Goal: Task Accomplishment & Management: Complete application form

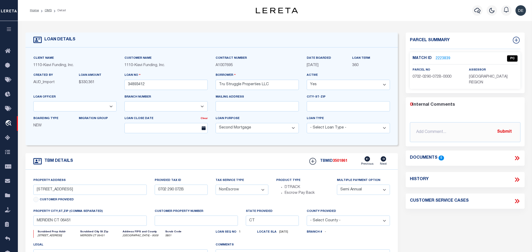
select select "8518"
select select "3485"
select select "100"
select select "NonEscrow"
select select "2"
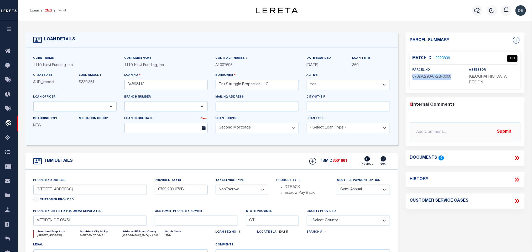
click at [47, 10] on link "OMS" at bounding box center [48, 10] width 7 height 3
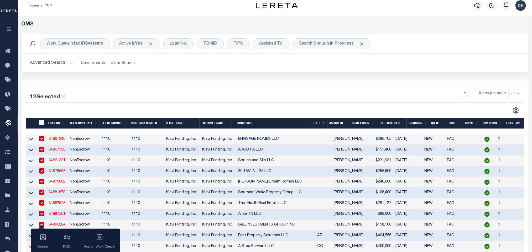
scroll to position [118, 0]
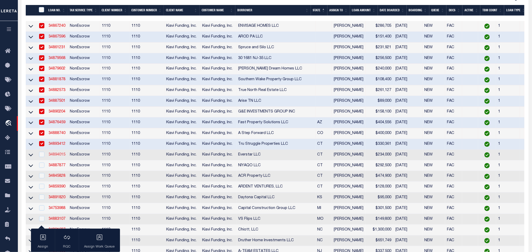
click at [57, 157] on link "34894015" at bounding box center [57, 155] width 17 height 4
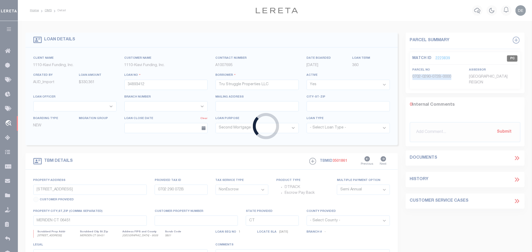
type input "34894015"
type input "Everstar LLC"
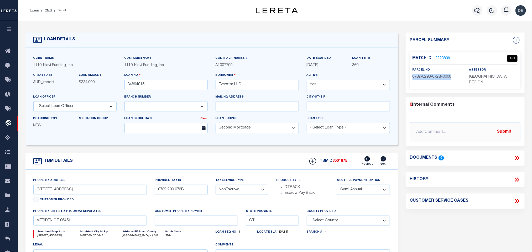
select select "3485"
type input "[STREET_ADDRESS][PERSON_NAME]"
type input "068-2400"
type input "NAUGATUCK CT 06770"
select select
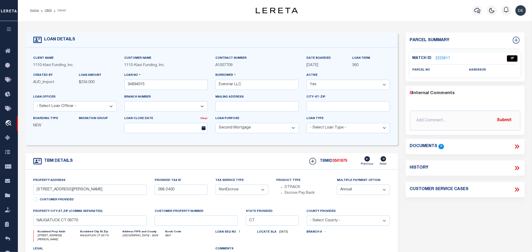
click at [442, 58] on link "2223617" at bounding box center [442, 59] width 15 height 6
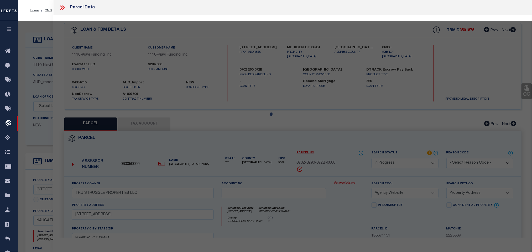
select select "AS"
select select
checkbox input "false"
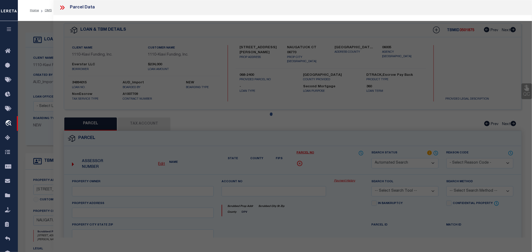
select select "IP"
checkbox input "false"
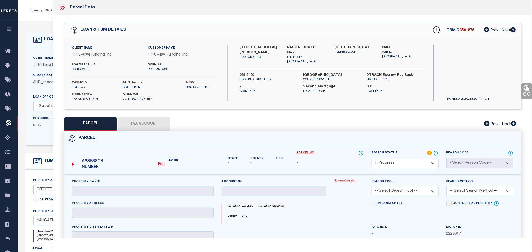
click at [164, 166] on u "Edit" at bounding box center [161, 164] width 7 height 4
select select "IP"
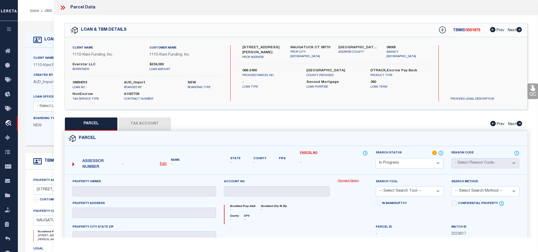
type textarea "-"
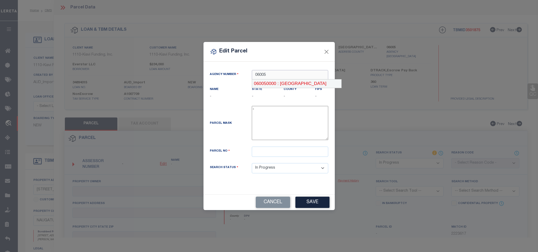
click at [278, 81] on div "060050000 : [GEOGRAPHIC_DATA]" at bounding box center [296, 84] width 89 height 8
type input "060050000"
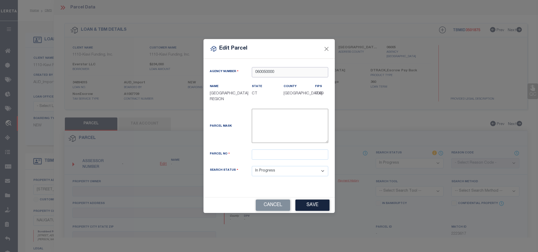
type input "060050000"
click at [291, 149] on div "Parcel Mask -" at bounding box center [269, 129] width 126 height 41
click at [291, 159] on input "text" at bounding box center [290, 155] width 76 height 10
paste input "59-8"
type input "59-8"
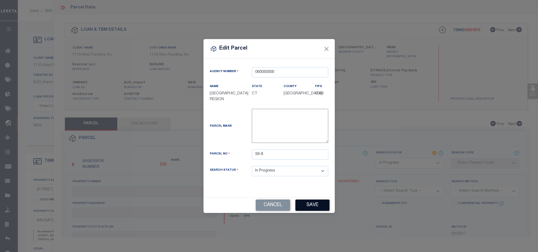
click at [305, 203] on button "Save" at bounding box center [312, 205] width 34 height 11
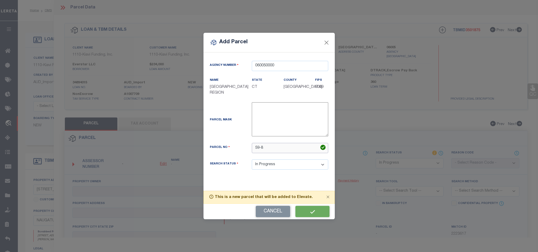
click at [288, 147] on input "59-8" at bounding box center [290, 148] width 76 height 10
select select "IP"
checkbox input "false"
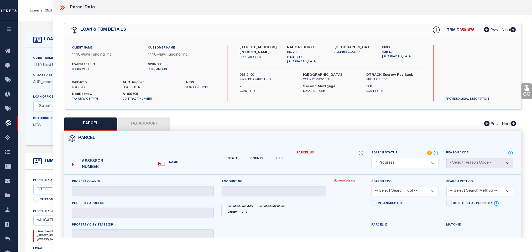
checkbox input "false"
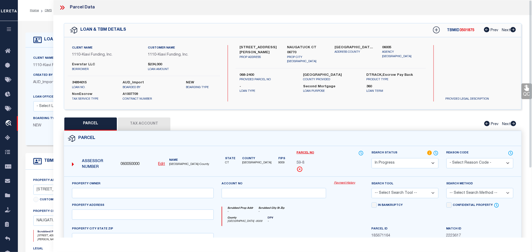
click at [161, 165] on u "Edit" at bounding box center [161, 164] width 7 height 4
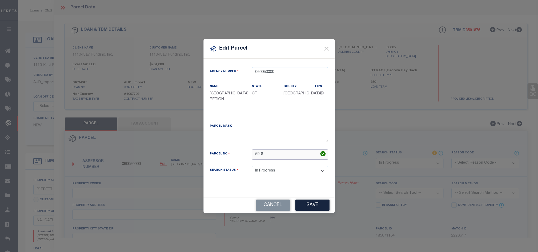
click at [301, 153] on input "59-8" at bounding box center [290, 155] width 76 height 10
type input "59-8"
click at [311, 207] on button "Save" at bounding box center [312, 205] width 34 height 11
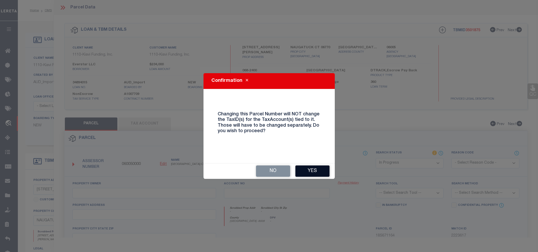
click at [302, 172] on button "Yes" at bounding box center [312, 171] width 34 height 11
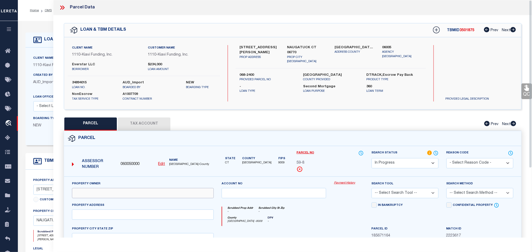
click at [134, 196] on input "text" at bounding box center [143, 193] width 142 height 10
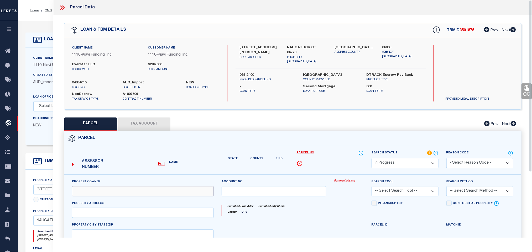
select select "IP"
checkbox input "false"
paste input "EVERSTAR LLC"
type input "EVERSTAR LLC"
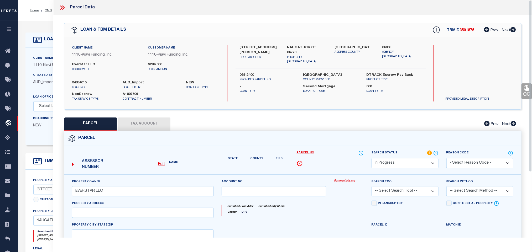
click at [310, 47] on label "NAUGATUCK CT 06770" at bounding box center [307, 50] width 40 height 10
checkbox input "false"
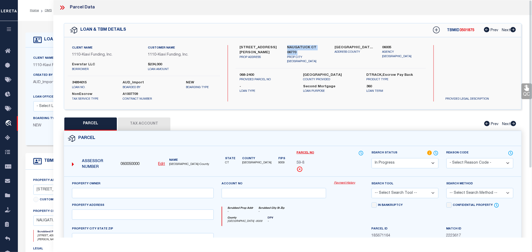
copy div "NAUGATUCK CT 06770"
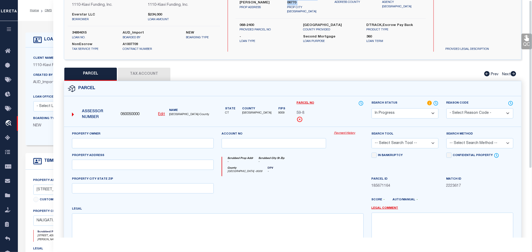
scroll to position [98, 0]
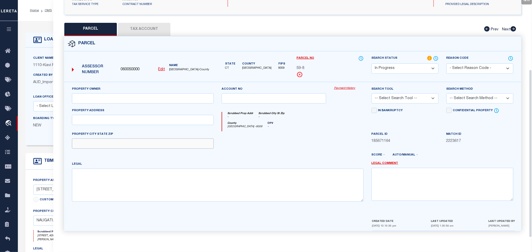
click at [192, 146] on input "text" at bounding box center [143, 144] width 142 height 10
paste input "NAUGATUCK CT 06770"
type input "NAUGATUCK CT 06770"
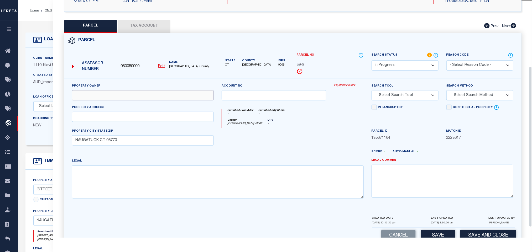
click at [118, 100] on input "text" at bounding box center [143, 95] width 142 height 10
paste input "EVERSTAR LLC"
type input "EVERSTAR LLC"
click at [177, 125] on div "Property Address" at bounding box center [143, 117] width 150 height 24
click at [177, 122] on input "text" at bounding box center [143, 117] width 142 height 10
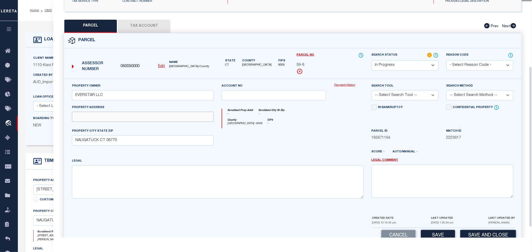
paste input "[STREET_ADDRESS][PERSON_NAME]"
type input "[STREET_ADDRESS][PERSON_NAME]"
click at [424, 97] on select "-- Select Search Tool -- 3rd Party Website Agency File Agency Website ATLS CNV-…" at bounding box center [404, 95] width 67 height 10
select select "AGW"
click at [371, 92] on select "-- Select Search Tool -- 3rd Party Website Agency File Agency Website ATLS CNV-…" at bounding box center [404, 95] width 67 height 10
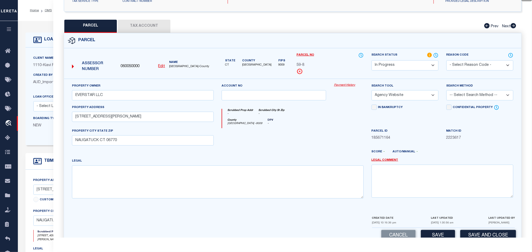
click at [469, 97] on select "-- Select Search Method -- Property Address Legal Liability Info Provided" at bounding box center [479, 95] width 67 height 10
select select "ADD"
click at [446, 92] on select "-- Select Search Method -- Property Address Legal Liability Info Provided" at bounding box center [479, 95] width 67 height 10
click at [440, 236] on button "Save" at bounding box center [438, 235] width 34 height 11
click at [155, 25] on button "Tax Account" at bounding box center [144, 26] width 52 height 13
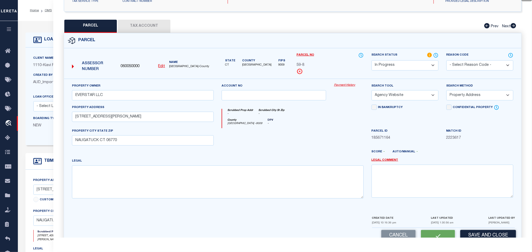
scroll to position [3, 0]
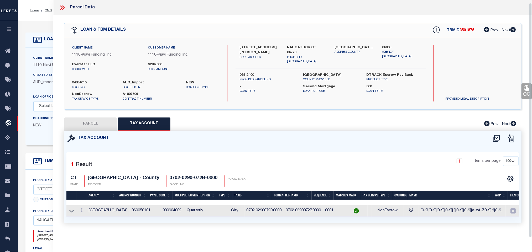
select select "100"
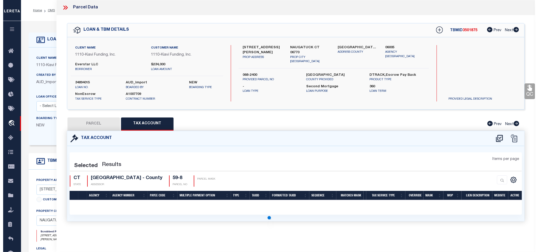
scroll to position [0, 0]
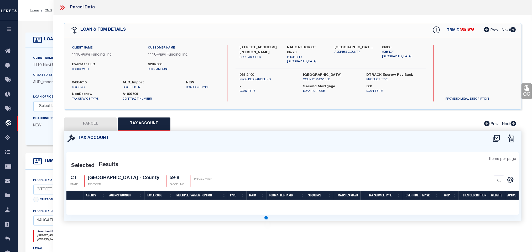
select select "100"
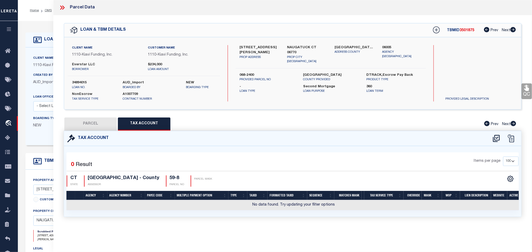
click at [495, 140] on icon at bounding box center [496, 138] width 9 height 8
select select "200"
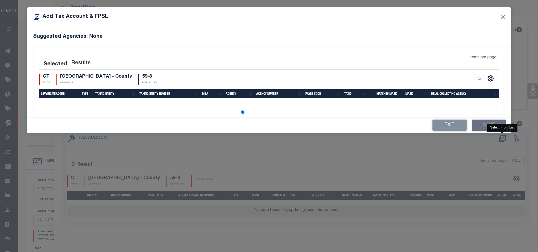
select select "200"
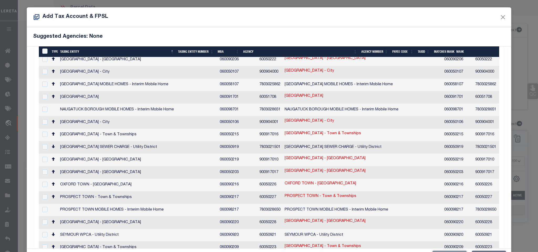
scroll to position [277, 0]
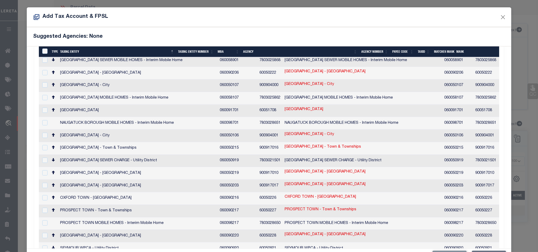
click at [500, 107] on link "59-8" at bounding box center [504, 110] width 8 height 6
type input "59-8"
type textarea "[0-9][0-9][0-9][-][0-9][0-9][0-9][0-9]$"
checkbox input "true"
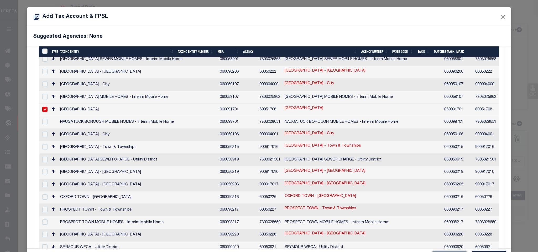
scroll to position [275, 0]
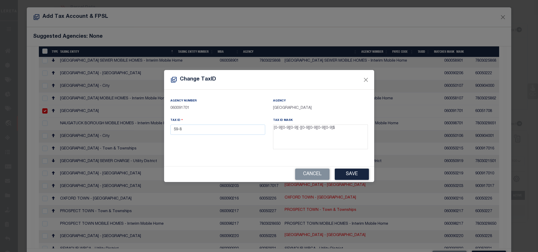
click at [272, 130] on div "Tax ID Mask [0-9][0-9][0-9][-][0-9][0-9][0-9][0-9]$" at bounding box center [320, 135] width 103 height 34
click at [259, 129] on input "59-8" at bounding box center [217, 130] width 95 height 10
paste input "068-2400"
type input "068-2400"
click at [354, 175] on button "Save" at bounding box center [352, 174] width 34 height 11
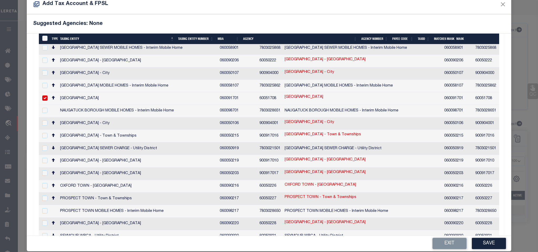
scroll to position [20, 0]
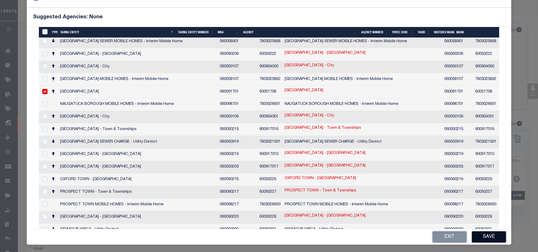
click at [484, 232] on button "Save" at bounding box center [489, 236] width 34 height 11
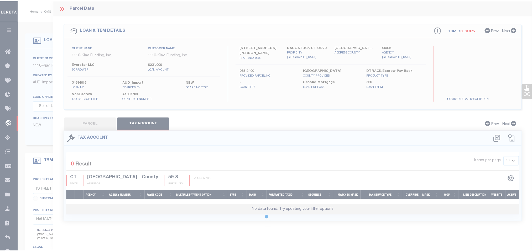
scroll to position [0, 0]
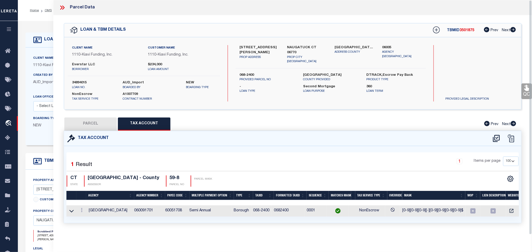
click at [102, 124] on button "PARCEL" at bounding box center [90, 124] width 52 height 13
select select "AS"
select select
checkbox input "false"
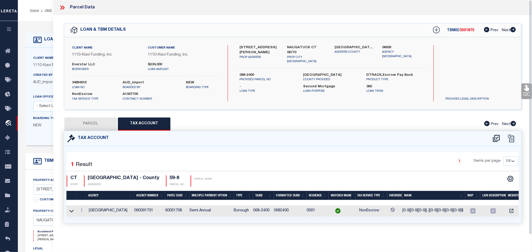
checkbox input "false"
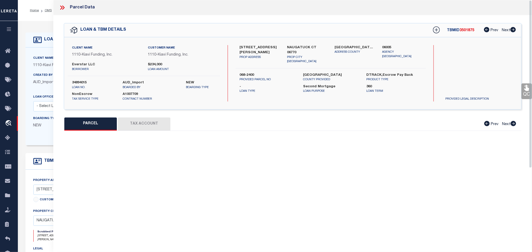
select select "IP"
type input "EVERSTAR LLC"
select select "AGW"
select select "ADD"
type input "[STREET_ADDRESS][PERSON_NAME]"
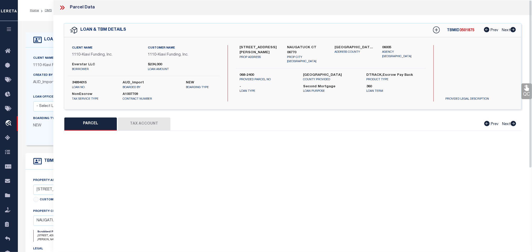
type input "NAUGATUCK CT 06770"
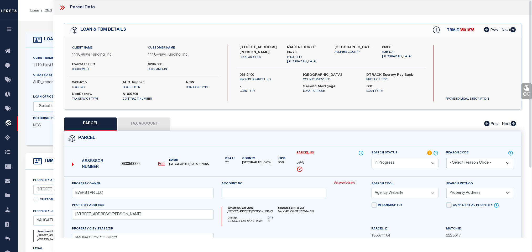
drag, startPoint x: 407, startPoint y: 163, endPoint x: 404, endPoint y: 159, distance: 4.6
click at [405, 162] on select "Automated Search Bad Parcel Complete Duplicate Parcel High Dollar Reporting In …" at bounding box center [404, 163] width 67 height 10
select select "PC"
click at [371, 159] on select "Automated Search Bad Parcel Complete Duplicate Parcel High Dollar Reporting In …" at bounding box center [404, 163] width 67 height 10
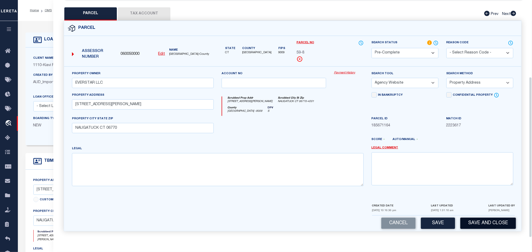
click at [472, 218] on button "Save and Close" at bounding box center [488, 223] width 56 height 11
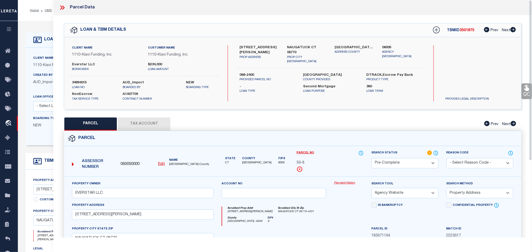
click at [78, 81] on label "34894015" at bounding box center [93, 82] width 43 height 5
copy label "34894015"
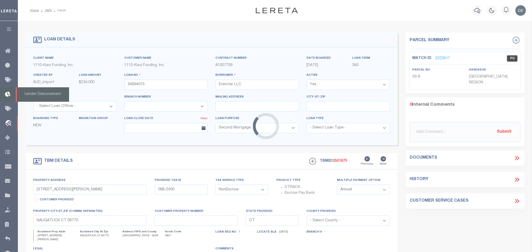
select select
select select "3485"
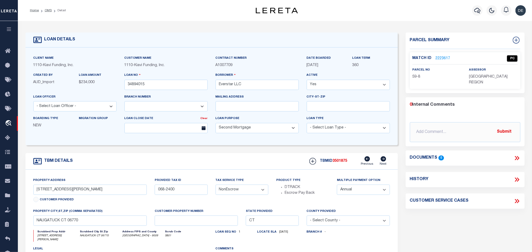
click at [343, 163] on span "3501875" at bounding box center [340, 161] width 15 height 4
copy span "3501875"
click at [487, 77] on span "[GEOGRAPHIC_DATA] REGION" at bounding box center [488, 79] width 39 height 9
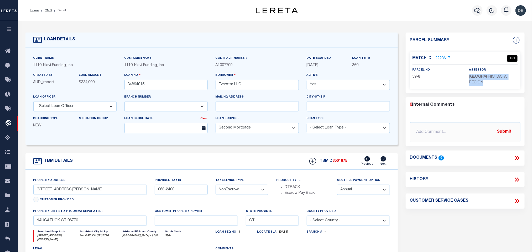
click at [487, 77] on span "[GEOGRAPHIC_DATA] REGION" at bounding box center [488, 79] width 39 height 9
copy div "[GEOGRAPHIC_DATA] REGION"
click at [416, 73] on div "parcel no 59-8" at bounding box center [436, 73] width 49 height 13
click at [418, 77] on span "59-8" at bounding box center [416, 77] width 8 height 4
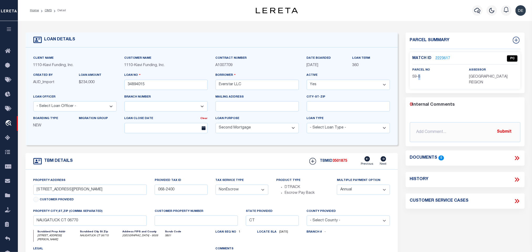
click at [418, 77] on span "59-8" at bounding box center [416, 77] width 8 height 4
copy div "59-8"
click at [49, 10] on link "OMS" at bounding box center [48, 10] width 7 height 3
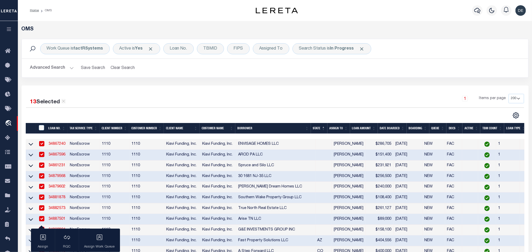
scroll to position [157, 0]
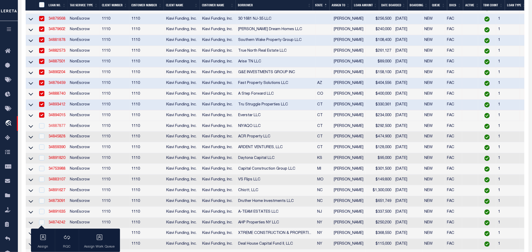
click at [61, 128] on link "34887877" at bounding box center [57, 126] width 17 height 4
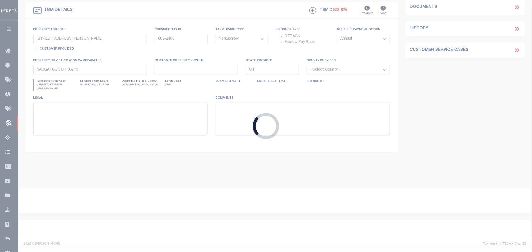
scroll to position [152, 0]
type input "34887877"
type input "NIYAQO LLC"
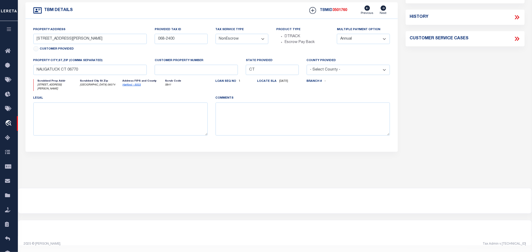
select select "3485"
type input "[STREET_ADDRESS][PERSON_NAME]"
type input "4149"
type input "[GEOGRAPHIC_DATA] 06074"
select select
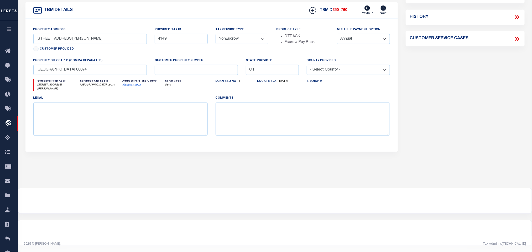
scroll to position [0, 0]
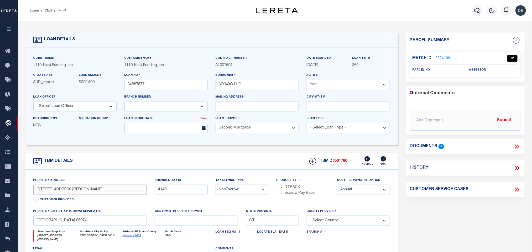
drag, startPoint x: 36, startPoint y: 192, endPoint x: 66, endPoint y: 196, distance: 30.1
click at [66, 195] on input "[STREET_ADDRESS][PERSON_NAME]" at bounding box center [90, 190] width 114 height 10
click at [442, 59] on link "2224139" at bounding box center [442, 59] width 15 height 6
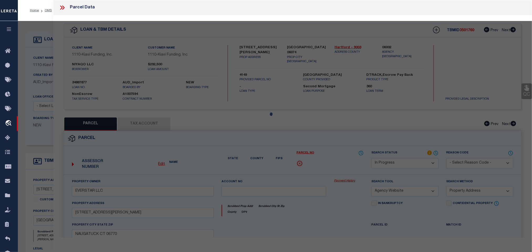
select select "AS"
select select
checkbox input "false"
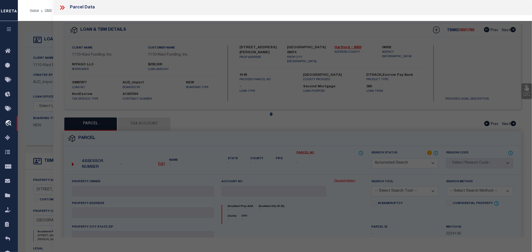
select select "IP"
checkbox input "false"
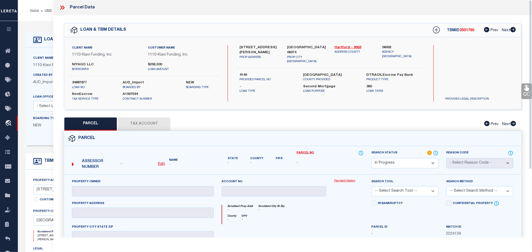
click at [161, 165] on u "Edit" at bounding box center [161, 164] width 7 height 4
select select "IP"
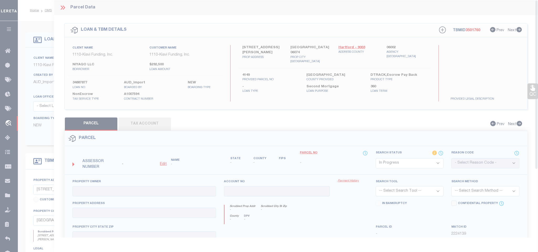
type textarea "-"
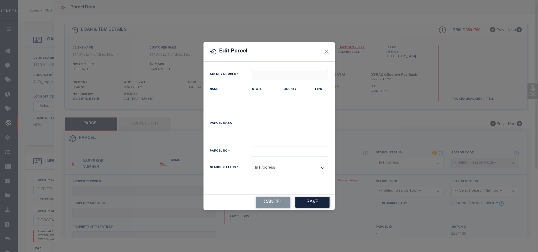
click at [304, 77] on input "text" at bounding box center [290, 75] width 76 height 10
paste input "060020208"
drag, startPoint x: 345, startPoint y: 84, endPoint x: 406, endPoint y: 91, distance: 61.7
click at [406, 91] on div "Edit Parcel Agency Number 060020208 Name - - -" at bounding box center [269, 126] width 538 height 252
click at [305, 81] on div "060020000 : CAPITOL REGION" at bounding box center [290, 84] width 76 height 8
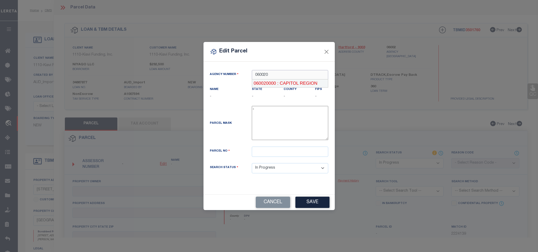
type input "060020000"
click at [292, 150] on input "text" at bounding box center [290, 152] width 76 height 10
paste input "90/ 49/ 1/ /"
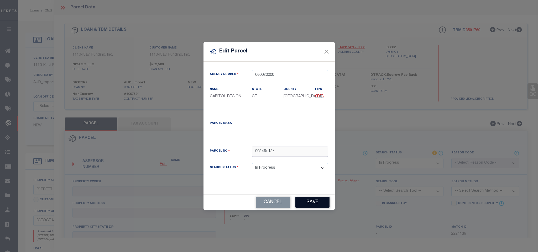
type input "90/ 49/ 1/ /"
click at [314, 207] on button "Save" at bounding box center [312, 202] width 34 height 11
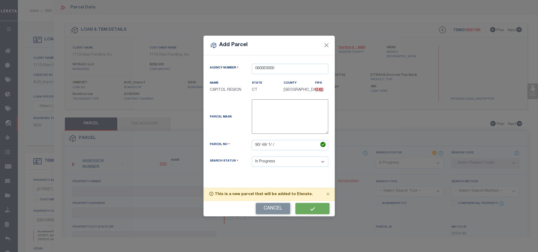
select select "IP"
checkbox input "false"
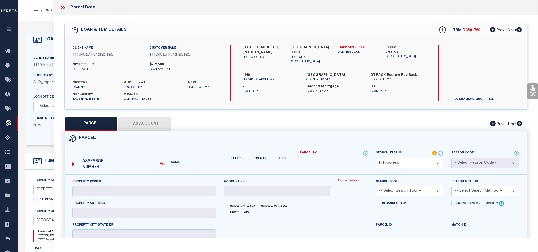
checkbox input "false"
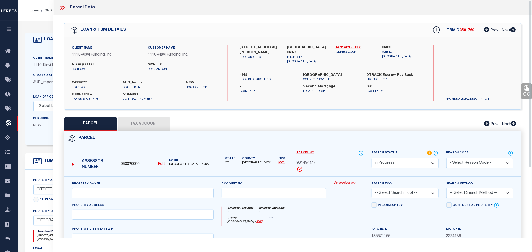
click at [160, 188] on div "Property Owner" at bounding box center [143, 189] width 142 height 17
drag, startPoint x: 160, startPoint y: 191, endPoint x: 216, endPoint y: 138, distance: 77.0
click at [160, 191] on input "text" at bounding box center [143, 193] width 142 height 10
paste input "NIYAQO LLC"
type input "NIYAQO LLC"
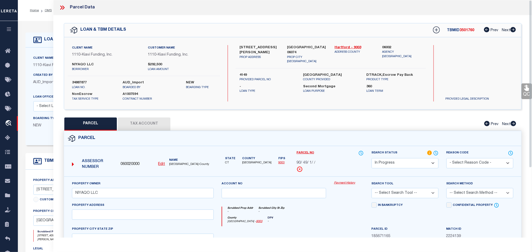
click at [292, 48] on label "[GEOGRAPHIC_DATA] 06074" at bounding box center [307, 50] width 40 height 10
copy div "[GEOGRAPHIC_DATA] 06074"
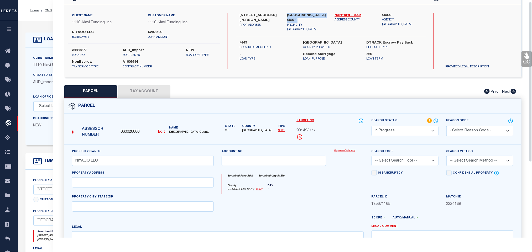
scroll to position [114, 0]
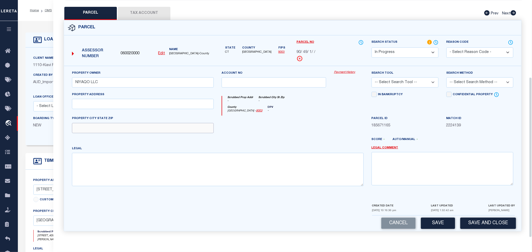
click at [171, 128] on input "text" at bounding box center [143, 128] width 142 height 10
paste input "[GEOGRAPHIC_DATA] 06074"
type input "[GEOGRAPHIC_DATA] 06074"
drag, startPoint x: 144, startPoint y: 99, endPoint x: 106, endPoint y: 107, distance: 39.6
click at [144, 99] on input "text" at bounding box center [143, 104] width 142 height 10
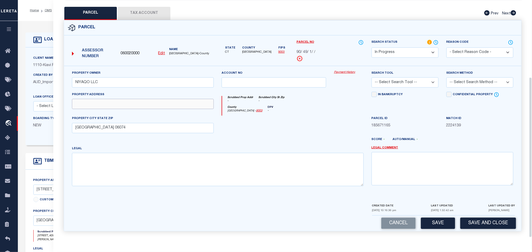
paste input "[STREET_ADDRESS][PERSON_NAME]"
drag, startPoint x: 81, startPoint y: 104, endPoint x: 65, endPoint y: 104, distance: 15.7
click at [65, 104] on div "Property Owner NIYAQO LLC Account no Payment History Search Tool -- Select Sear…" at bounding box center [292, 134] width 457 height 137
type input "[STREET_ADDRESS][PERSON_NAME]"
click at [428, 80] on select "-- Select Search Tool -- 3rd Party Website Agency File Agency Website ATLS CNV-…" at bounding box center [404, 82] width 67 height 10
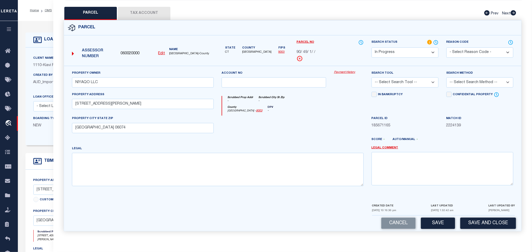
select select "AGW"
click at [371, 77] on select "-- Select Search Tool -- 3rd Party Website Agency File Agency Website ATLS CNV-…" at bounding box center [404, 82] width 67 height 10
drag, startPoint x: 468, startPoint y: 76, endPoint x: 468, endPoint y: 86, distance: 10.0
click at [468, 83] on select "-- Select Search Method -- Property Address Legal Liability Info Provided" at bounding box center [479, 82] width 67 height 10
click at [446, 77] on select "-- Select Search Method -- Property Address Legal Liability Info Provided" at bounding box center [479, 82] width 67 height 10
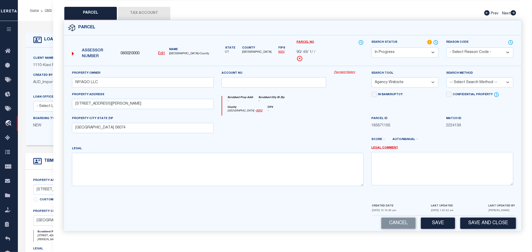
click at [467, 82] on select "-- Select Search Method -- Property Address Legal Liability Info Provided" at bounding box center [479, 82] width 67 height 10
select select "ADD"
click at [446, 77] on select "-- Select Search Method -- Property Address Legal Liability Info Provided" at bounding box center [479, 82] width 67 height 10
click at [433, 221] on button "Save" at bounding box center [438, 223] width 34 height 11
click at [149, 8] on button "Tax Account" at bounding box center [144, 13] width 52 height 13
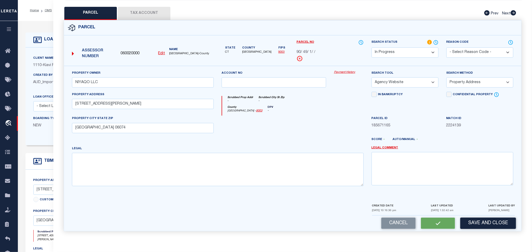
scroll to position [3, 0]
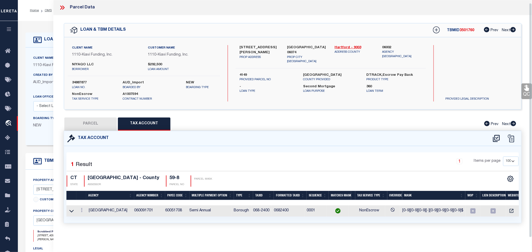
select select "100"
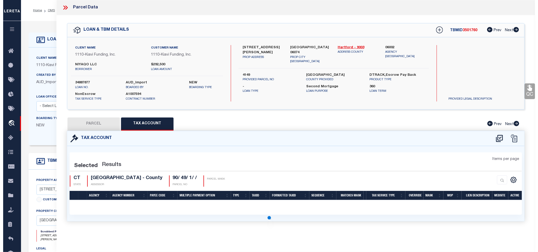
scroll to position [0, 0]
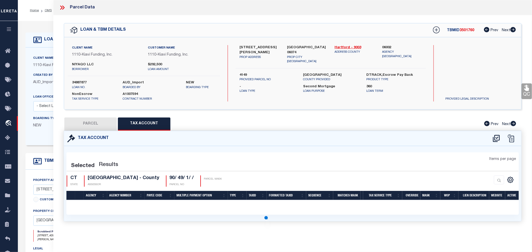
select select "100"
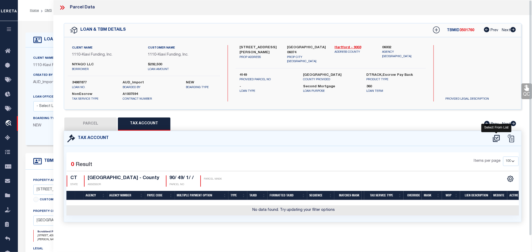
click at [495, 140] on icon at bounding box center [496, 138] width 9 height 8
select select "200"
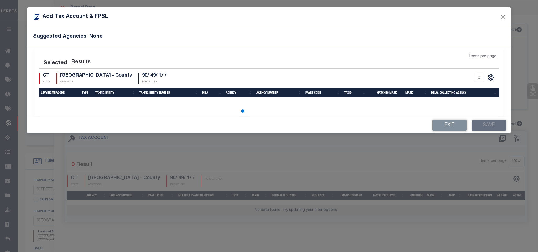
select select "200"
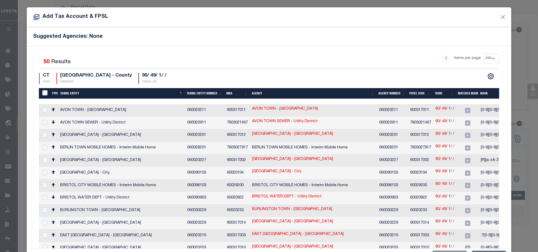
click at [268, 72] on div "Selected 50 Results 1 Items per page 10 25 50 100 200 CT STATE [GEOGRAPHIC_DATA…" at bounding box center [269, 69] width 468 height 30
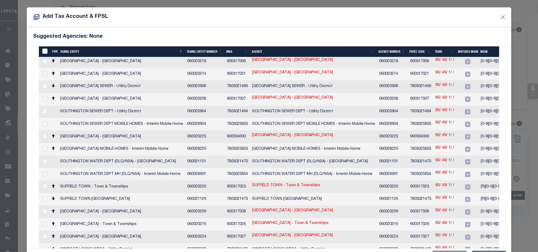
scroll to position [433, 0]
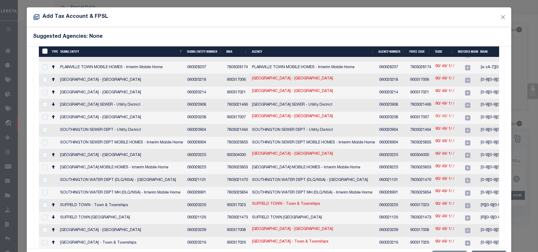
click at [447, 114] on link "90/ 49/ 1/ /" at bounding box center [444, 117] width 19 height 6
type input "90/ 49/ 1/ /"
type textarea "[0-9][0-9][0-9][0-9][a-zA-Z0-9][a-zA-Z0-9][a-zA-Z0-9][a-zA-Z0-9].?[0-9 ]?[0-9 ]…"
checkbox input "true"
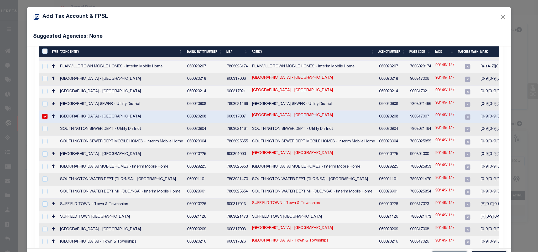
scroll to position [431, 0]
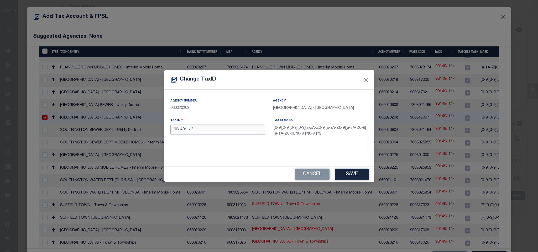
drag, startPoint x: 234, startPoint y: 134, endPoint x: 252, endPoint y: 138, distance: 18.5
click at [234, 134] on input "90/ 49/ 1/ /" at bounding box center [217, 130] width 95 height 10
paste input "30302270"
type input "30302270"
click at [355, 176] on button "Save" at bounding box center [352, 174] width 34 height 11
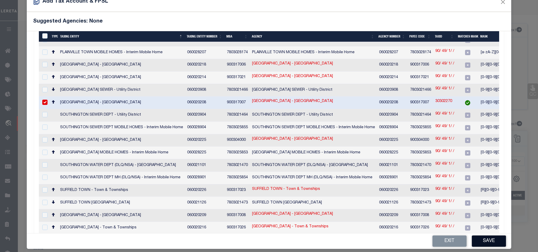
scroll to position [20, 0]
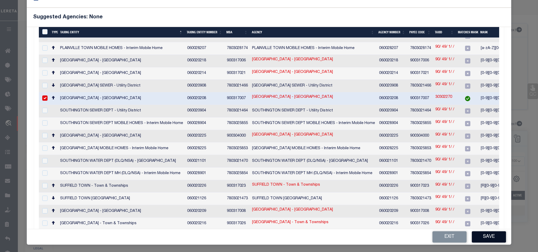
click at [483, 233] on button "Save" at bounding box center [489, 236] width 34 height 11
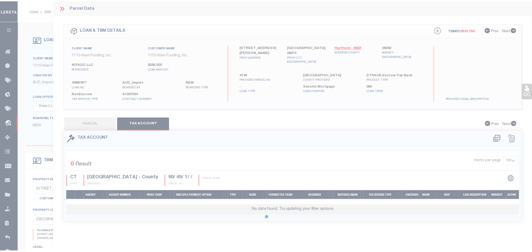
scroll to position [0, 0]
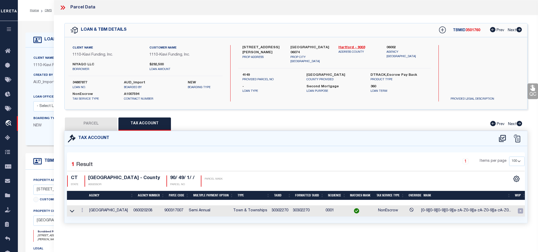
click at [99, 124] on button "PARCEL" at bounding box center [91, 124] width 52 height 13
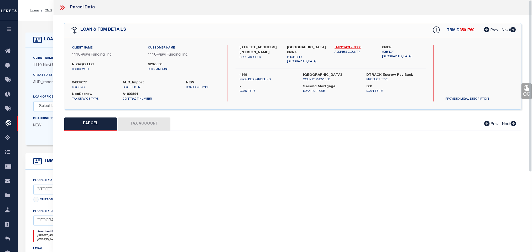
select select "AS"
select select
checkbox input "false"
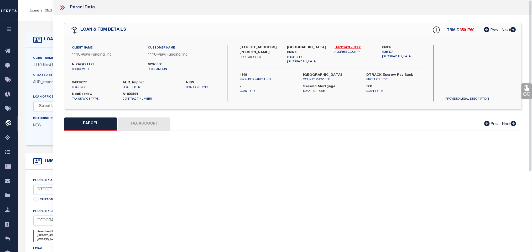
select select "IP"
type input "NIYAQO LLC"
select select "AGW"
select select "ADD"
type input "[STREET_ADDRESS][PERSON_NAME]"
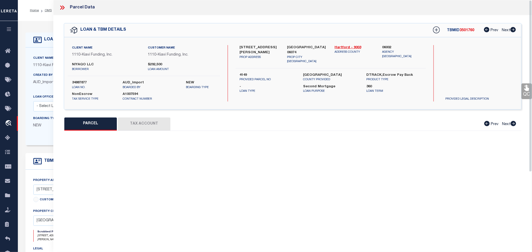
type input "[GEOGRAPHIC_DATA] 06074"
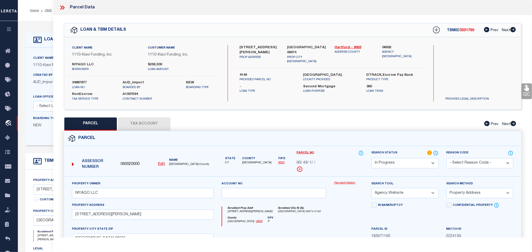
drag, startPoint x: 398, startPoint y: 166, endPoint x: 397, endPoint y: 162, distance: 3.2
click at [398, 166] on select "Automated Search Bad Parcel Complete Duplicate Parcel High Dollar Reporting In …" at bounding box center [404, 163] width 67 height 10
select select "PC"
click at [371, 159] on select "Automated Search Bad Parcel Complete Duplicate Parcel High Dollar Reporting In …" at bounding box center [404, 163] width 67 height 10
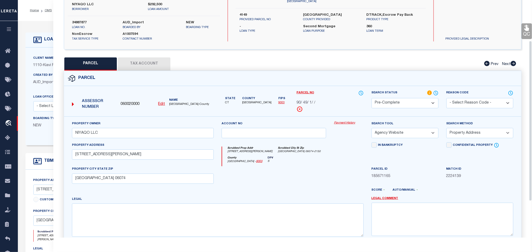
scroll to position [114, 0]
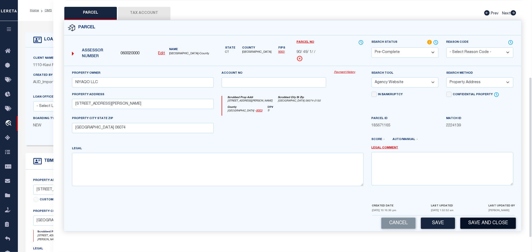
click at [487, 224] on button "Save and Close" at bounding box center [488, 223] width 56 height 11
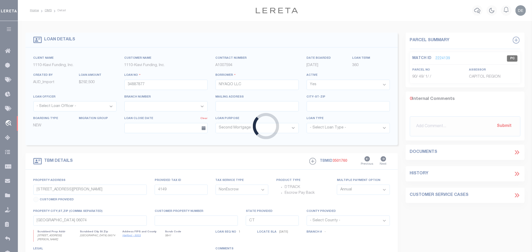
select select
select select "3485"
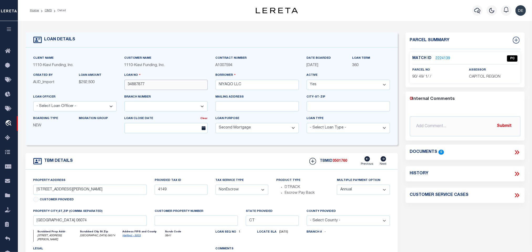
click at [146, 85] on input "34887877" at bounding box center [165, 85] width 83 height 10
click at [345, 161] on span "3501760" at bounding box center [340, 161] width 15 height 4
copy span "3501760"
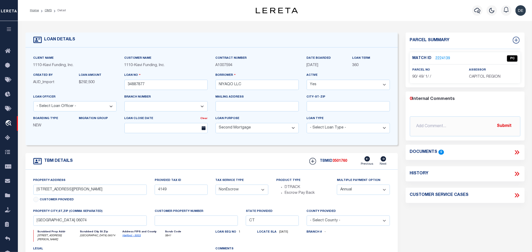
click at [471, 81] on div "Match ID 2224139 PC parcel no 90/ 49/ 1/ / assessor" at bounding box center [465, 67] width 110 height 31
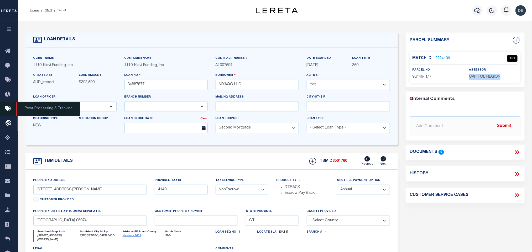
copy div "CAPITOL REGION"
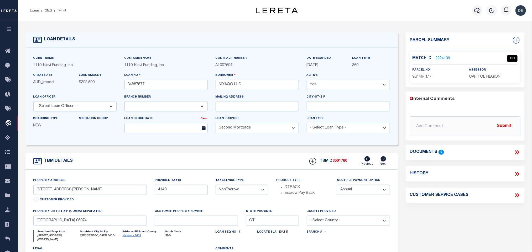
click at [417, 76] on span "90/ 49/ 1/ /" at bounding box center [421, 77] width 19 height 4
copy div "90/ 49/ 1/ /"
drag, startPoint x: 45, startPoint y: 12, endPoint x: 75, endPoint y: 89, distance: 82.9
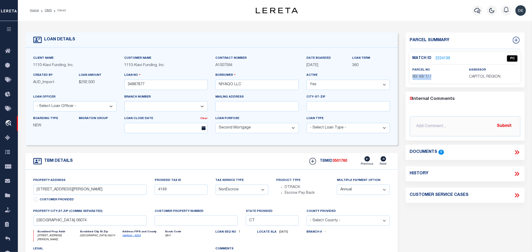
click at [45, 12] on link "OMS" at bounding box center [48, 10] width 7 height 3
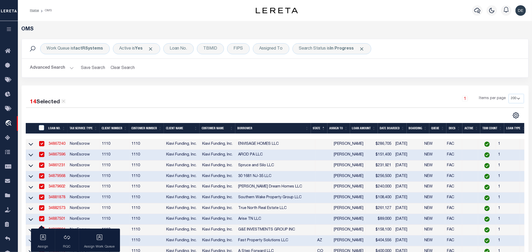
scroll to position [79, 0]
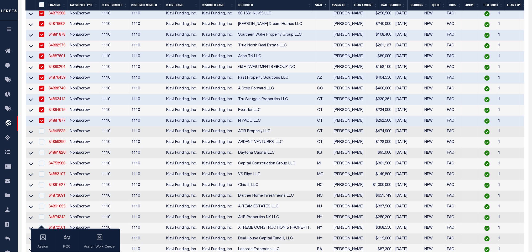
click at [59, 133] on link "34845828" at bounding box center [57, 132] width 17 height 4
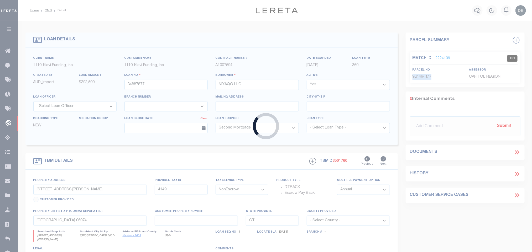
type input "34845828"
type input "ACR Property LLC"
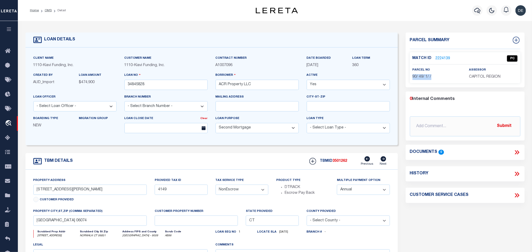
select select "3485"
type input "[STREET_ADDRESS]"
type input "1-66-3-0"
type input "NORWALK CT 06851"
select select
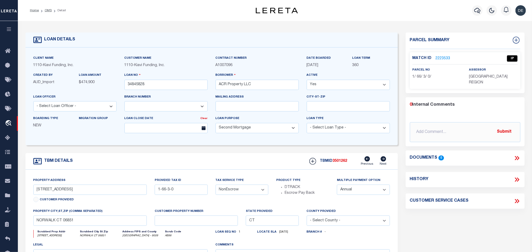
click at [441, 59] on link "2223533" at bounding box center [442, 59] width 15 height 6
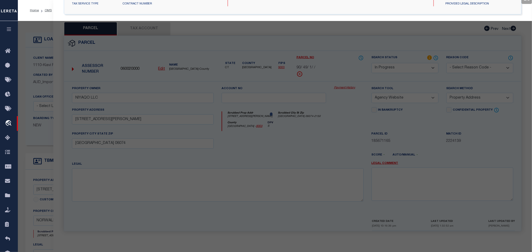
select select "AS"
select select
checkbox input "false"
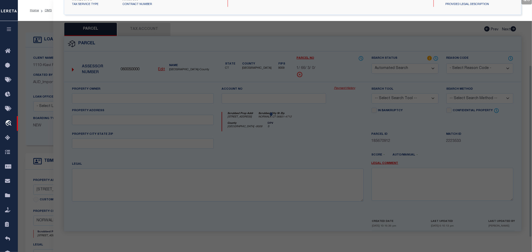
select select "IP"
type input "[STREET_ADDRESS] LLC"
select select "AGW"
select select "LEG"
type input "[STREET_ADDRESS]"
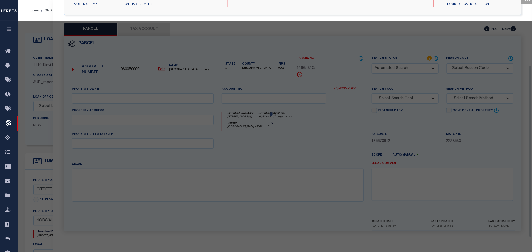
type input "NORWALK CT 06851"
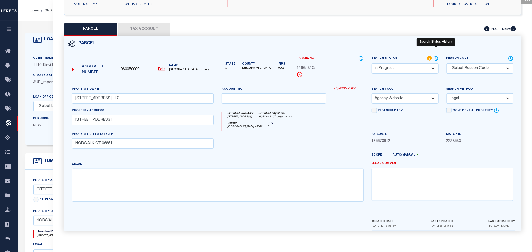
click at [436, 57] on icon at bounding box center [436, 58] width 1 height 2
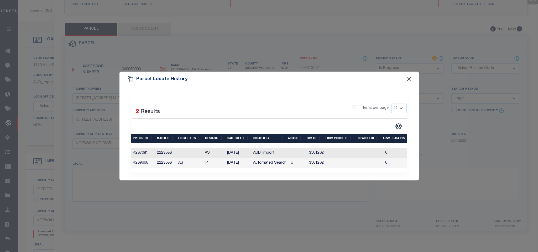
click at [410, 78] on button "Close" at bounding box center [408, 79] width 7 height 7
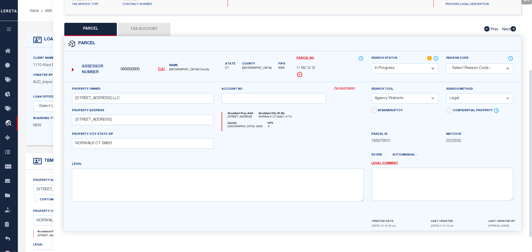
click at [32, 65] on div "Client Name 1110 - Kiavi Funding, Inc." at bounding box center [74, 63] width 91 height 17
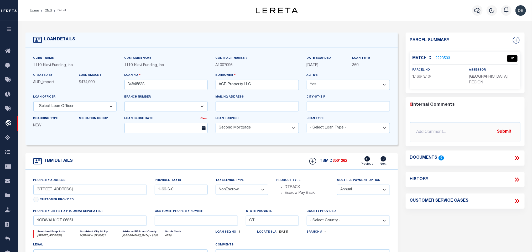
scroll to position [39, 0]
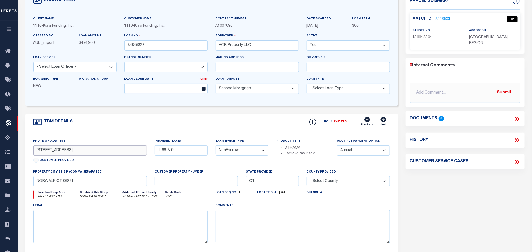
drag, startPoint x: 35, startPoint y: 152, endPoint x: 58, endPoint y: 157, distance: 22.7
click at [58, 156] on input "[STREET_ADDRESS]" at bounding box center [90, 150] width 114 height 10
click at [439, 18] on link "2223533" at bounding box center [442, 20] width 15 height 6
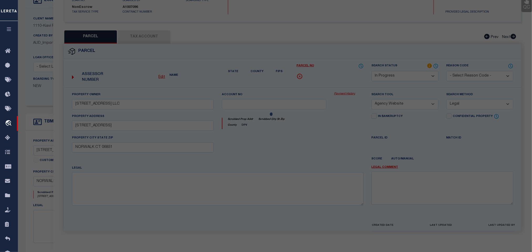
select select "AS"
select select
checkbox input "false"
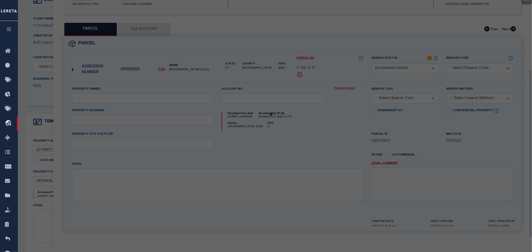
select select "IP"
type input "[STREET_ADDRESS] LLC"
select select "AGW"
select select "LEG"
type input "[STREET_ADDRESS]"
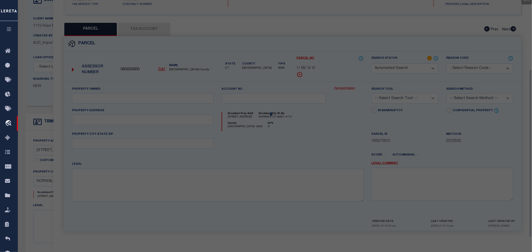
type input "NORWALK CT 06851"
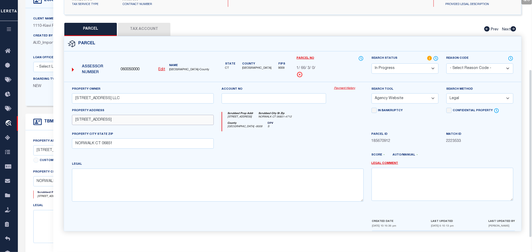
click at [107, 119] on input "[STREET_ADDRESS]" at bounding box center [143, 120] width 142 height 10
click at [40, 103] on div "Client Name 1110 - Kiavi Funding, Inc. Customer Name 1110 - Kiavi Funding, Inc." at bounding box center [211, 57] width 372 height 98
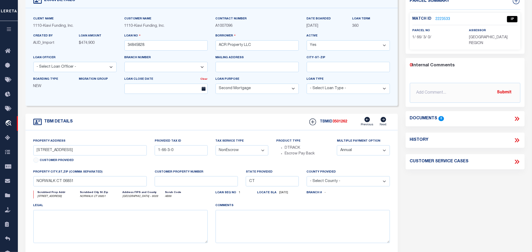
scroll to position [0, 0]
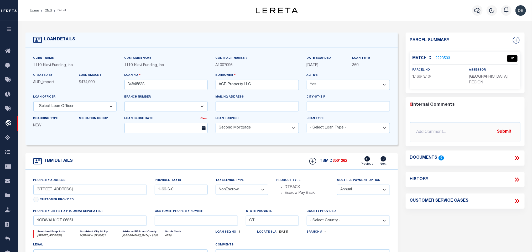
click at [447, 59] on link "2223533" at bounding box center [442, 59] width 15 height 6
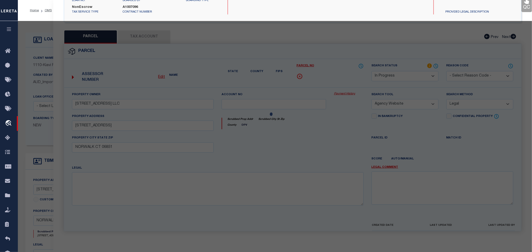
select select "AS"
select select
checkbox input "false"
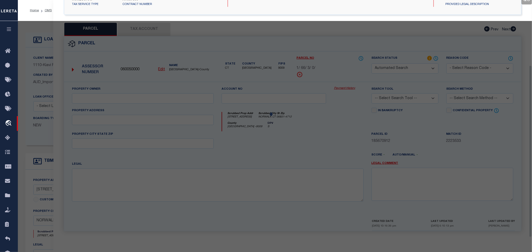
select select "IP"
type input "[STREET_ADDRESS] LLC"
select select "AGW"
select select "LEG"
type input "[STREET_ADDRESS]"
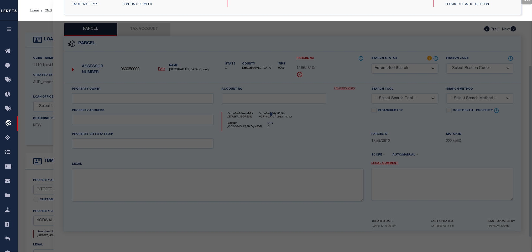
type input "NORWALK CT 06851"
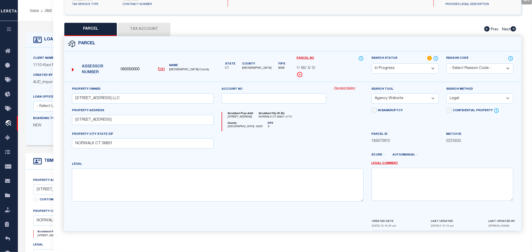
click at [43, 71] on div "Client Name 1110 - Kiavi Funding, Inc." at bounding box center [74, 63] width 91 height 17
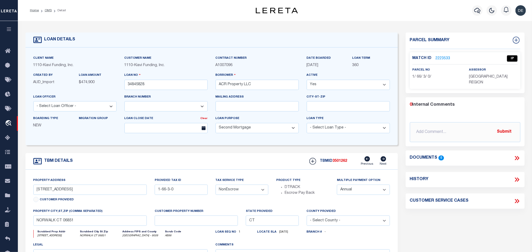
click at [450, 59] on div "Match ID 2223533" at bounding box center [436, 59] width 49 height 6
click at [439, 58] on link "2223533" at bounding box center [442, 59] width 15 height 6
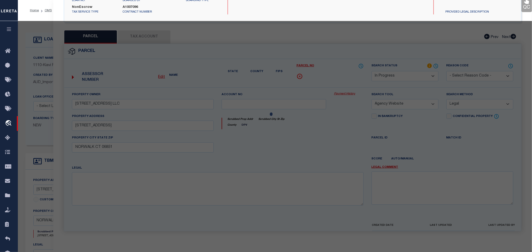
select select "AS"
select select
checkbox input "false"
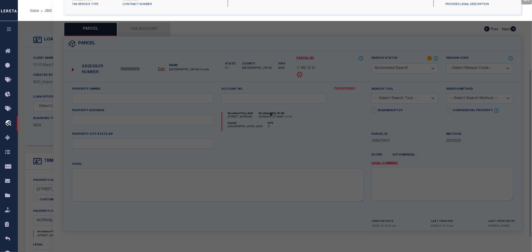
select select "IP"
type input "[STREET_ADDRESS] LLC"
select select "AGW"
select select "LEG"
type input "[STREET_ADDRESS]"
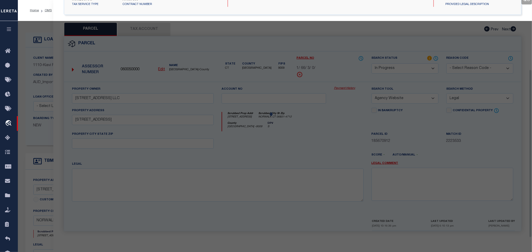
type input "NORWALK CT 06851"
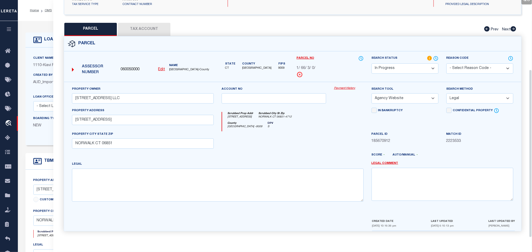
click at [143, 23] on button "Tax Account" at bounding box center [144, 29] width 52 height 13
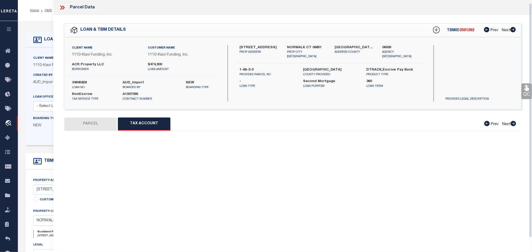
scroll to position [3, 0]
select select "100"
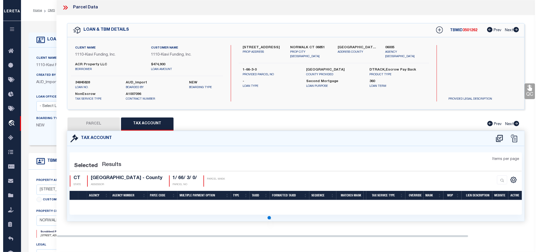
scroll to position [0, 0]
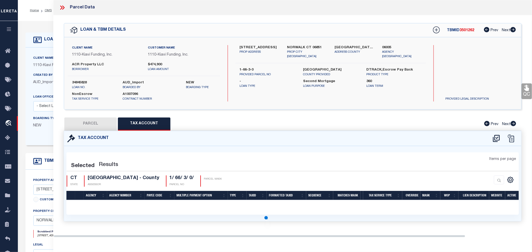
select select "100"
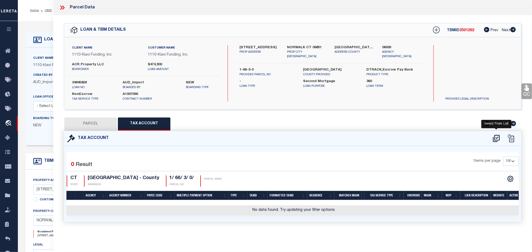
click at [495, 139] on icon at bounding box center [496, 138] width 9 height 8
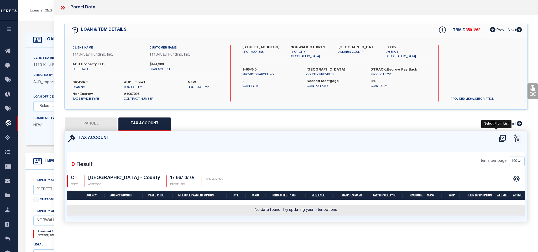
select select "200"
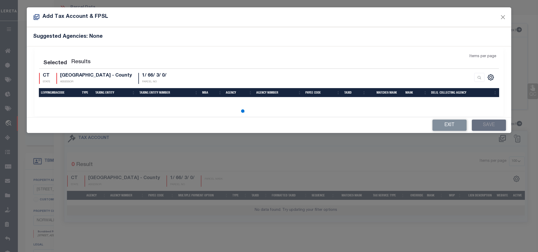
select select "200"
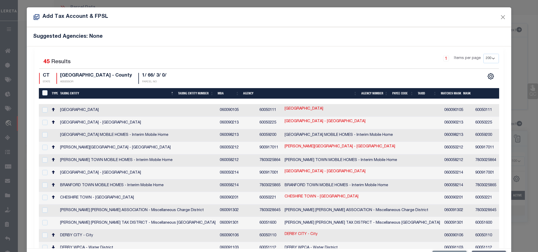
click at [244, 54] on div "1 Items per page 10 25 50 100 200" at bounding box center [327, 61] width 342 height 14
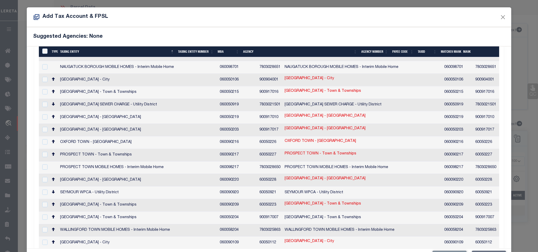
scroll to position [293, 0]
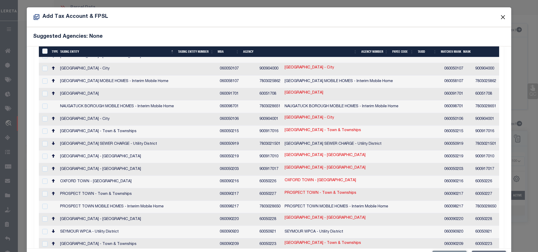
click at [499, 18] on button "Close" at bounding box center [502, 17] width 7 height 7
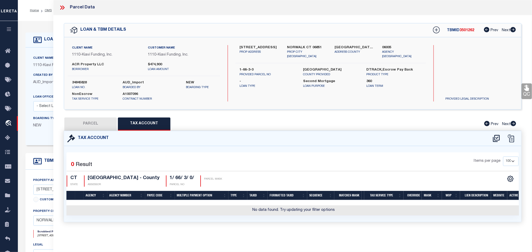
click at [265, 50] on label "[STREET_ADDRESS]" at bounding box center [260, 47] width 40 height 5
copy div "[STREET_ADDRESS]"
click at [496, 138] on icon at bounding box center [496, 138] width 9 height 8
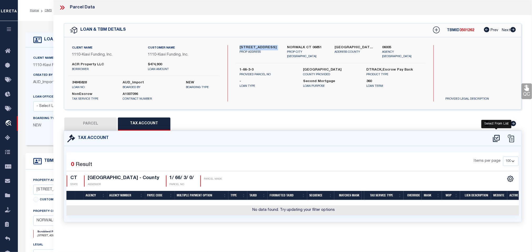
select select "200"
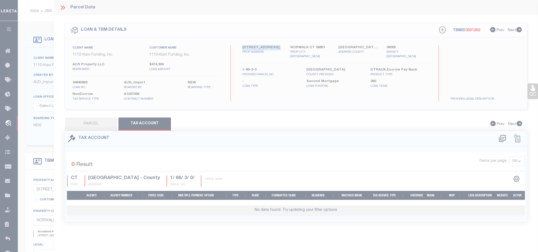
scroll to position [1, 0]
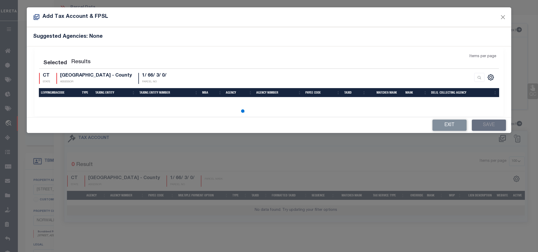
select select "200"
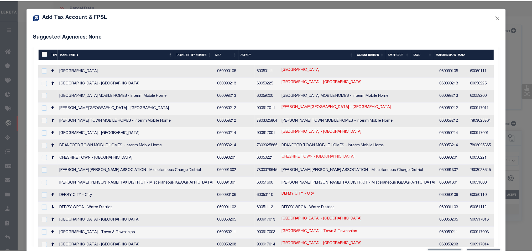
scroll to position [159, 0]
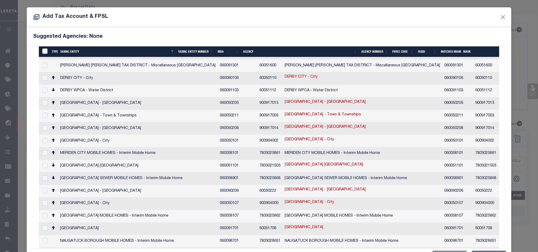
click at [205, 23] on div "Add Tax Account & FPSL" at bounding box center [269, 17] width 484 height 20
click at [499, 17] on button "Close" at bounding box center [502, 17] width 7 height 7
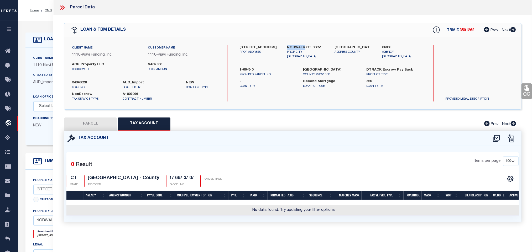
drag, startPoint x: 95, startPoint y: 120, endPoint x: 350, endPoint y: 206, distance: 269.0
click at [95, 120] on button "PARCEL" at bounding box center [90, 124] width 52 height 13
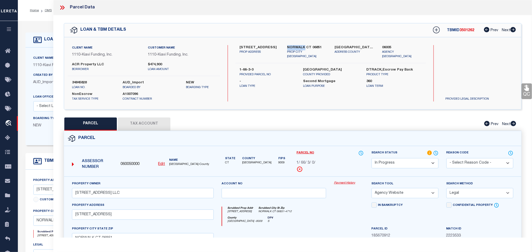
click at [391, 162] on select "Automated Search Bad Parcel Complete Duplicate Parcel High Dollar Reporting In …" at bounding box center [404, 163] width 67 height 10
click at [401, 163] on select "Automated Search Bad Parcel Complete Duplicate Parcel High Dollar Reporting In …" at bounding box center [404, 163] width 67 height 10
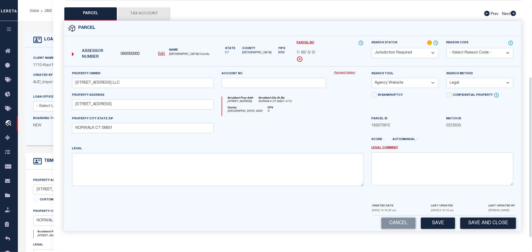
scroll to position [114, 0]
click at [409, 181] on textarea at bounding box center [442, 168] width 142 height 33
paste textarea "[GEOGRAPHIC_DATA]"
click at [487, 221] on button "Save and Close" at bounding box center [488, 223] width 56 height 11
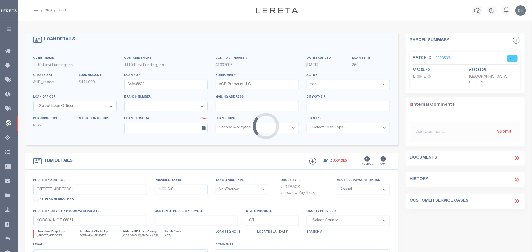
click at [165, 89] on div "Loading..." at bounding box center [266, 126] width 532 height 252
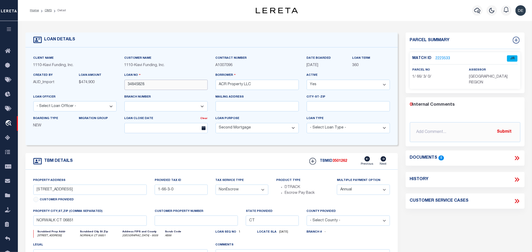
click at [166, 87] on input "34845828" at bounding box center [165, 85] width 83 height 10
click at [343, 163] on span "3501262" at bounding box center [340, 161] width 15 height 4
click at [475, 78] on span "[GEOGRAPHIC_DATA] REGION" at bounding box center [488, 79] width 39 height 9
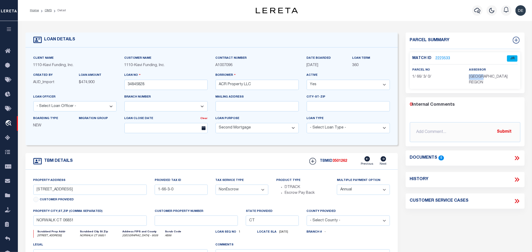
click at [475, 78] on span "[GEOGRAPHIC_DATA] REGION" at bounding box center [488, 79] width 39 height 9
click at [420, 76] on span "1/ 66/ 3/ 0/" at bounding box center [421, 77] width 19 height 4
drag, startPoint x: 48, startPoint y: 9, endPoint x: 62, endPoint y: 92, distance: 84.8
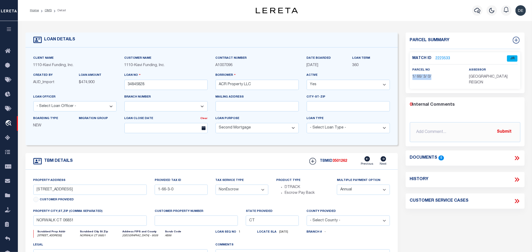
click at [48, 9] on link "OMS" at bounding box center [48, 10] width 7 height 3
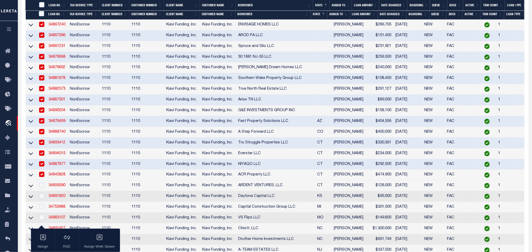
scroll to position [197, 0]
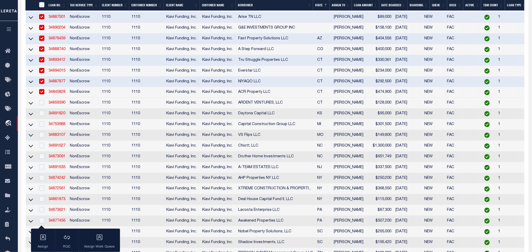
click at [57, 108] on td "34859390" at bounding box center [57, 103] width 21 height 11
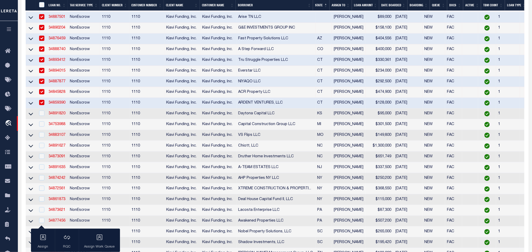
click at [76, 107] on td "NonEscrow" at bounding box center [84, 103] width 32 height 11
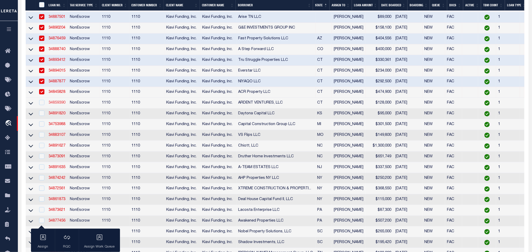
click at [59, 105] on link "34859390" at bounding box center [57, 103] width 17 height 4
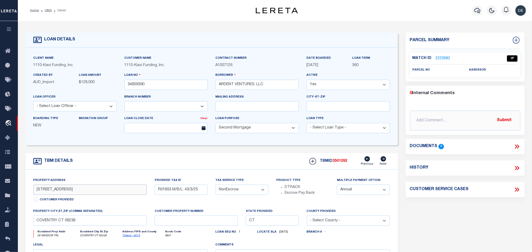
click at [53, 193] on input "[STREET_ADDRESS]" at bounding box center [90, 190] width 114 height 10
click at [440, 56] on link "2223982" at bounding box center [442, 59] width 15 height 6
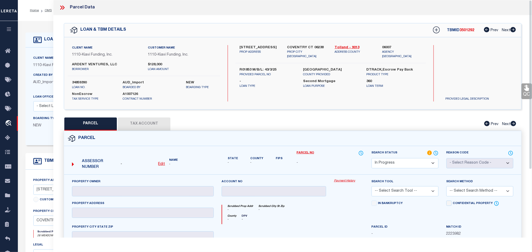
click at [162, 167] on link "Edit" at bounding box center [161, 165] width 7 height 6
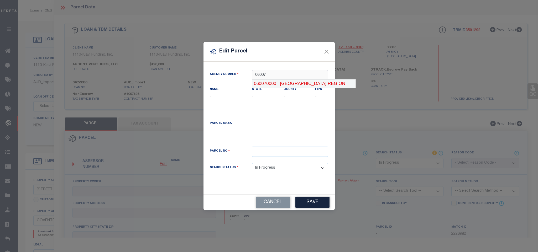
click at [313, 84] on div "060070000 : [GEOGRAPHIC_DATA] REGION" at bounding box center [303, 84] width 103 height 8
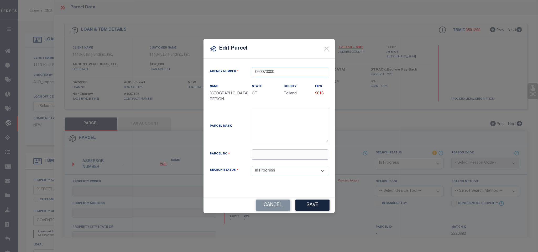
click at [284, 157] on input "text" at bounding box center [290, 155] width 76 height 10
paste input "43-3-25"
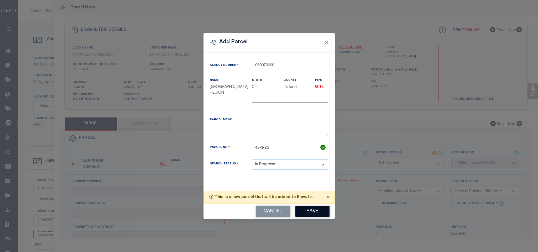
click at [310, 215] on button "Save" at bounding box center [312, 211] width 34 height 11
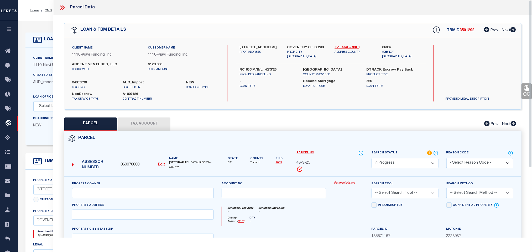
click at [173, 200] on div "Property Owner" at bounding box center [143, 192] width 150 height 22
drag, startPoint x: 173, startPoint y: 198, endPoint x: 250, endPoint y: 158, distance: 86.3
click at [173, 198] on input "text" at bounding box center [143, 193] width 142 height 10
paste input "ARDENT VENTURES LLC"
click at [309, 45] on label "COVENTRY CT 06238" at bounding box center [307, 47] width 40 height 5
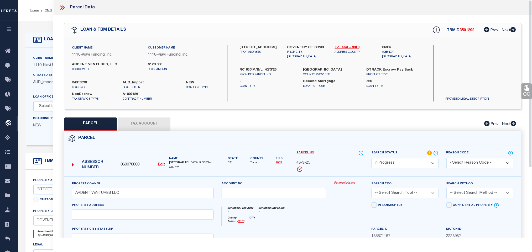
click at [309, 45] on label "COVENTRY CT 06238" at bounding box center [307, 47] width 40 height 5
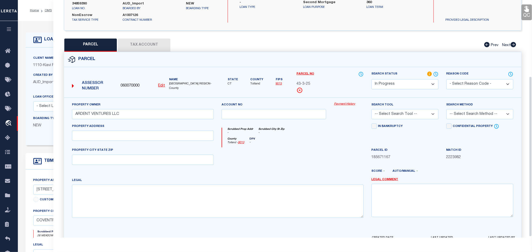
scroll to position [114, 0]
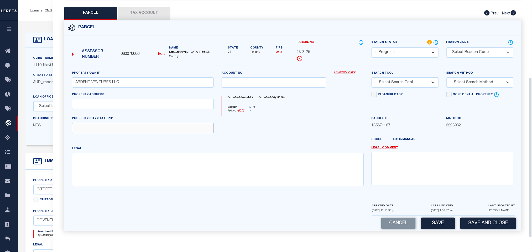
click at [152, 131] on input "text" at bounding box center [143, 128] width 142 height 10
paste input "COVENTRY CT 06238"
click at [129, 102] on input "text" at bounding box center [143, 104] width 142 height 10
paste input "28 MEADOW TR"
click at [396, 78] on select "-- Select Search Tool -- 3rd Party Website Agency File Agency Website ATLS CNV-…" at bounding box center [404, 82] width 67 height 10
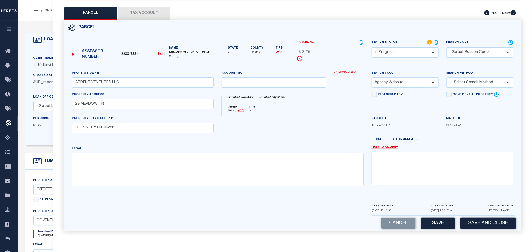
click at [371, 77] on select "-- Select Search Tool -- 3rd Party Website Agency File Agency Website ATLS CNV-…" at bounding box center [404, 82] width 67 height 10
click at [462, 81] on select "-- Select Search Method -- Property Address Legal Liability Info Provided" at bounding box center [479, 82] width 67 height 10
click at [446, 77] on select "-- Select Search Method -- Property Address Legal Liability Info Provided" at bounding box center [479, 82] width 67 height 10
click at [446, 217] on div "Cancel Save Save and Close" at bounding box center [292, 223] width 457 height 15
click at [446, 222] on button "Save" at bounding box center [438, 223] width 34 height 11
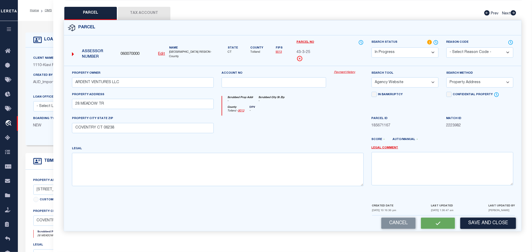
click at [153, 10] on button "Tax Account" at bounding box center [144, 13] width 52 height 13
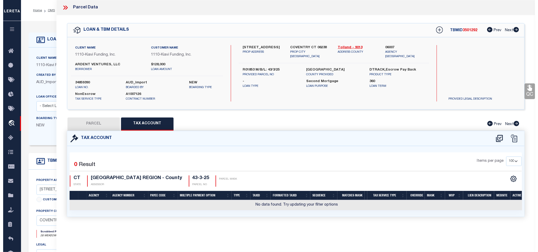
scroll to position [0, 0]
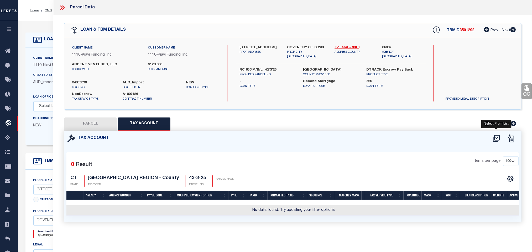
click at [498, 139] on icon at bounding box center [496, 138] width 9 height 8
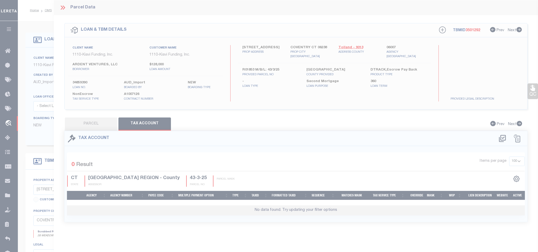
scroll to position [1, 0]
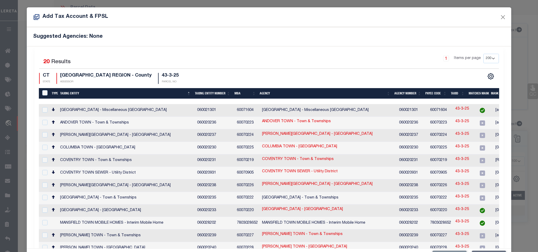
click at [199, 44] on div "Suggested Agencies: None" at bounding box center [269, 36] width 484 height 19
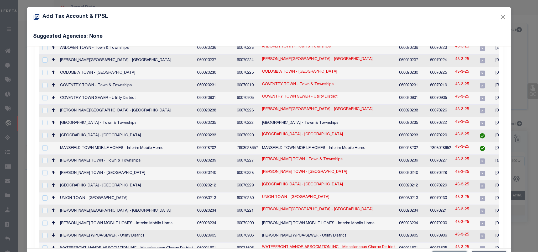
scroll to position [29, 0]
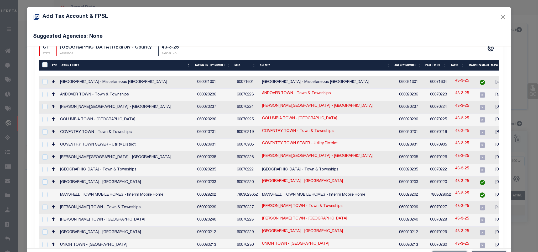
click at [457, 131] on link "43-3-25" at bounding box center [462, 132] width 14 height 6
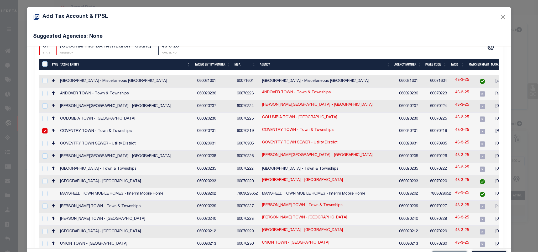
scroll to position [28, 0]
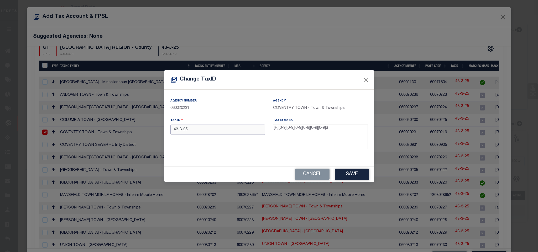
click at [191, 129] on input "43-3-25" at bounding box center [217, 130] width 95 height 10
paste input "R01853"
click at [351, 174] on button "Save" at bounding box center [352, 174] width 34 height 11
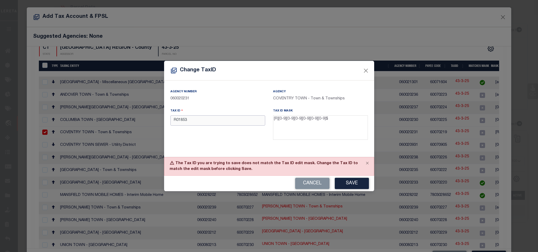
click at [179, 121] on input "R01853" at bounding box center [217, 120] width 95 height 10
click at [354, 187] on button "Save" at bounding box center [352, 183] width 34 height 11
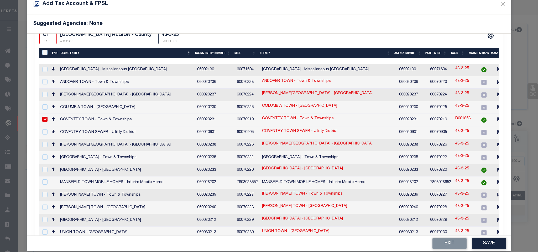
scroll to position [20, 0]
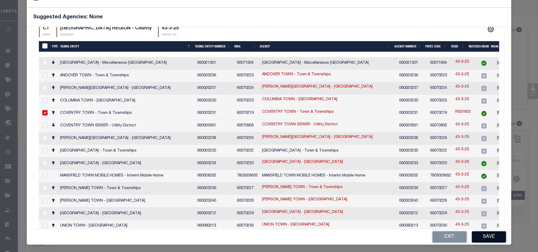
click at [484, 239] on button "Save" at bounding box center [489, 236] width 34 height 11
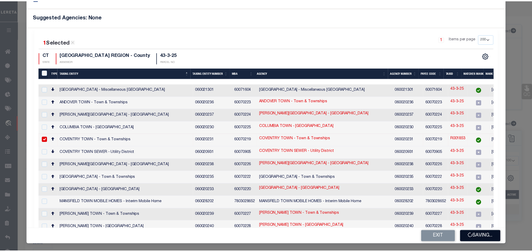
scroll to position [0, 0]
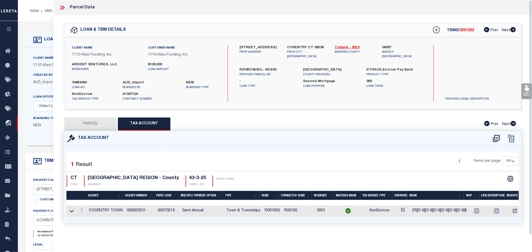
click at [87, 126] on button "PARCEL" at bounding box center [90, 124] width 52 height 13
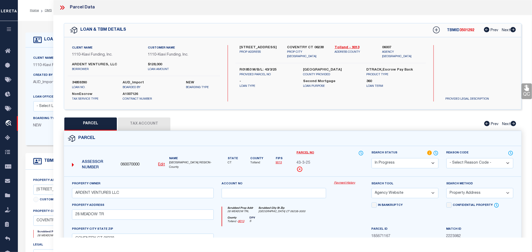
click at [409, 161] on select "Automated Search Bad Parcel Complete Duplicate Parcel High Dollar Reporting In …" at bounding box center [404, 163] width 67 height 10
click at [371, 159] on select "Automated Search Bad Parcel Complete Duplicate Parcel High Dollar Reporting In …" at bounding box center [404, 163] width 67 height 10
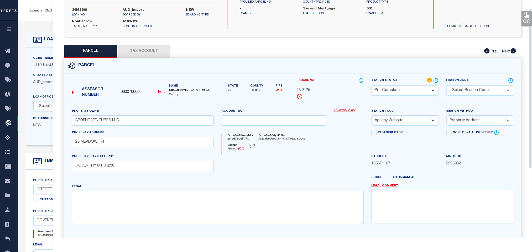
scroll to position [114, 0]
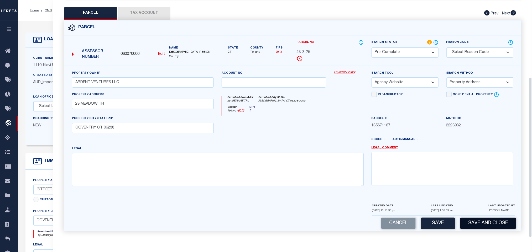
click at [466, 219] on button "Save and Close" at bounding box center [488, 223] width 56 height 11
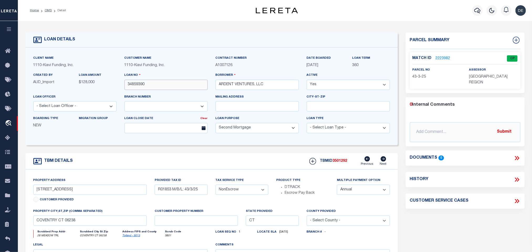
click at [143, 84] on input "34859390" at bounding box center [165, 85] width 83 height 10
click at [342, 162] on span "3501292" at bounding box center [340, 161] width 15 height 4
click at [493, 75] on span "[GEOGRAPHIC_DATA] REGION" at bounding box center [488, 79] width 39 height 9
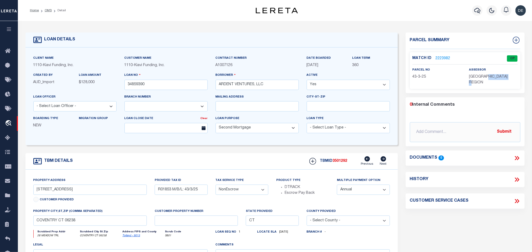
click at [493, 75] on span "[GEOGRAPHIC_DATA] REGION" at bounding box center [488, 79] width 39 height 9
click at [420, 80] on p "43-3-25" at bounding box center [436, 77] width 49 height 6
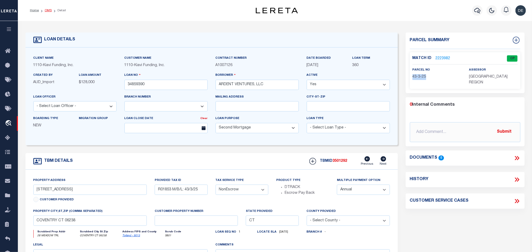
click at [50, 9] on link "OMS" at bounding box center [48, 10] width 7 height 3
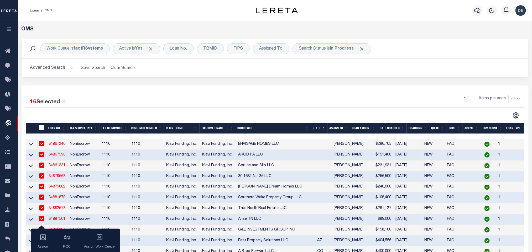
scroll to position [118, 0]
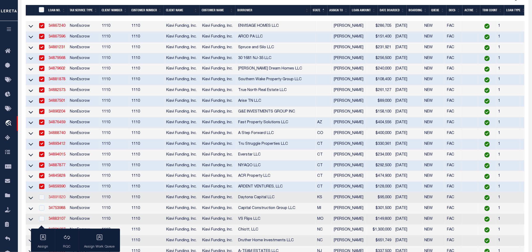
click at [57, 199] on link "34891820" at bounding box center [57, 198] width 17 height 4
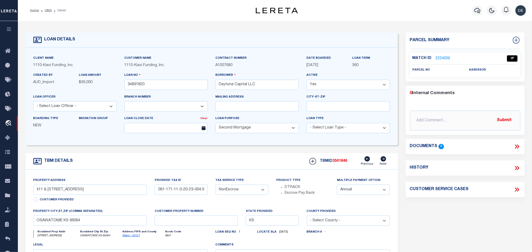
click at [134, 237] on link "Miami - 20121" at bounding box center [132, 236] width 18 height 3
drag, startPoint x: 48, startPoint y: 194, endPoint x: 70, endPoint y: 191, distance: 21.7
click at [70, 191] on input "411 & [STREET_ADDRESS]" at bounding box center [90, 190] width 114 height 10
click at [186, 191] on input "061-171-11-0-20-23-004.00-0" at bounding box center [181, 190] width 53 height 10
click at [188, 162] on div "TBM DETAILS TBMID 3501846 Previous Next" at bounding box center [211, 161] width 372 height 17
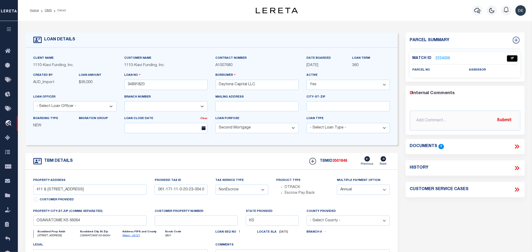
scroll to position [39, 0]
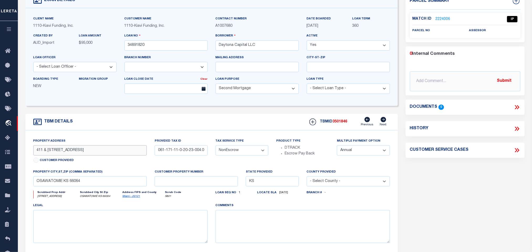
click at [115, 149] on input "411 & [STREET_ADDRESS]" at bounding box center [90, 150] width 114 height 10
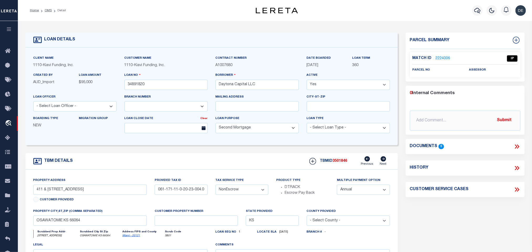
click at [439, 58] on link "2224006" at bounding box center [442, 59] width 15 height 6
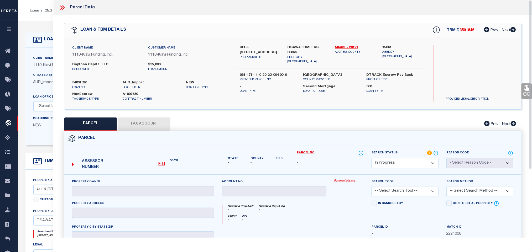
click at [161, 164] on u "Edit" at bounding box center [161, 164] width 7 height 4
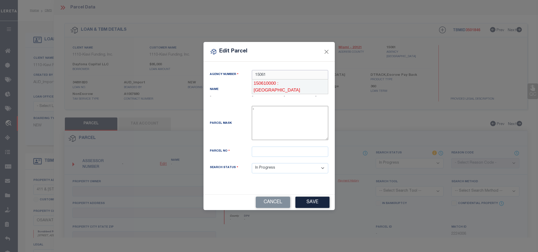
click at [291, 85] on div "150610000 : [GEOGRAPHIC_DATA]" at bounding box center [290, 86] width 76 height 15
click at [288, 157] on input "text" at bounding box center [290, 152] width 76 height 10
paste input "1711102023004010"
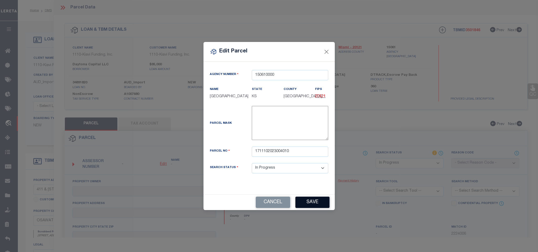
click at [312, 205] on button "Save" at bounding box center [312, 202] width 34 height 11
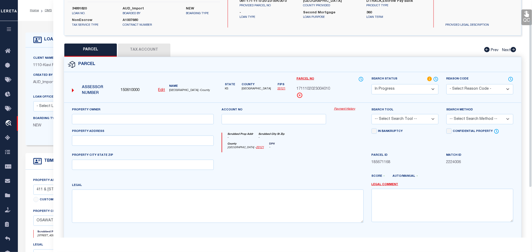
scroll to position [98, 0]
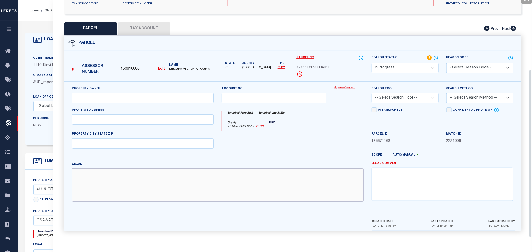
click at [144, 170] on textarea at bounding box center [218, 184] width 292 height 33
paste textarea "OSAWATOMIE, S11, T18, R22, ACRES 0.1, NWC LT17, BLK 31, N12',CITY OF OSAWATOMIE…"
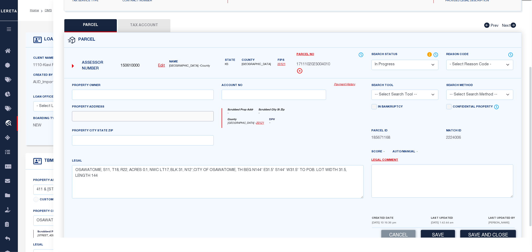
click at [178, 122] on input "text" at bounding box center [143, 116] width 142 height 10
paste input "[STREET_ADDRESS]"
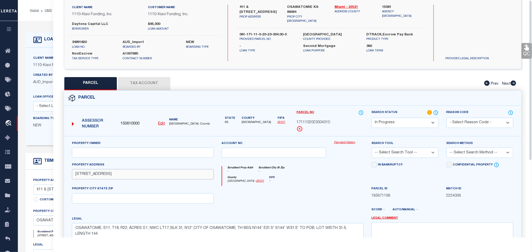
scroll to position [0, 0]
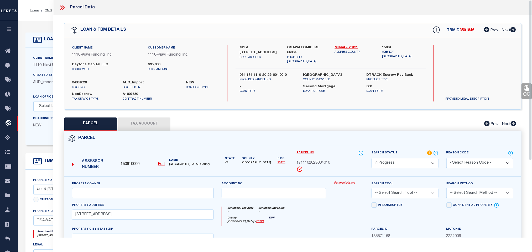
click at [288, 45] on label "OSAWATOMIE KS 66064" at bounding box center [307, 50] width 40 height 10
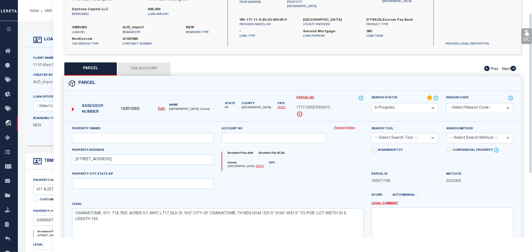
scroll to position [114, 0]
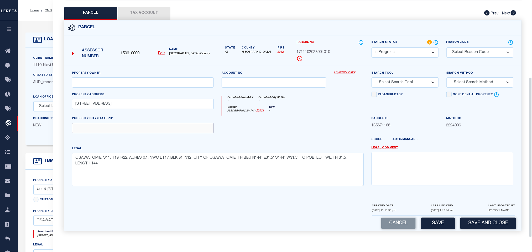
click at [152, 128] on input "text" at bounding box center [143, 128] width 142 height 10
paste input "OSAWATOMIE KS 66064"
click at [424, 83] on select "-- Select Search Tool -- 3rd Party Website Agency File Agency Website ATLS CNV-…" at bounding box center [404, 82] width 67 height 10
click at [371, 77] on select "-- Select Search Tool -- 3rd Party Website Agency File Agency Website ATLS CNV-…" at bounding box center [404, 82] width 67 height 10
click at [466, 84] on select "-- Select Search Method -- Property Address Legal Liability Info Provided" at bounding box center [479, 82] width 67 height 10
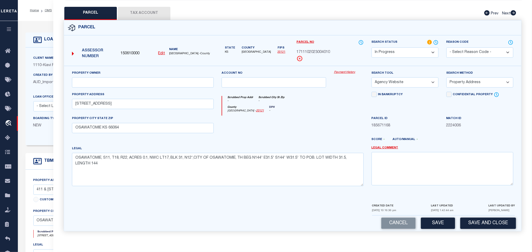
click at [446, 77] on select "-- Select Search Method -- Property Address Legal Liability Info Provided" at bounding box center [479, 82] width 67 height 10
click at [433, 225] on button "Save" at bounding box center [438, 223] width 34 height 11
click at [152, 13] on button "Tax Account" at bounding box center [144, 13] width 52 height 13
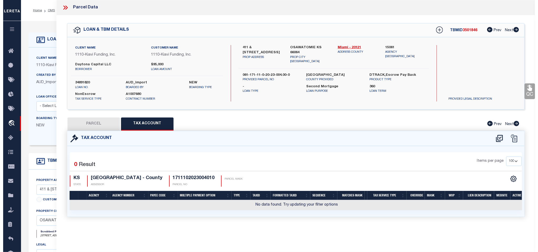
scroll to position [0, 0]
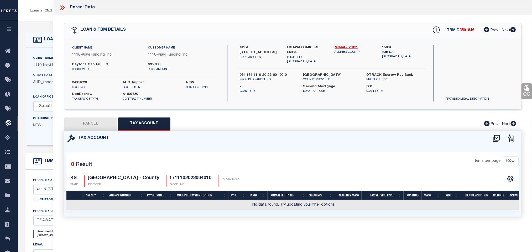
click at [499, 140] on icon at bounding box center [496, 138] width 9 height 8
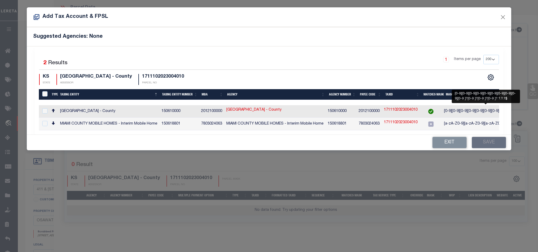
click at [454, 112] on span "[0-9][0-9][0-9][0-9][0-9][0-9][0-9][0-9][0-9][0-9 ..." at bounding box center [484, 111] width 81 height 4
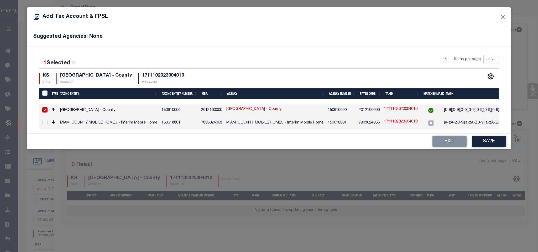
click at [489, 149] on div "Exit Save" at bounding box center [269, 141] width 484 height 15
click at [489, 147] on button "Save" at bounding box center [489, 141] width 34 height 11
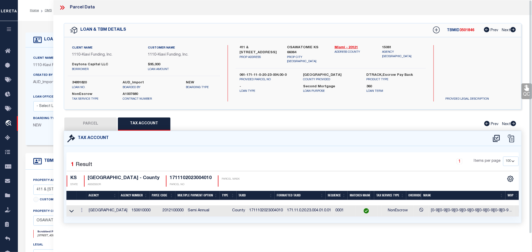
click at [94, 122] on button "PARCEL" at bounding box center [90, 124] width 52 height 13
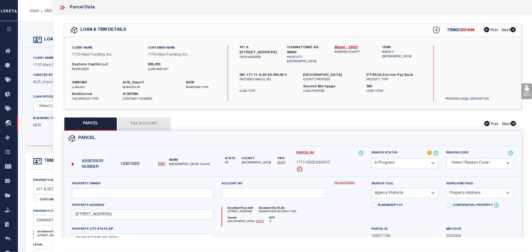
click at [411, 162] on select "Automated Search Bad Parcel Complete Duplicate Parcel High Dollar Reporting In …" at bounding box center [404, 163] width 67 height 10
click at [371, 159] on select "Automated Search Bad Parcel Complete Duplicate Parcel High Dollar Reporting In …" at bounding box center [404, 163] width 67 height 10
click at [402, 159] on select "Automated Search Bad Parcel Complete Duplicate Parcel High Dollar Reporting In …" at bounding box center [404, 163] width 67 height 10
click at [371, 159] on select "Automated Search Bad Parcel Complete Duplicate Parcel High Dollar Reporting In …" at bounding box center [404, 163] width 67 height 10
click at [395, 139] on div "Parcel" at bounding box center [292, 138] width 457 height 15
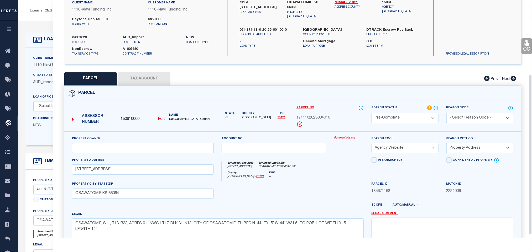
scroll to position [114, 0]
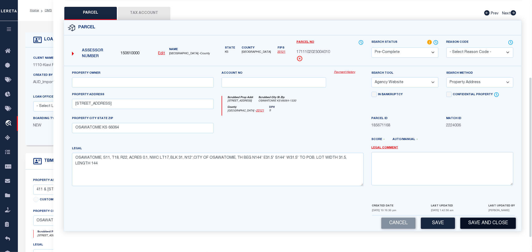
click at [469, 225] on button "Save and Close" at bounding box center [488, 223] width 56 height 11
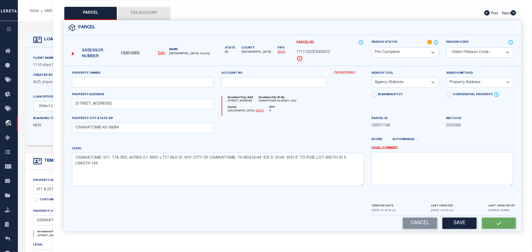
click at [141, 54] on div "150610000 Edit" at bounding box center [142, 54] width 44 height 6
click at [134, 51] on span "150610000" at bounding box center [129, 54] width 19 height 6
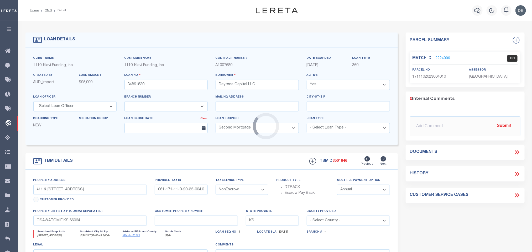
click at [515, 39] on div "Loading..." at bounding box center [266, 126] width 532 height 252
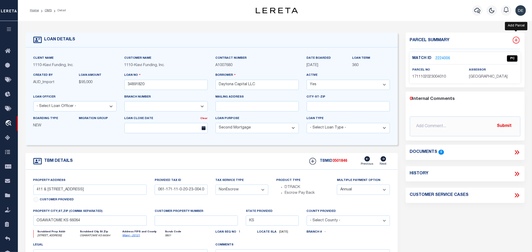
click at [519, 42] on icon at bounding box center [516, 40] width 7 height 7
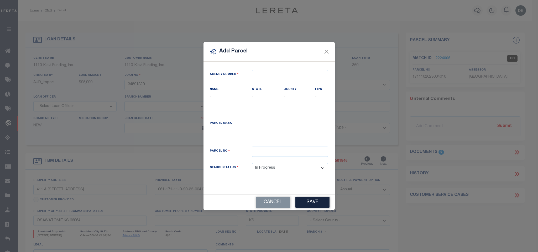
click at [291, 67] on div "Agency Number Name - State -" at bounding box center [268, 128] width 131 height 133
click at [291, 73] on input "text" at bounding box center [290, 75] width 76 height 10
paste input "150610000"
click at [289, 83] on div "150610000 : [GEOGRAPHIC_DATA]" at bounding box center [290, 86] width 76 height 15
click at [284, 158] on div "Parcel No" at bounding box center [269, 155] width 126 height 17
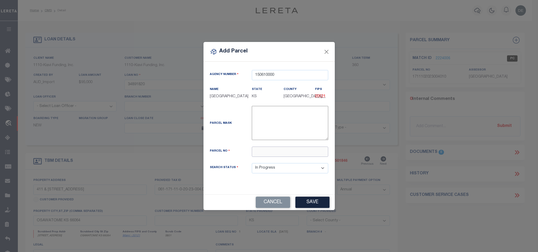
click at [288, 150] on input "text" at bounding box center [290, 152] width 76 height 10
paste input "1711102023004000"
click at [312, 202] on button "Save" at bounding box center [312, 202] width 34 height 11
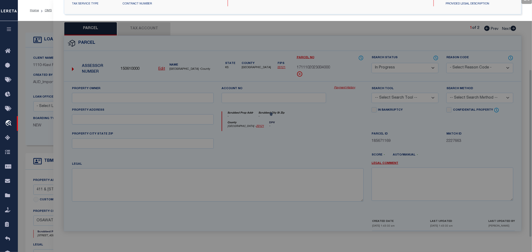
scroll to position [98, 0]
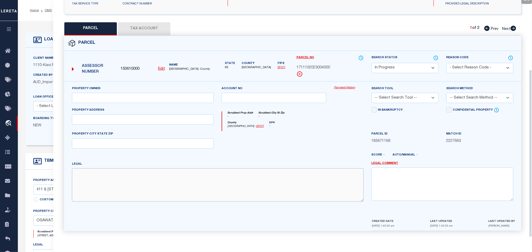
click at [133, 188] on textarea at bounding box center [218, 184] width 292 height 33
paste textarea "OSAWATOMIE, S11, T18, R22, Lot 17, ACRES 0.14, NWC LT17, BLK 31, CITY OF OSAWAT…"
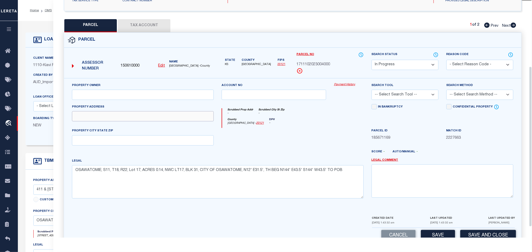
click at [144, 117] on input "text" at bounding box center [143, 116] width 142 height 10
paste input "[STREET_ADDRESS]"
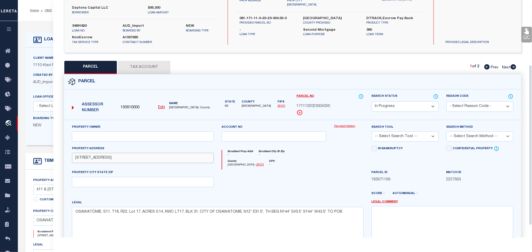
scroll to position [0, 0]
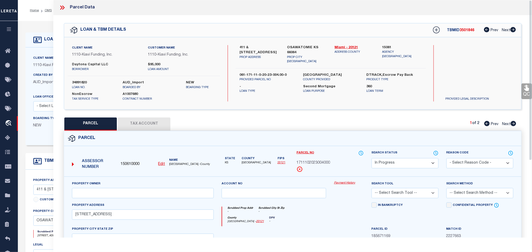
click at [302, 43] on div "Client Name 1110 - Kiavi Funding, Inc. Customer Name 1110 - Kiavi Funding, Inc.…" at bounding box center [292, 73] width 457 height 72
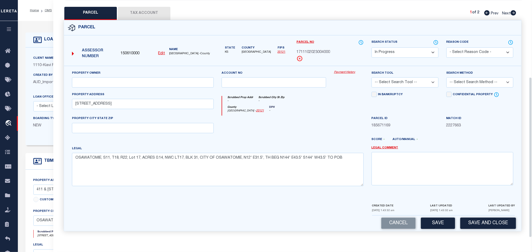
click at [178, 133] on div "Property Owner Account no Payment History Search Tool -- Select Search Tool -- …" at bounding box center [292, 130] width 449 height 120
drag, startPoint x: 177, startPoint y: 128, endPoint x: 212, endPoint y: 122, distance: 35.2
click at [177, 128] on input "text" at bounding box center [143, 128] width 142 height 10
paste input "OSAWATOMIE KS 66064"
drag, startPoint x: 422, startPoint y: 79, endPoint x: 412, endPoint y: 96, distance: 20.0
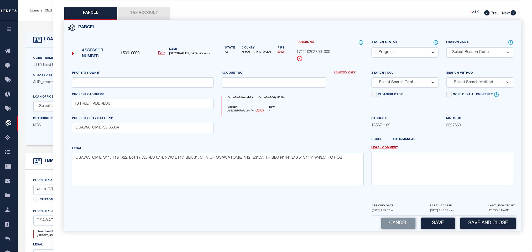
click at [422, 79] on select "-- Select Search Tool -- 3rd Party Website Agency File Agency Website ATLS CNV-…" at bounding box center [404, 82] width 67 height 10
click at [371, 77] on select "-- Select Search Tool -- 3rd Party Website Agency File Agency Website ATLS CNV-…" at bounding box center [404, 82] width 67 height 10
click at [458, 82] on select "-- Select Search Method -- Property Address Legal Liability Info Provided" at bounding box center [479, 82] width 67 height 10
click at [446, 77] on select "-- Select Search Method -- Property Address Legal Liability Info Provided" at bounding box center [479, 82] width 67 height 10
click at [445, 221] on button "Save" at bounding box center [438, 223] width 34 height 11
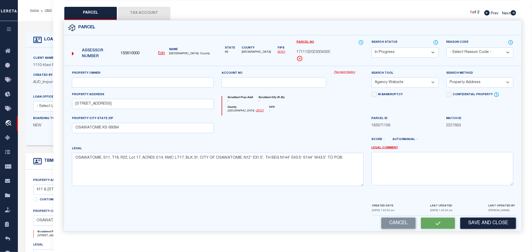
click at [144, 9] on button "Tax Account" at bounding box center [144, 13] width 52 height 13
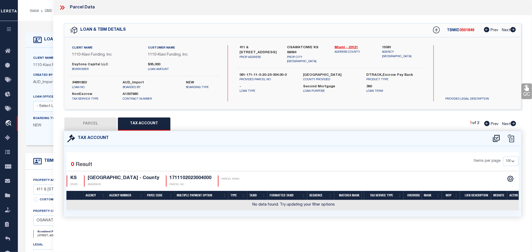
scroll to position [0, 0]
click at [497, 139] on icon at bounding box center [496, 138] width 7 height 7
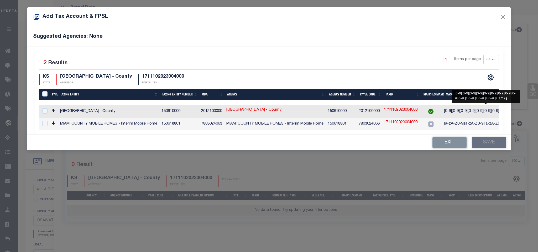
click at [490, 113] on span "[0-9][0-9][0-9][0-9][0-9][0-9][0-9][0-9][0-9][0-9 ..." at bounding box center [484, 111] width 81 height 4
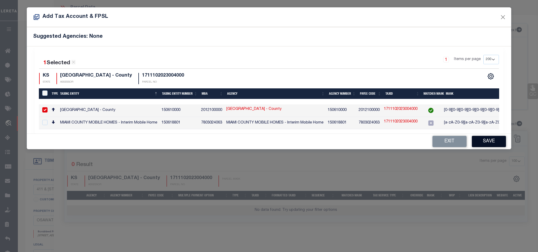
click at [491, 143] on button "Save" at bounding box center [489, 141] width 34 height 11
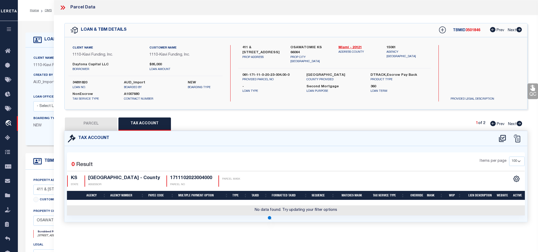
click at [99, 120] on button "PARCEL" at bounding box center [91, 124] width 52 height 13
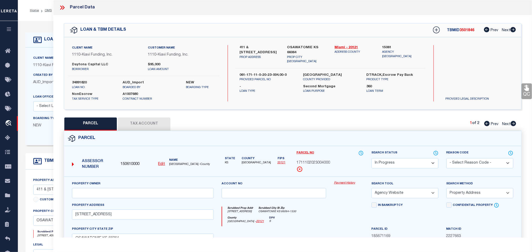
click at [391, 166] on select "Automated Search Bad Parcel Complete Duplicate Parcel High Dollar Reporting In …" at bounding box center [404, 163] width 67 height 10
click at [371, 159] on select "Automated Search Bad Parcel Complete Duplicate Parcel High Dollar Reporting In …" at bounding box center [404, 163] width 67 height 10
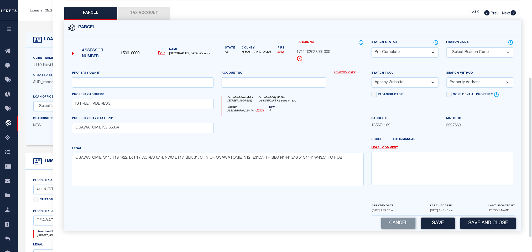
scroll to position [114, 0]
click at [489, 237] on div "Parcel 150610000 Edit" at bounding box center [292, 129] width 465 height 218
click at [485, 223] on button "Save and Close" at bounding box center [488, 223] width 56 height 11
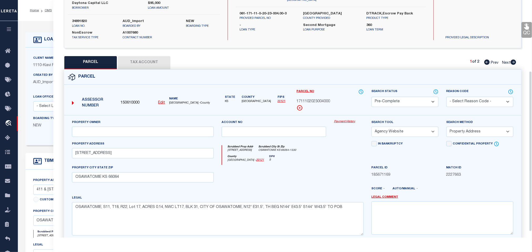
scroll to position [0, 0]
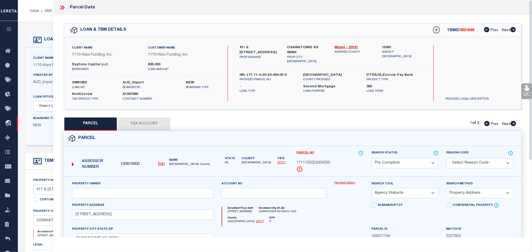
click at [77, 77] on div "Client Name 1110 - Kiavi Funding, Inc. Customer Name 1110 - Kiavi Funding, Inc.…" at bounding box center [144, 73] width 152 height 56
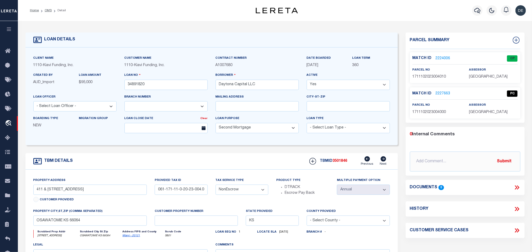
click at [341, 161] on div "TBMID 3501846 Previous Next" at bounding box center [347, 161] width 85 height 10
click at [486, 81] on div "Match ID 2224006 CP parcel no 1711102023004010" at bounding box center [465, 67] width 110 height 31
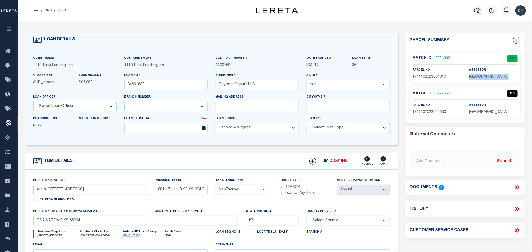
click at [434, 75] on span "1711102023004010" at bounding box center [429, 77] width 34 height 4
click at [140, 85] on input "34891820" at bounding box center [165, 85] width 83 height 10
drag, startPoint x: 338, startPoint y: 161, endPoint x: 318, endPoint y: 168, distance: 20.7
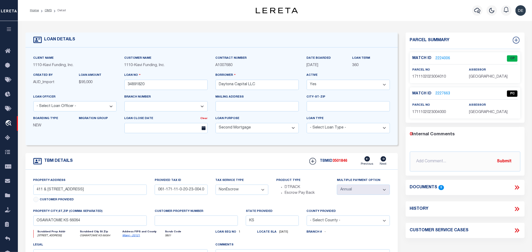
click at [338, 161] on span "3501846" at bounding box center [340, 161] width 15 height 4
click at [471, 109] on div "assessor [GEOGRAPHIC_DATA]" at bounding box center [493, 108] width 49 height 13
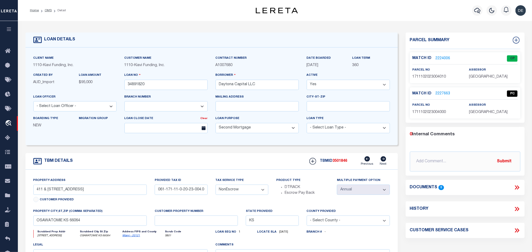
click at [473, 113] on span "[GEOGRAPHIC_DATA]" at bounding box center [488, 112] width 39 height 4
click at [435, 115] on p "1711102023004000" at bounding box center [436, 113] width 49 height 6
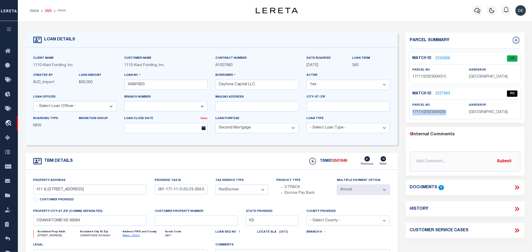
click at [47, 10] on link "OMS" at bounding box center [48, 10] width 7 height 3
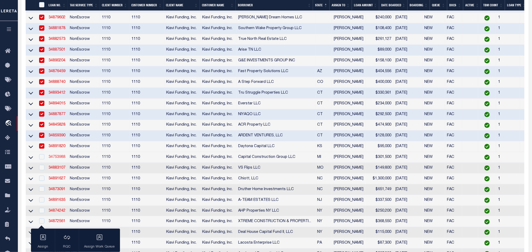
scroll to position [197, 0]
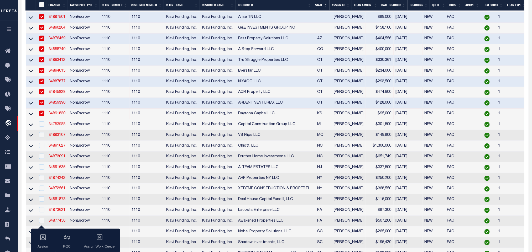
click at [59, 126] on link "34753988" at bounding box center [57, 125] width 17 height 4
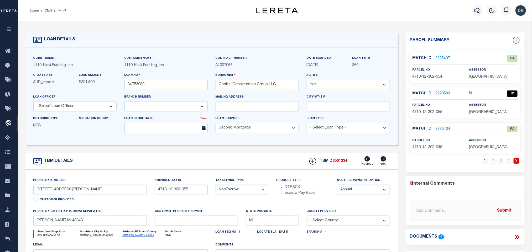
click at [131, 237] on link "[PERSON_NAME] - 26093" at bounding box center [138, 236] width 31 height 3
drag, startPoint x: 35, startPoint y: 194, endPoint x: 68, endPoint y: 196, distance: 32.6
click at [68, 195] on input "[STREET_ADDRESS][PERSON_NAME]" at bounding box center [90, 190] width 114 height 10
click at [441, 92] on link "2223503" at bounding box center [442, 94] width 15 height 6
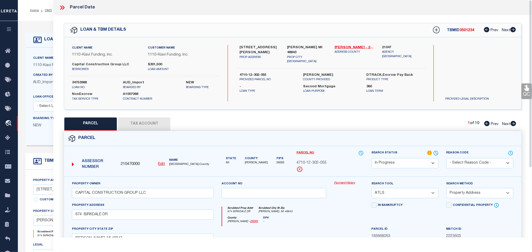
click at [209, 142] on div "Parcel" at bounding box center [292, 138] width 457 height 15
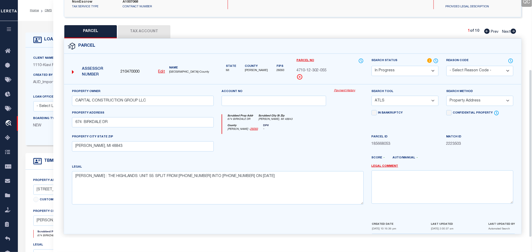
scroll to position [98, 0]
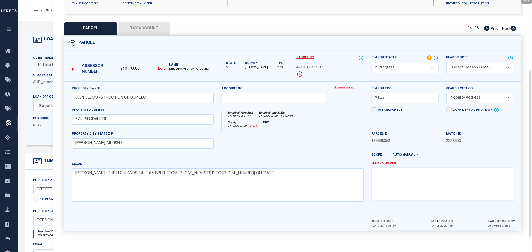
click at [396, 93] on select "-- Select Search Tool -- 3rd Party Website Agency File Agency Website ATLS CNV-…" at bounding box center [404, 98] width 67 height 10
click at [371, 93] on select "-- Select Search Tool -- 3rd Party Website Agency File Agency Website ATLS CNV-…" at bounding box center [404, 98] width 67 height 10
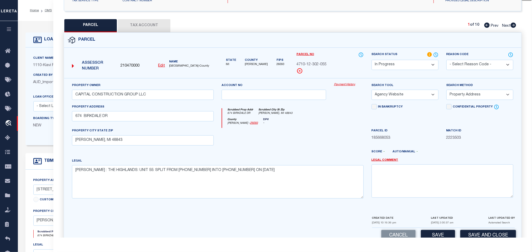
drag, startPoint x: 454, startPoint y: 94, endPoint x: 457, endPoint y: 101, distance: 8.1
click at [454, 94] on select "-- Select Search Method -- Property Address Legal Liability Info Provided" at bounding box center [479, 95] width 67 height 10
click at [446, 91] on select "-- Select Search Method -- Property Address Legal Liability Info Provided" at bounding box center [479, 95] width 67 height 10
click at [438, 236] on button "Save" at bounding box center [438, 235] width 34 height 11
click at [154, 26] on button "Tax Account" at bounding box center [144, 25] width 52 height 13
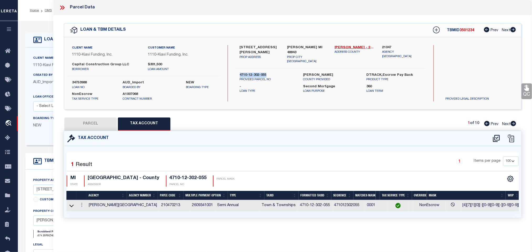
scroll to position [0, 0]
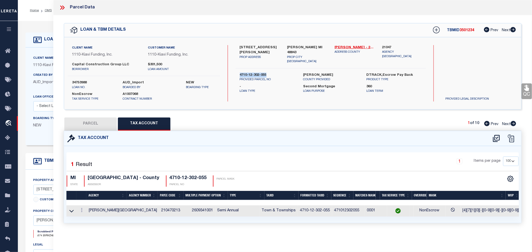
click at [98, 123] on button "PARCEL" at bounding box center [90, 124] width 52 height 13
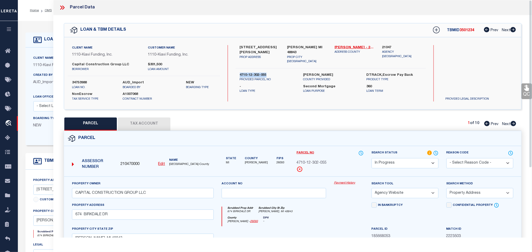
drag, startPoint x: 408, startPoint y: 167, endPoint x: 407, endPoint y: 162, distance: 5.6
click at [408, 167] on select "Automated Search Bad Parcel Complete Duplicate Parcel High Dollar Reporting In …" at bounding box center [404, 163] width 67 height 10
click at [371, 159] on select "Automated Search Bad Parcel Complete Duplicate Parcel High Dollar Reporting In …" at bounding box center [404, 163] width 67 height 10
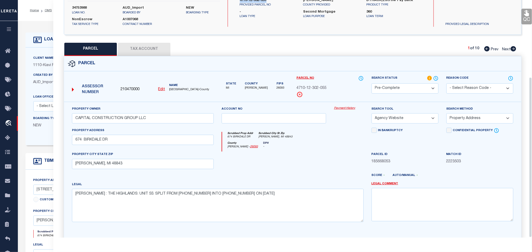
scroll to position [114, 0]
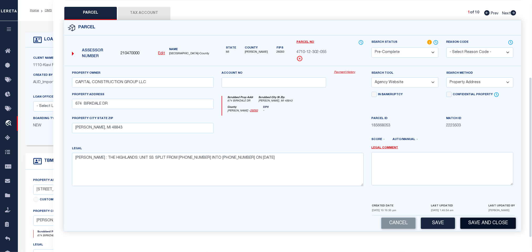
click at [479, 220] on button "Save and Close" at bounding box center [488, 223] width 56 height 11
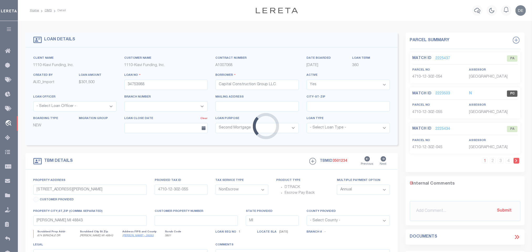
click at [137, 85] on div "Loading..." at bounding box center [266, 126] width 532 height 252
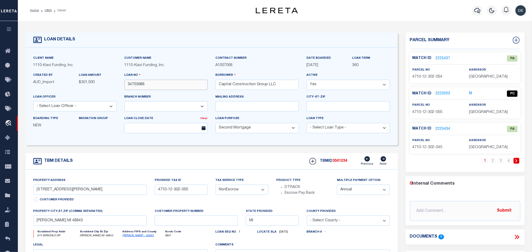
click at [138, 84] on input "34753988" at bounding box center [165, 85] width 83 height 10
click at [334, 163] on span "3501234" at bounding box center [340, 161] width 15 height 4
click at [485, 110] on span "[GEOGRAPHIC_DATA]" at bounding box center [488, 112] width 39 height 4
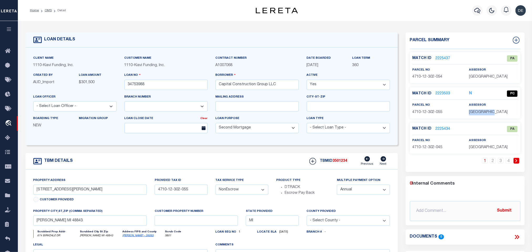
click at [485, 110] on span "[GEOGRAPHIC_DATA]" at bounding box center [488, 112] width 39 height 4
click at [429, 114] on span "4710-12-302-055" at bounding box center [427, 112] width 30 height 4
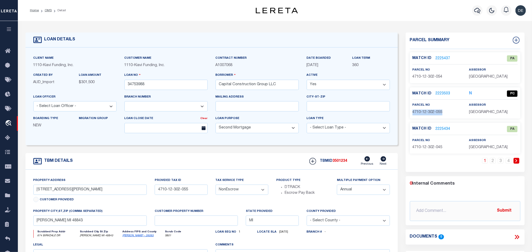
click at [440, 57] on link "2225437" at bounding box center [442, 59] width 15 height 6
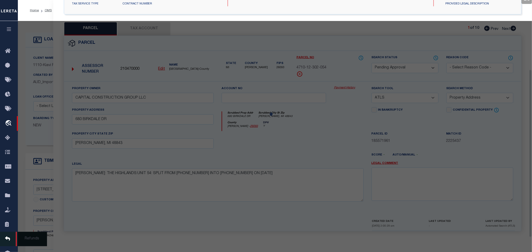
scroll to position [98, 0]
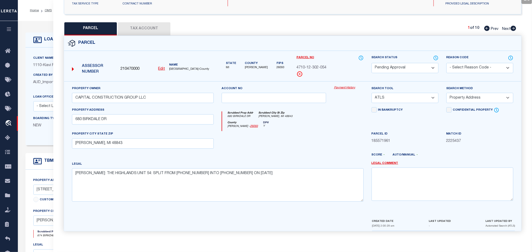
click at [398, 65] on select "Automated Search Bad Parcel Complete Duplicate Parcel High Dollar Reporting In …" at bounding box center [404, 68] width 67 height 10
drag, startPoint x: 398, startPoint y: 65, endPoint x: 531, endPoint y: 68, distance: 133.9
click at [398, 65] on select "Automated Search Bad Parcel Complete Duplicate Parcel High Dollar Reporting In …" at bounding box center [404, 68] width 67 height 10
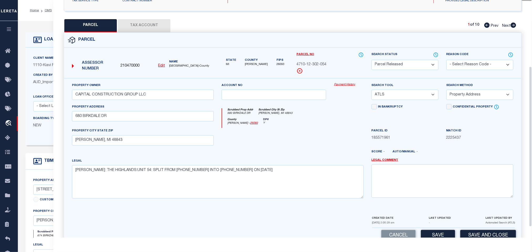
click at [491, 60] on div "Reason Code - Select Reason Code - 099 - Other (Provide additional detail) ACT …" at bounding box center [479, 61] width 67 height 18
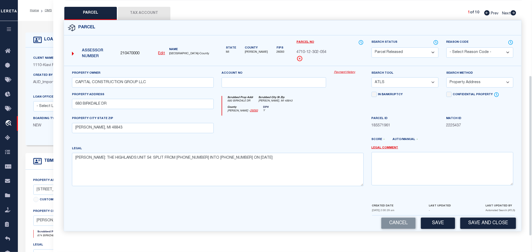
click at [491, 60] on div "Reason Code - Select Reason Code - 099 - Other (Provide additional detail) ACT …" at bounding box center [479, 53] width 75 height 26
click at [477, 52] on select "- Select Reason Code - 099 - Other (Provide additional detail) ACT - Agency Cha…" at bounding box center [479, 53] width 67 height 10
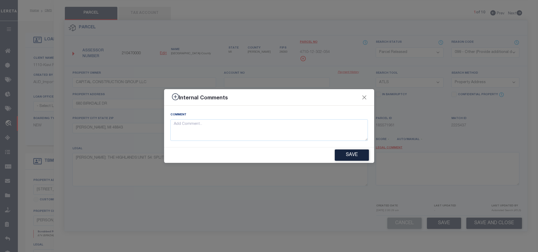
click at [324, 117] on div "Comment" at bounding box center [268, 126] width 197 height 29
click at [327, 129] on textarea at bounding box center [268, 130] width 197 height 22
paste textarea "Parcel not needed"
click at [348, 154] on button "Save" at bounding box center [352, 155] width 34 height 11
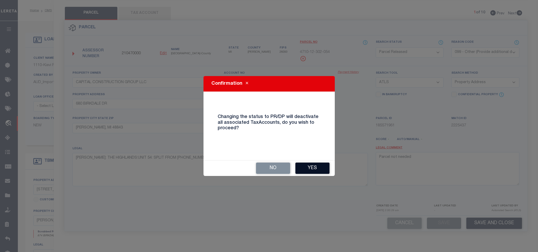
click at [311, 169] on button "Yes" at bounding box center [312, 168] width 34 height 11
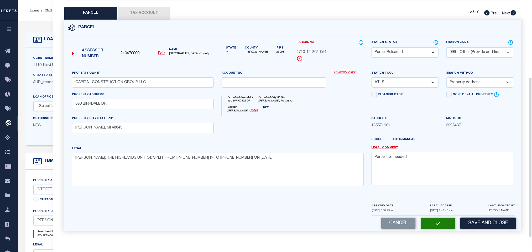
click at [514, 11] on icon at bounding box center [513, 12] width 6 height 5
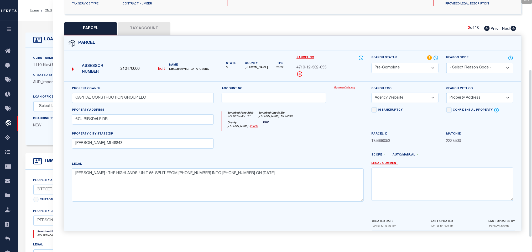
scroll to position [98, 0]
click at [513, 26] on icon at bounding box center [513, 28] width 6 height 5
click at [415, 63] on select "Automated Search Bad Parcel Complete Duplicate Parcel High Dollar Reporting In …" at bounding box center [404, 68] width 67 height 10
click at [424, 64] on select "Automated Search Bad Parcel Complete Duplicate Parcel High Dollar Reporting In …" at bounding box center [404, 68] width 67 height 10
click at [454, 64] on select "- Select Reason Code - 099 - Other (Provide additional detail) ACT - Agency Cha…" at bounding box center [479, 68] width 67 height 10
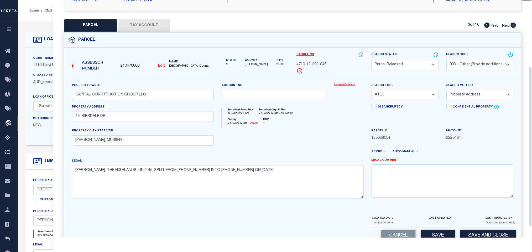
click at [454, 64] on select "- Select Reason Code - 099 - Other (Provide additional detail) ACT - Agency Cha…" at bounding box center [479, 65] width 67 height 10
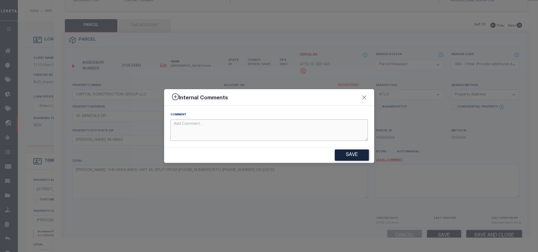
click at [315, 126] on textarea at bounding box center [268, 130] width 197 height 22
paste textarea "Parcel not needed"
click at [356, 151] on button "Save" at bounding box center [352, 155] width 34 height 11
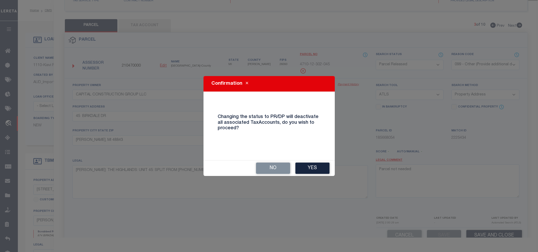
click at [303, 162] on div "No Yes" at bounding box center [268, 168] width 131 height 15
click at [304, 165] on button "Yes" at bounding box center [312, 168] width 34 height 11
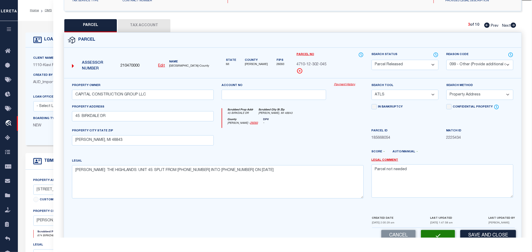
click at [513, 25] on icon at bounding box center [513, 25] width 6 height 5
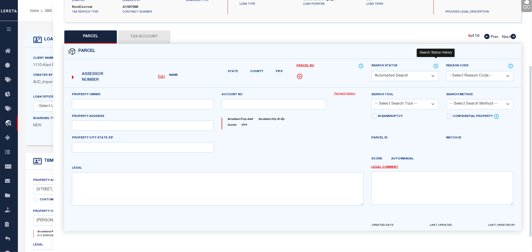
scroll to position [91, 0]
click at [415, 66] on div "Search Status Automated Search Bad Parcel Complete Duplicate Parcel High Dollar…" at bounding box center [404, 72] width 67 height 18
click at [416, 72] on select "Automated Search Bad Parcel Complete Duplicate Parcel High Dollar Reporting In …" at bounding box center [404, 76] width 67 height 10
drag, startPoint x: 416, startPoint y: 72, endPoint x: 426, endPoint y: 72, distance: 10.2
click at [416, 72] on select "Automated Search Bad Parcel Complete Duplicate Parcel High Dollar Reporting In …" at bounding box center [404, 76] width 67 height 10
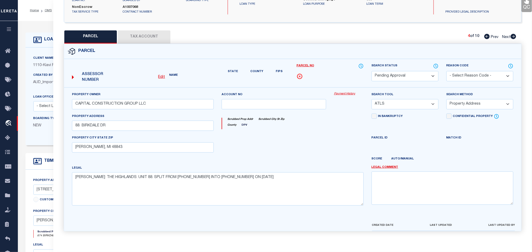
click at [461, 71] on select "- Select Reason Code - 099 - Other (Provide additional detail) ACT - Agency Cha…" at bounding box center [479, 76] width 67 height 10
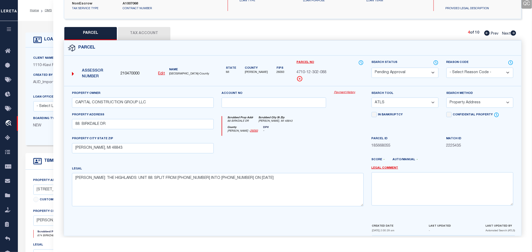
click at [463, 72] on select "- Select Reason Code - 099 - Other (Provide additional detail) ACT - Agency Cha…" at bounding box center [479, 73] width 67 height 10
click at [411, 72] on select "Automated Search Bad Parcel Complete Duplicate Parcel High Dollar Reporting In …" at bounding box center [404, 73] width 67 height 10
click at [466, 73] on select "- Select Reason Code - 099 - Other (Provide additional detail) ACT - Agency Cha…" at bounding box center [479, 73] width 67 height 10
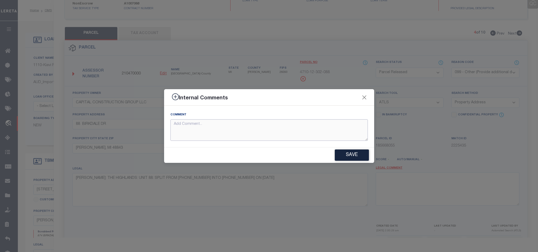
click at [324, 134] on textarea at bounding box center [268, 130] width 197 height 22
paste textarea "Parcel not needed"
click at [344, 151] on button "Save" at bounding box center [352, 155] width 34 height 11
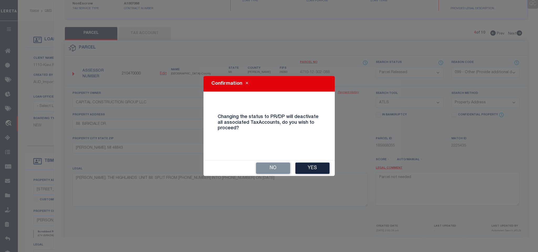
click at [317, 162] on div "No Yes" at bounding box center [268, 168] width 131 height 15
click at [316, 165] on button "Yes" at bounding box center [312, 168] width 34 height 11
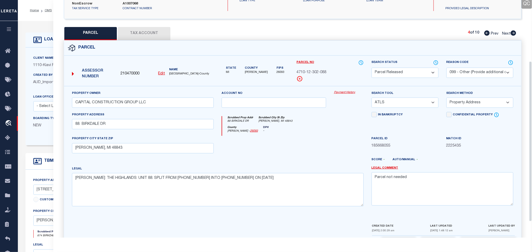
click at [511, 34] on icon at bounding box center [513, 32] width 6 height 5
click at [421, 75] on select "Automated Search Bad Parcel Complete Duplicate Parcel High Dollar Reporting In …" at bounding box center [404, 73] width 67 height 10
drag, startPoint x: 421, startPoint y: 75, endPoint x: 495, endPoint y: 74, distance: 74.5
click at [421, 75] on select "Automated Search Bad Parcel Complete Duplicate Parcel High Dollar Reporting In …" at bounding box center [404, 73] width 67 height 10
click at [495, 74] on select "- Select Reason Code - 099 - Other (Provide additional detail) ACT - Agency Cha…" at bounding box center [479, 73] width 67 height 10
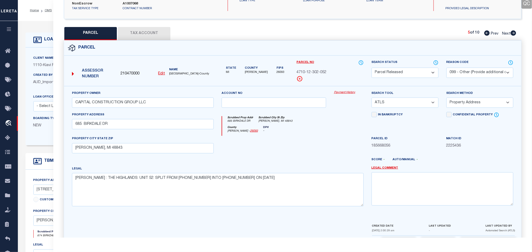
click at [495, 74] on select "- Select Reason Code - 099 - Other (Provide additional detail) ACT - Agency Cha…" at bounding box center [479, 73] width 67 height 10
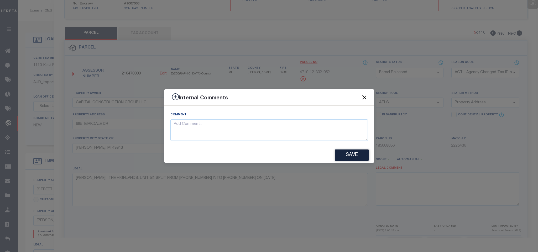
click at [362, 97] on button "Close" at bounding box center [364, 97] width 7 height 7
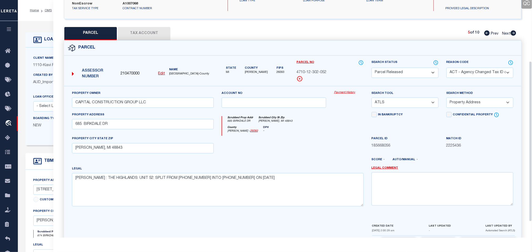
click at [475, 73] on select "- Select Reason Code - 099 - Other (Provide additional detail) ACT - Agency Cha…" at bounding box center [479, 73] width 67 height 10
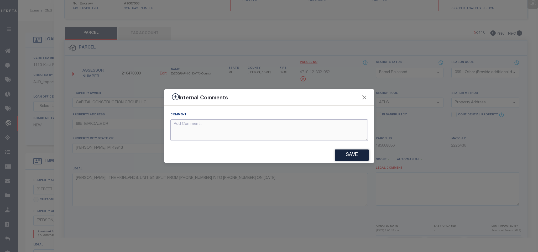
click at [312, 131] on textarea at bounding box center [268, 130] width 197 height 22
paste textarea "Parcel not needed"
click at [353, 151] on button "Save" at bounding box center [352, 155] width 34 height 11
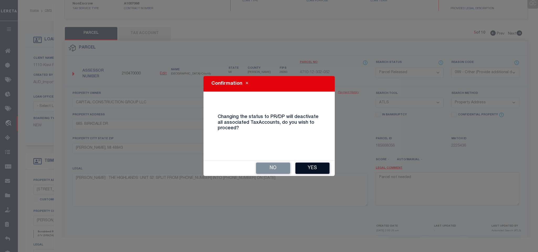
click at [320, 170] on button "Yes" at bounding box center [312, 168] width 34 height 11
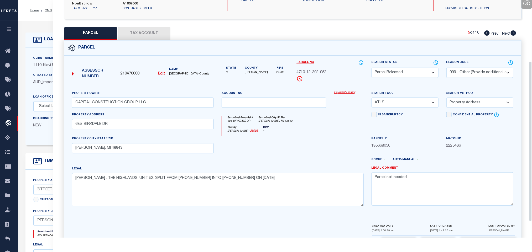
click at [513, 34] on icon at bounding box center [513, 32] width 6 height 5
click at [407, 76] on select "Automated Search Bad Parcel Complete Duplicate Parcel High Dollar Reporting In …" at bounding box center [404, 73] width 67 height 10
drag, startPoint x: 461, startPoint y: 75, endPoint x: 466, endPoint y: 72, distance: 6.5
click at [461, 75] on select "- Select Reason Code - 099 - Other (Provide additional detail) ACT - Agency Cha…" at bounding box center [479, 73] width 67 height 10
click at [466, 72] on select "- Select Reason Code - 099 - Other (Provide additional detail) ACT - Agency Cha…" at bounding box center [479, 73] width 67 height 10
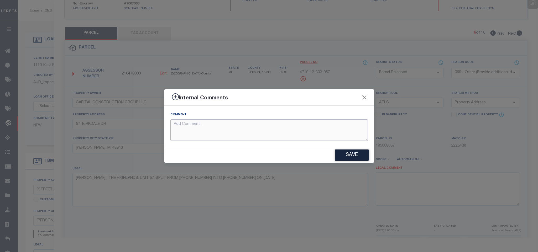
click at [349, 131] on textarea at bounding box center [268, 130] width 197 height 22
paste textarea "Parcel not needed"
click at [350, 155] on button "Save" at bounding box center [352, 155] width 34 height 11
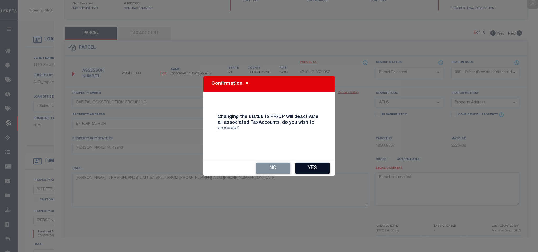
click at [301, 169] on button "Yes" at bounding box center [312, 168] width 34 height 11
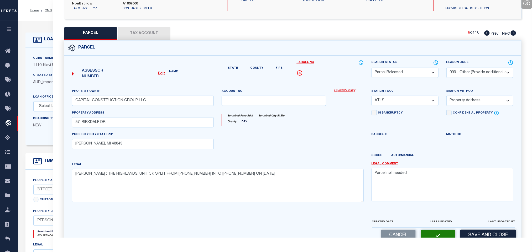
click at [513, 33] on icon at bounding box center [513, 32] width 6 height 5
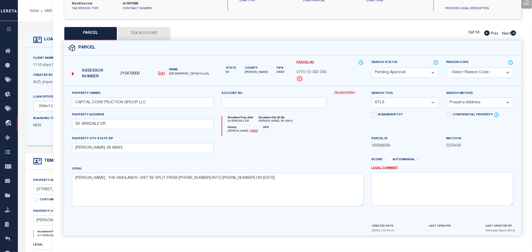
click at [408, 71] on select "Automated Search Bad Parcel Complete Duplicate Parcel High Dollar Reporting In …" at bounding box center [404, 73] width 67 height 10
drag, startPoint x: 408, startPoint y: 71, endPoint x: 491, endPoint y: 72, distance: 82.9
click at [408, 71] on select "Automated Search Bad Parcel Complete Duplicate Parcel High Dollar Reporting In …" at bounding box center [404, 73] width 67 height 10
click at [491, 72] on select "- Select Reason Code - 099 - Other (Provide additional detail) ACT - Agency Cha…" at bounding box center [479, 73] width 67 height 10
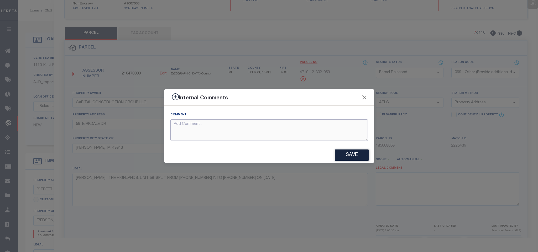
click at [340, 130] on textarea at bounding box center [268, 130] width 197 height 22
paste textarea "Parcel not needed"
click at [358, 147] on div "Comment Parcel not needed" at bounding box center [269, 126] width 210 height 41
click at [357, 154] on button "Save" at bounding box center [352, 155] width 34 height 11
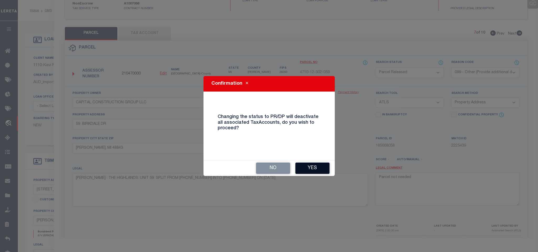
click at [320, 168] on button "Yes" at bounding box center [312, 168] width 34 height 11
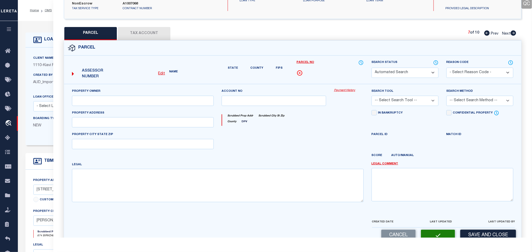
click at [513, 33] on icon at bounding box center [513, 32] width 6 height 5
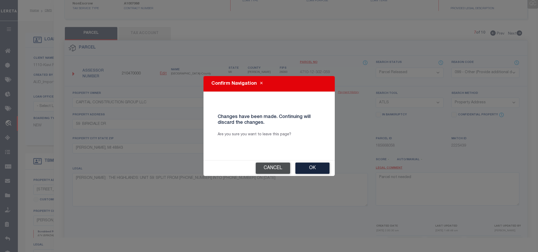
click at [282, 167] on button "Cancel" at bounding box center [273, 168] width 34 height 11
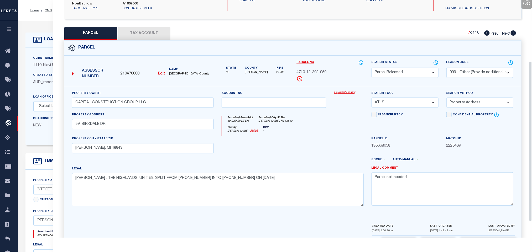
click at [409, 78] on select "Automated Search Bad Parcel Complete Duplicate Parcel High Dollar Reporting In …" at bounding box center [404, 73] width 67 height 10
drag, startPoint x: 411, startPoint y: 73, endPoint x: 490, endPoint y: 71, distance: 78.8
click at [411, 73] on select "Automated Search Bad Parcel Complete Duplicate Parcel High Dollar Reporting In …" at bounding box center [404, 73] width 67 height 10
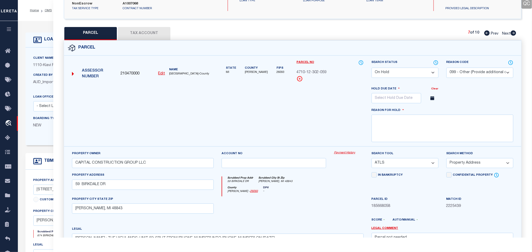
click at [490, 71] on select "- Select Reason Code - 099 - Other (Provide additional detail) ACT - Agency Cha…" at bounding box center [479, 73] width 67 height 10
click at [419, 74] on select "Automated Search Bad Parcel Complete Duplicate Parcel High Dollar Reporting In …" at bounding box center [404, 73] width 67 height 10
drag, startPoint x: 434, startPoint y: 57, endPoint x: 491, endPoint y: 39, distance: 60.2
click at [434, 57] on form "Parcel 210470000 Edit MI" at bounding box center [292, 176] width 457 height 271
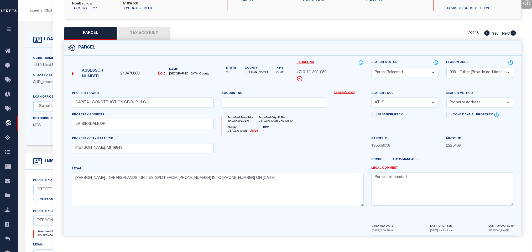
click at [413, 74] on select "Automated Search Bad Parcel Complete Duplicate Parcel High Dollar Reporting In …" at bounding box center [404, 73] width 67 height 10
click at [454, 73] on select "- Select Reason Code - 099 - Other (Provide additional detail) ACT - Agency Cha…" at bounding box center [479, 73] width 67 height 10
click at [457, 72] on select "- Select Reason Code - 099 - Other (Provide additional detail) ACT - Agency Cha…" at bounding box center [479, 73] width 67 height 10
click at [462, 73] on select "- Select Reason Code - 099 - Other (Provide additional detail) ACT - Agency Cha…" at bounding box center [479, 73] width 67 height 10
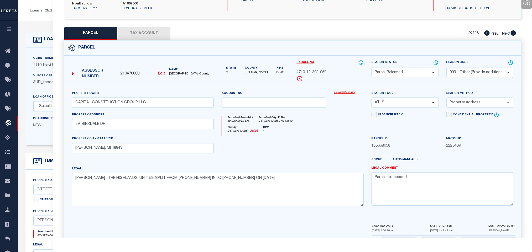
drag, startPoint x: 462, startPoint y: 73, endPoint x: 472, endPoint y: 68, distance: 10.9
click at [462, 73] on select "- Select Reason Code - 099 - Other (Provide additional detail) ACT - Agency Cha…" at bounding box center [479, 73] width 67 height 10
click at [511, 32] on body "Home OMS Detail" at bounding box center [266, 222] width 532 height 445
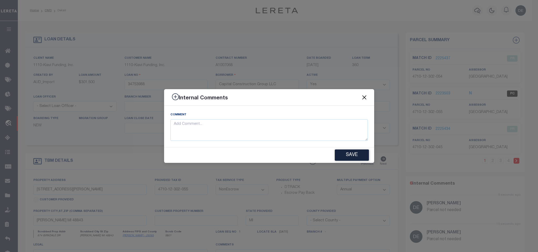
click at [365, 95] on button "Close" at bounding box center [364, 97] width 7 height 7
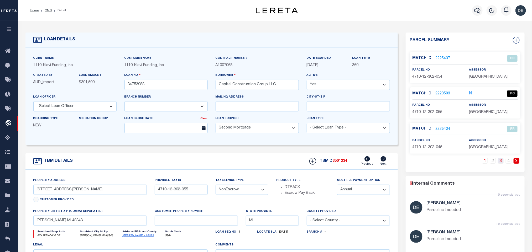
click at [503, 162] on link "3" at bounding box center [501, 161] width 6 height 6
click at [507, 162] on link "4" at bounding box center [508, 161] width 6 height 6
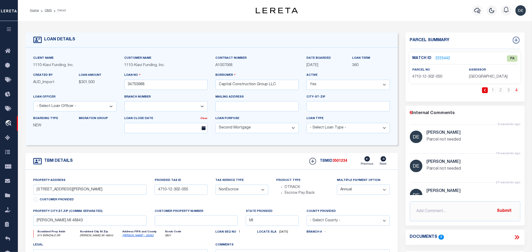
click at [446, 58] on link "2225442" at bounding box center [442, 59] width 15 height 6
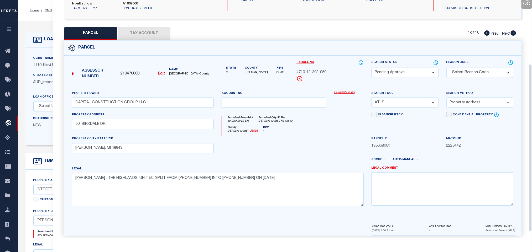
click at [404, 70] on select "Automated Search Bad Parcel Complete Duplicate Parcel High Dollar Reporting In …" at bounding box center [404, 73] width 67 height 10
drag, startPoint x: 409, startPoint y: 71, endPoint x: 476, endPoint y: 70, distance: 66.7
click at [409, 71] on select "Automated Search Bad Parcel Complete Duplicate Parcel High Dollar Reporting In …" at bounding box center [404, 73] width 67 height 10
click at [476, 70] on select "- Select Reason Code - 099 - Other (Provide additional detail) ACT - Agency Cha…" at bounding box center [479, 73] width 67 height 10
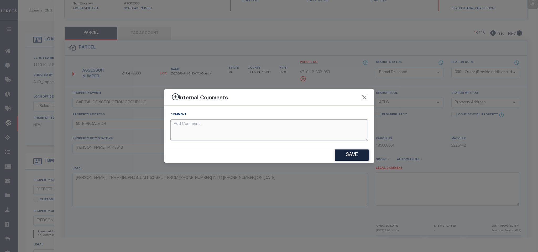
click at [323, 132] on textarea at bounding box center [268, 130] width 197 height 22
paste textarea "Parcel not needed"
click at [352, 155] on button "Save" at bounding box center [352, 155] width 34 height 11
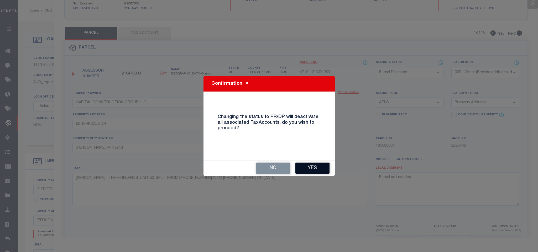
click at [316, 167] on button "Yes" at bounding box center [312, 168] width 34 height 11
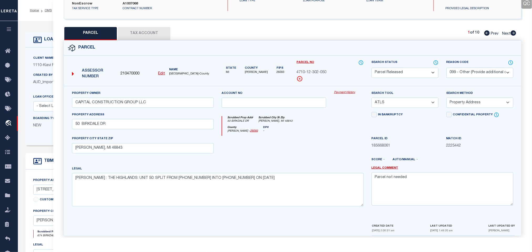
click at [40, 52] on div "Client Name 1110 - Kiavi Funding, Inc. Customer Name 1110 - Kiavi Funding, Inc." at bounding box center [211, 97] width 372 height 98
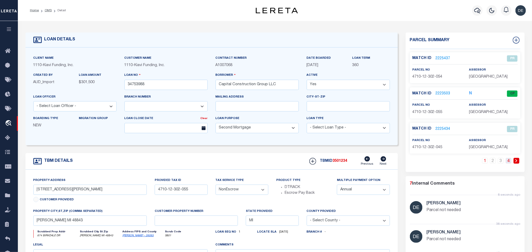
click at [506, 162] on link "4" at bounding box center [508, 161] width 6 height 6
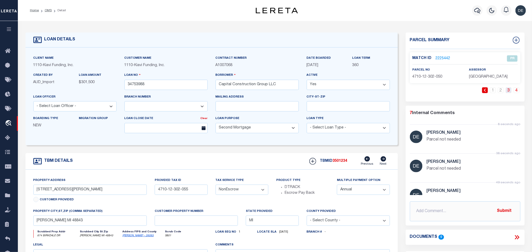
click at [509, 90] on link "3" at bounding box center [508, 90] width 6 height 6
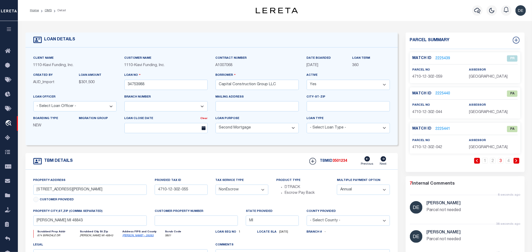
click at [441, 93] on link "2225440" at bounding box center [442, 94] width 15 height 6
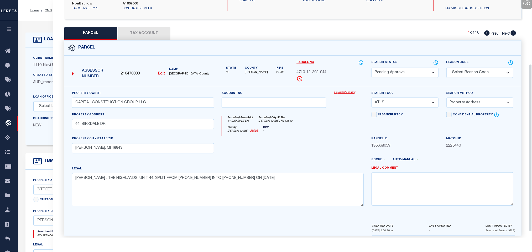
click at [414, 74] on select "Automated Search Bad Parcel Complete Duplicate Parcel High Dollar Reporting In …" at bounding box center [404, 73] width 67 height 10
drag, startPoint x: 414, startPoint y: 74, endPoint x: 470, endPoint y: 69, distance: 56.1
click at [414, 74] on select "Automated Search Bad Parcel Complete Duplicate Parcel High Dollar Reporting In …" at bounding box center [404, 73] width 67 height 10
click at [470, 69] on select "- Select Reason Code - 099 - Other (Provide additional detail) ACT - Agency Cha…" at bounding box center [479, 73] width 67 height 10
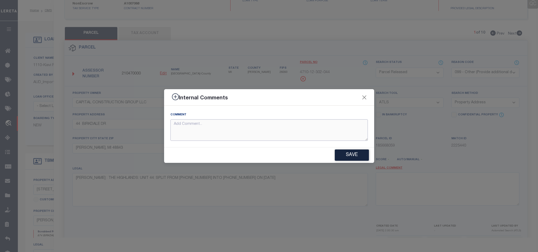
click at [341, 125] on textarea at bounding box center [268, 130] width 197 height 22
paste textarea "Parcel not needed"
click at [356, 154] on button "Save" at bounding box center [352, 155] width 34 height 11
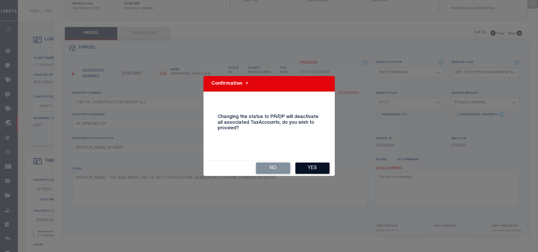
click at [320, 167] on button "Yes" at bounding box center [312, 168] width 34 height 11
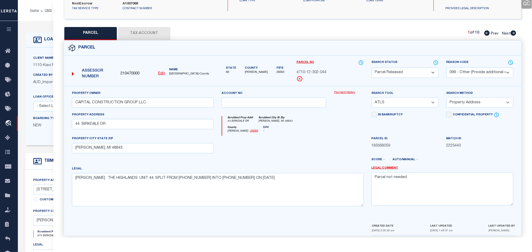
click at [44, 42] on h4 "LOAN DETAILS" at bounding box center [59, 39] width 34 height 5
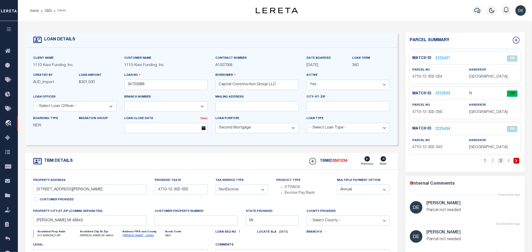
click at [502, 162] on link "3" at bounding box center [501, 161] width 6 height 6
click at [440, 130] on link "2225441" at bounding box center [442, 129] width 15 height 6
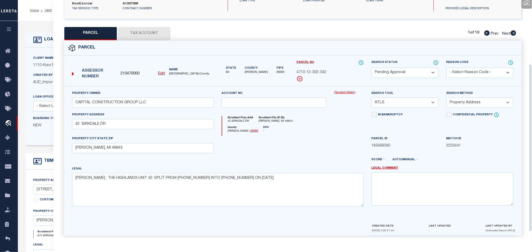
click at [412, 73] on select "Automated Search Bad Parcel Complete Duplicate Parcel High Dollar Reporting In …" at bounding box center [404, 73] width 67 height 10
click at [371, 68] on select "Automated Search Bad Parcel Complete Duplicate Parcel High Dollar Reporting In …" at bounding box center [404, 73] width 67 height 10
click at [468, 76] on select "- Select Reason Code - 099 - Other (Provide additional detail) ACT - Agency Cha…" at bounding box center [479, 73] width 67 height 10
click at [446, 68] on select "- Select Reason Code - 099 - Other (Provide additional detail) ACT - Agency Cha…" at bounding box center [479, 73] width 67 height 10
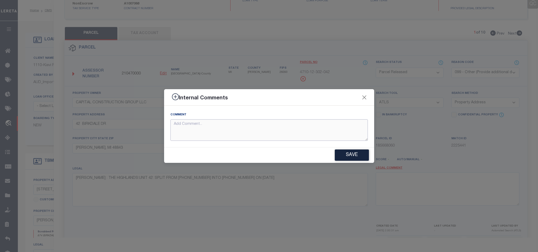
paste textarea "Parcel not needed"
click at [355, 150] on button "Save" at bounding box center [352, 155] width 34 height 11
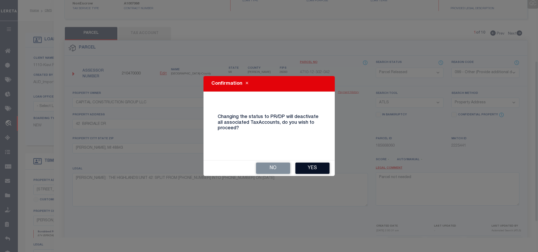
click at [307, 166] on button "Yes" at bounding box center [312, 168] width 34 height 11
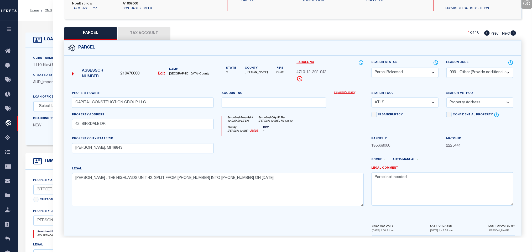
click at [46, 50] on div "Client Name 1110 - Kiavi Funding, Inc. Customer Name 1110 - Kiavi Funding, Inc." at bounding box center [211, 97] width 372 height 98
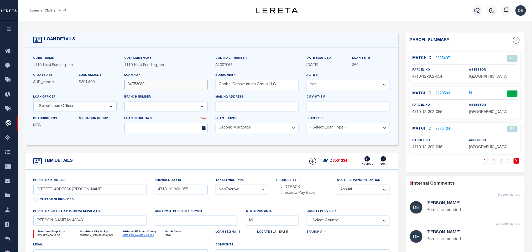
click at [186, 88] on input "34753988" at bounding box center [165, 85] width 83 height 10
drag, startPoint x: 49, startPoint y: 10, endPoint x: 91, endPoint y: 61, distance: 66.2
click at [49, 10] on link "OMS" at bounding box center [48, 10] width 7 height 3
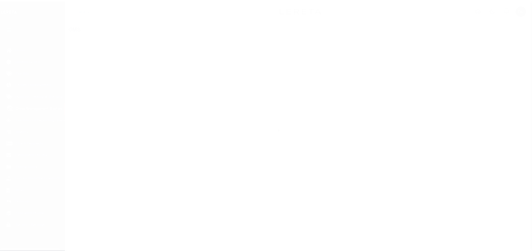
scroll to position [3, 0]
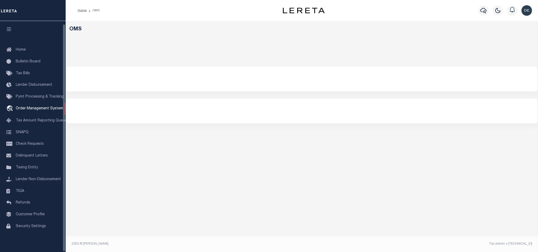
select select "200"
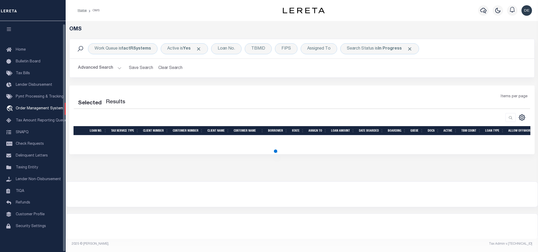
click at [11, 28] on icon "button" at bounding box center [9, 29] width 6 height 5
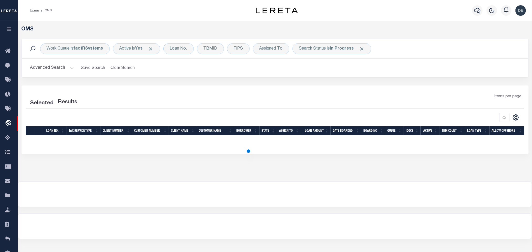
select select "200"
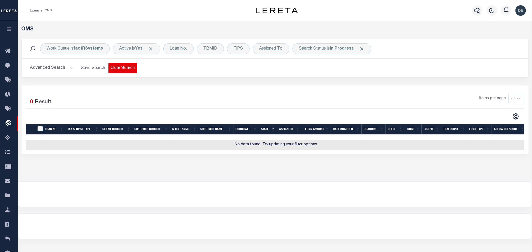
click at [115, 66] on button "Clear Search" at bounding box center [122, 68] width 29 height 10
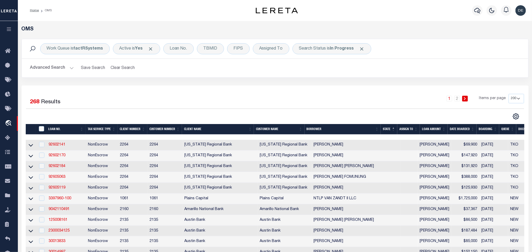
click at [65, 66] on button "Advanced Search" at bounding box center [52, 68] width 44 height 10
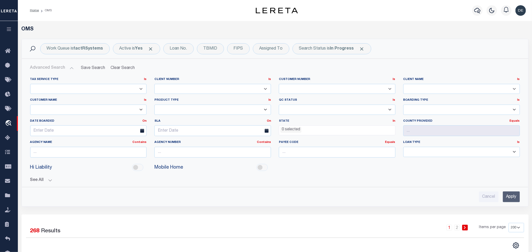
click at [76, 110] on select "Accumatch - Refunds ACM CGS IV-B-B LN LLC ACM CGS IV-B-B RE LLC ACM Florida LN …" at bounding box center [88, 110] width 117 height 10
select select "Kiavi Funding, Inc."
click at [30, 105] on select "Accumatch - Refunds ACM CGS IV-B-B LN LLC ACM CGS IV-B-B RE LLC ACM Florida LN …" at bounding box center [88, 110] width 117 height 10
click at [514, 197] on input "Apply" at bounding box center [511, 197] width 17 height 11
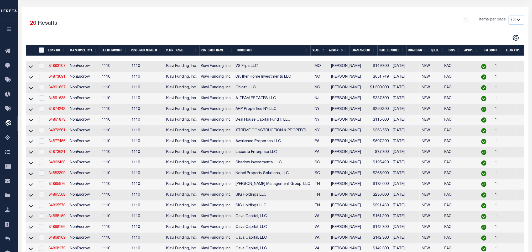
scroll to position [118, 0]
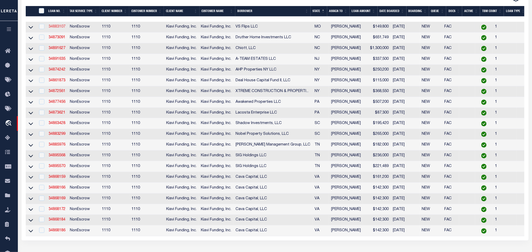
click at [54, 26] on link "34883107" at bounding box center [57, 27] width 17 height 4
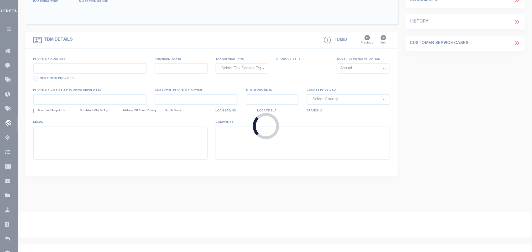
type input "34883107"
type input "VS Flips LLC"
select select
select select "100"
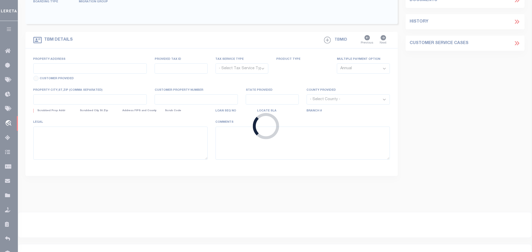
select select "NonEscrow"
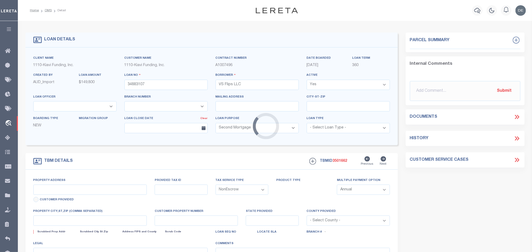
select select "8518"
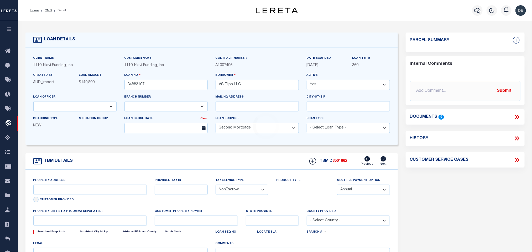
type input "2319 INDIANA AVENUE, ST. LOUIS, MO, 63104"
type input "1401-9-060.000"
select select
type input "ST. LOUIS MO 63104"
type input "MO"
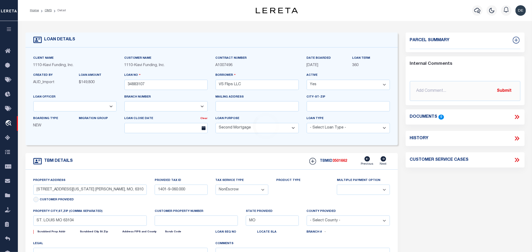
select select
select select "3485"
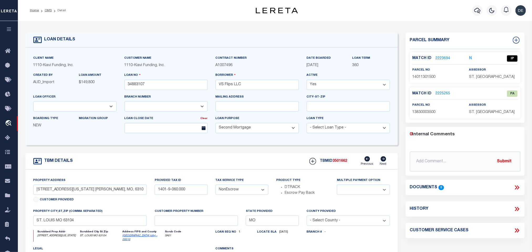
click at [129, 240] on link "St. Louis (city) - 29510" at bounding box center [140, 238] width 35 height 7
click at [55, 190] on input "2319 INDIANA AVENUE, ST. LOUIS, MO, 63104" at bounding box center [90, 190] width 114 height 10
click at [50, 191] on input "2319 INDIANA AVENUE, ST. LOUIS, MO, 63104" at bounding box center [90, 190] width 114 height 10
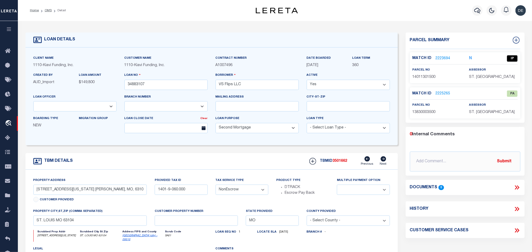
click at [370, 118] on div "Loan Type - Select Loan Type - Commercial Residential" at bounding box center [348, 124] width 83 height 17
click at [442, 57] on link "2223694" at bounding box center [442, 59] width 15 height 6
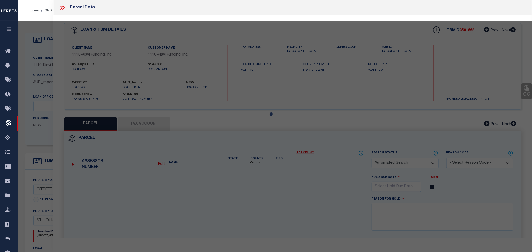
checkbox input "false"
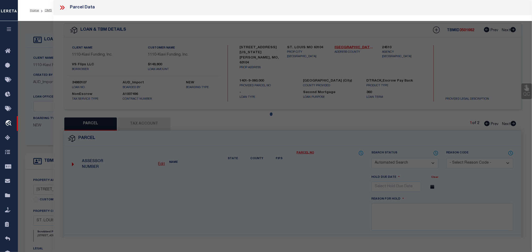
select select "IP"
type input "HARROW MANAGEMENT LLC"
select select "ATL"
select select "ADD"
type input "2319 INDIANA AVE"
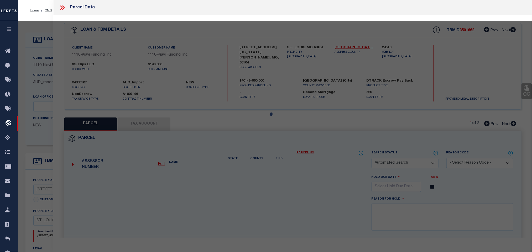
checkbox input "false"
type input "SAINT LOUIS, MO 63104"
type textarea "C. B. 1401 N&S INDIANA 19 FT 10 IN X 120 FT DEVOLSEYS ADDN BLOCK 9 LOT N-11 S-12"
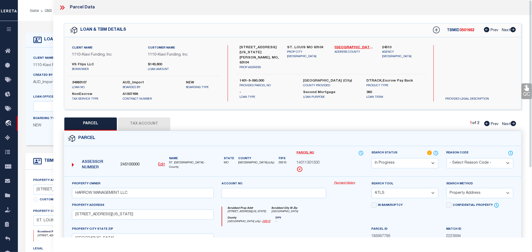
click at [160, 164] on u "Edit" at bounding box center [161, 165] width 7 height 4
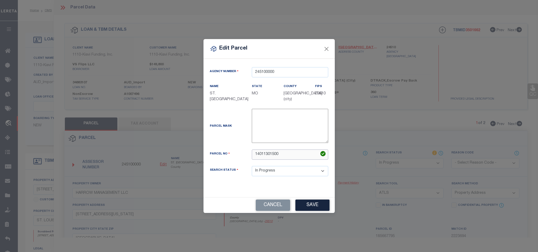
click at [270, 154] on input "14011301500" at bounding box center [290, 155] width 76 height 10
paste input "-9-060.0"
type input "1401-9-060.000"
click at [305, 207] on button "Save" at bounding box center [312, 205] width 34 height 11
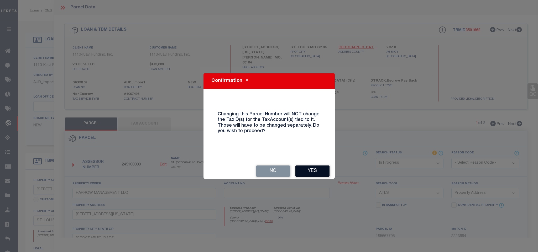
click at [305, 171] on button "Yes" at bounding box center [312, 171] width 34 height 11
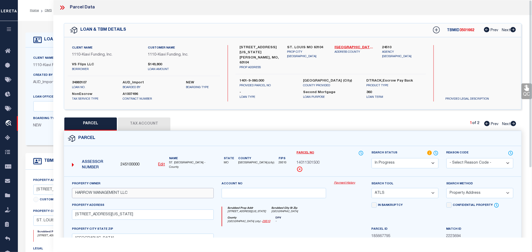
click at [110, 195] on input "HARROW MANAGEMENT LLC" at bounding box center [143, 193] width 142 height 10
select select "IP"
select select
checkbox input "false"
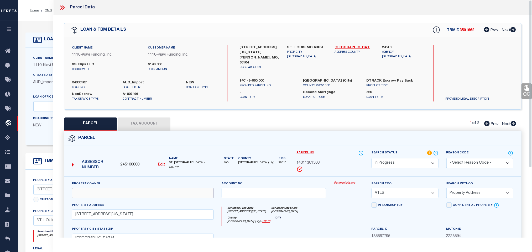
checkbox input "false"
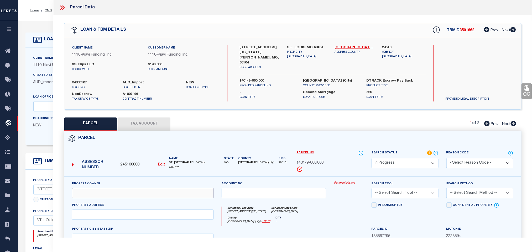
type input "HARROW MANAGEMENT LLC"
select select "ATL"
select select "ADD"
type input "2319 INDIANA AVE"
checkbox input "false"
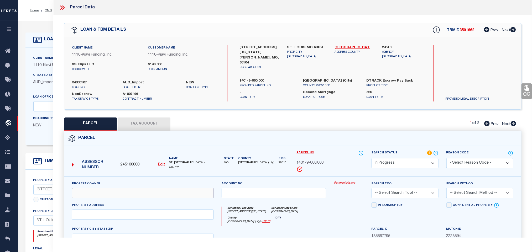
type input "SAINT LOUIS, MO 63104"
type textarea "C. B. 1401 N&S INDIANA 19 FT 10 IN X 120 FT DEVOLSEYS ADDN BLOCK 9 LOT N-11 S-12"
paste input "VS FLIPS LLC"
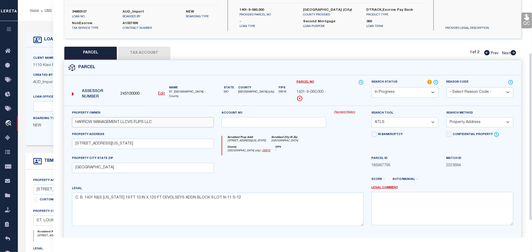
scroll to position [79, 0]
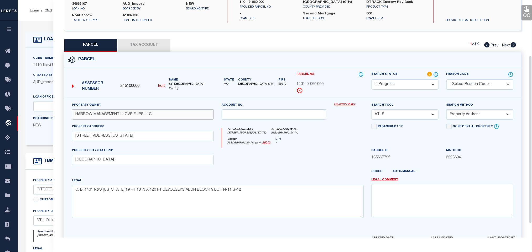
type input "HARROW MANAGEMENT LLCVS FLIPS LLC"
click at [421, 118] on select "-- Select Search Tool -- 3rd Party Website Agency File Agency Website ATLS CNV-…" at bounding box center [404, 114] width 67 height 10
select select "AGW"
click at [371, 111] on select "-- Select Search Tool -- 3rd Party Website Agency File Agency Website ATLS CNV-…" at bounding box center [404, 114] width 67 height 10
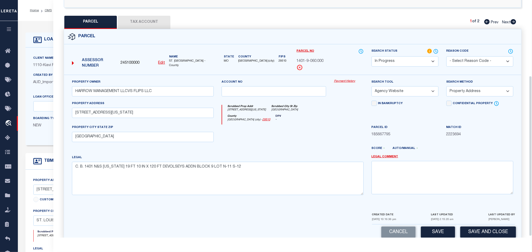
scroll to position [114, 0]
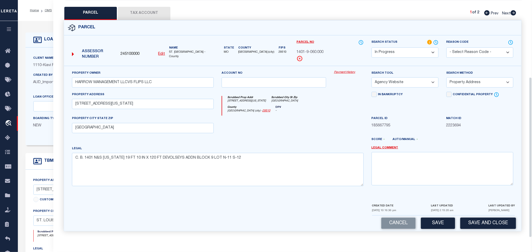
click at [444, 217] on div "Cancel Save Save and Close" at bounding box center [292, 223] width 457 height 15
click at [445, 219] on button "Save" at bounding box center [438, 223] width 34 height 11
click at [154, 8] on button "Tax Account" at bounding box center [144, 13] width 52 height 13
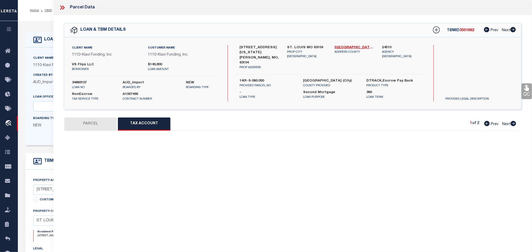
scroll to position [0, 0]
select select "100"
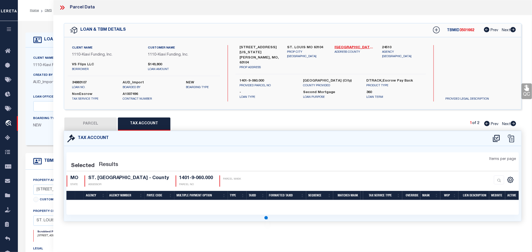
select select "100"
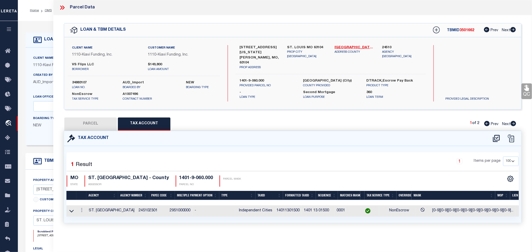
click at [69, 211] on link at bounding box center [71, 211] width 6 height 4
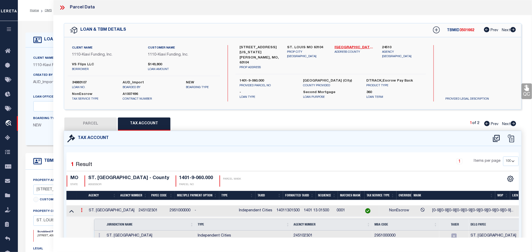
click at [80, 213] on link at bounding box center [82, 211] width 6 height 4
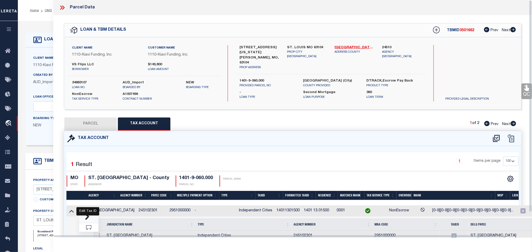
click at [87, 219] on icon "" at bounding box center [87, 218] width 4 height 4
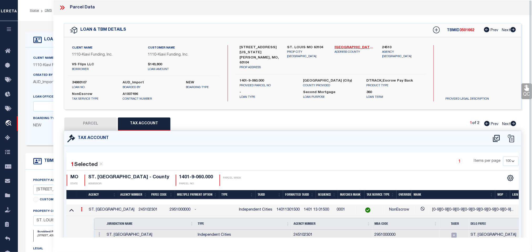
type input "14011301500"
type textarea "[0-9][0-9][0-9][0-9][0-9][0-9][0-9][0-9][0-9][0-9][0-9]$"
checkbox input "true"
type input "XXXX XX XXXXX*"
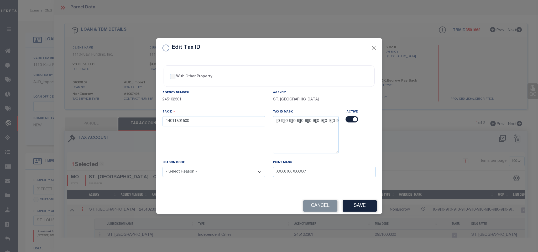
click at [199, 114] on div "Tax ID 14011301500" at bounding box center [213, 117] width 103 height 17
click at [204, 122] on input "14011301500" at bounding box center [213, 121] width 103 height 10
paste input "-9-060.0"
click at [198, 117] on input "1401-9-060.000" at bounding box center [213, 121] width 103 height 10
type input "14019060000"
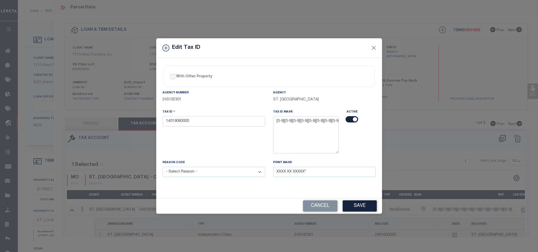
click at [196, 173] on select "- Select Reason - 099 - Other (Provide additional detail) ACT - Agency Changed …" at bounding box center [213, 172] width 103 height 10
select select "ACT"
click at [162, 169] on select "- Select Reason - 099 - Other (Provide additional detail) ACT - Agency Changed …" at bounding box center [213, 172] width 103 height 10
click at [366, 210] on button "Save" at bounding box center [359, 206] width 34 height 11
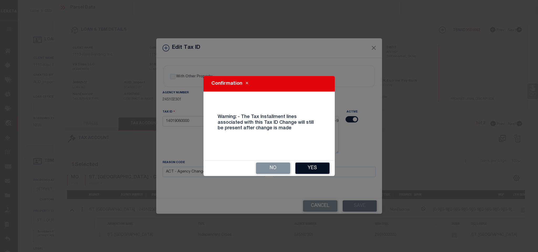
click at [320, 169] on button "Yes" at bounding box center [312, 168] width 34 height 11
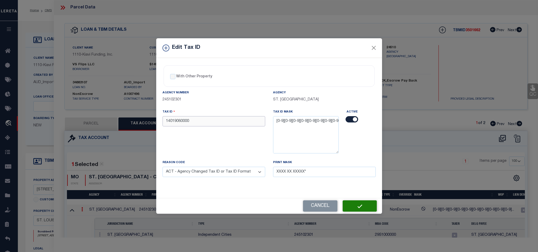
click at [243, 123] on input "14019060000" at bounding box center [213, 121] width 103 height 10
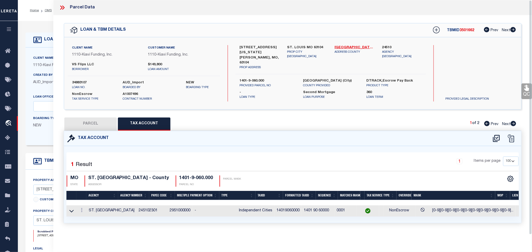
select select
drag, startPoint x: 96, startPoint y: 121, endPoint x: 91, endPoint y: 121, distance: 5.5
click at [96, 120] on button "PARCEL" at bounding box center [90, 124] width 52 height 13
select select "AS"
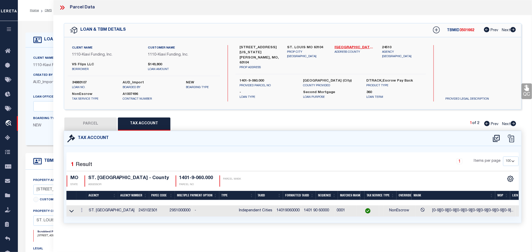
select select
checkbox input "false"
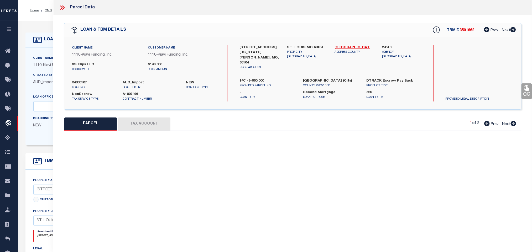
select select "IP"
type input "HARROW MANAGEMENT LLCVS FLIPS LLC"
select select "AGW"
select select "ADD"
type input "2319 INDIANA AVE"
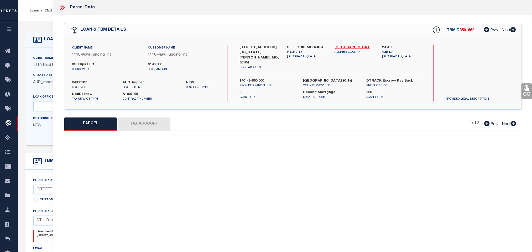
type input "SAINT LOUIS, MO 63104"
type textarea "C. B. 1401 N&S INDIANA 19 FT 10 IN X 120 FT DEVOLSEYS ADDN BLOCK 9 LOT N-11 S-12"
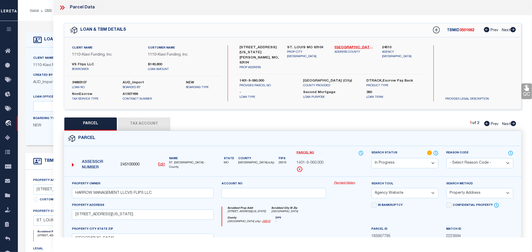
click at [123, 121] on button "Tax Account" at bounding box center [144, 124] width 52 height 13
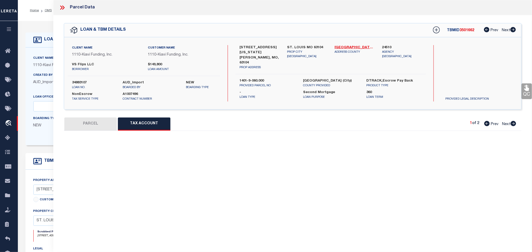
select select "100"
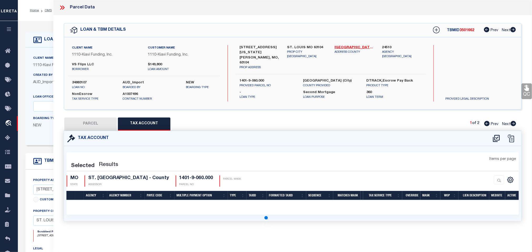
select select "100"
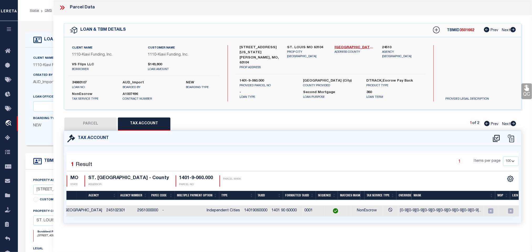
scroll to position [0, 32]
click at [527, 213] on icon "" at bounding box center [529, 211] width 4 height 4
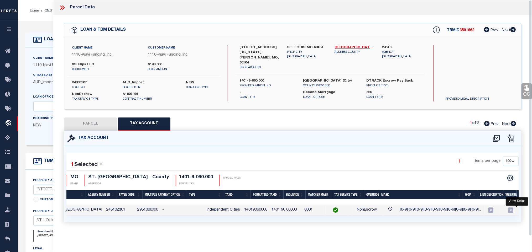
scroll to position [0, 0]
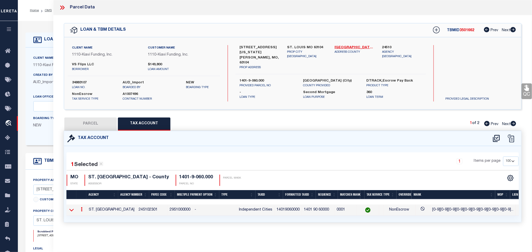
click at [72, 210] on icon at bounding box center [71, 210] width 4 height 6
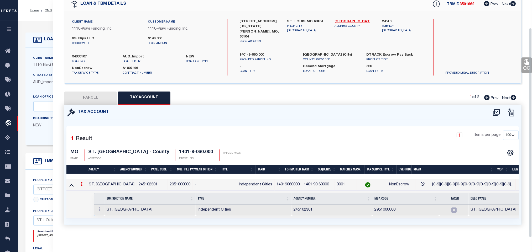
click at [82, 183] on link at bounding box center [82, 185] width 6 height 4
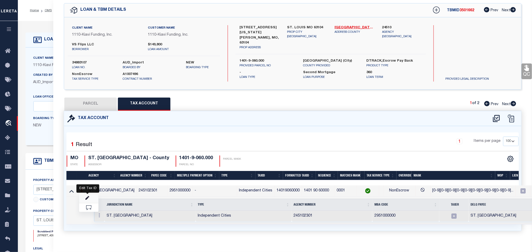
click at [86, 198] on icon "" at bounding box center [87, 198] width 4 height 4
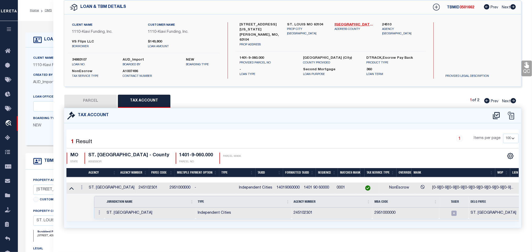
type input "14019060000"
select select "ACT"
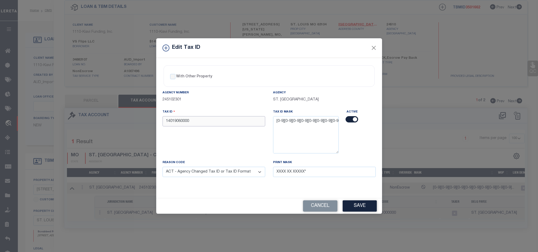
click at [203, 123] on input "14019060000" at bounding box center [213, 121] width 103 height 10
paste input "-13-015"
type input "14011301500"
click at [355, 208] on button "Save" at bounding box center [359, 206] width 34 height 11
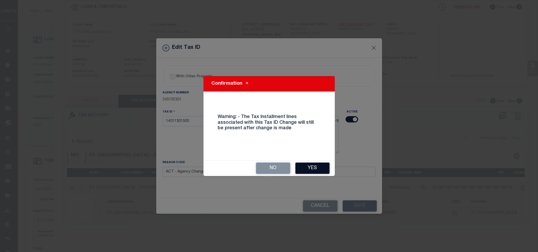
click at [321, 167] on button "Yes" at bounding box center [312, 168] width 34 height 11
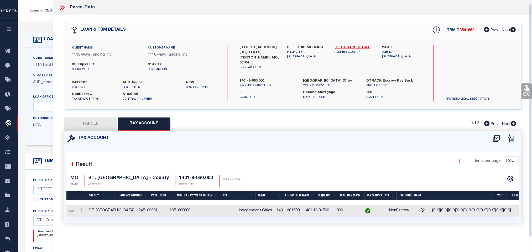
scroll to position [3, 0]
select select
click at [89, 118] on button "PARCEL" at bounding box center [90, 124] width 52 height 13
select select "AS"
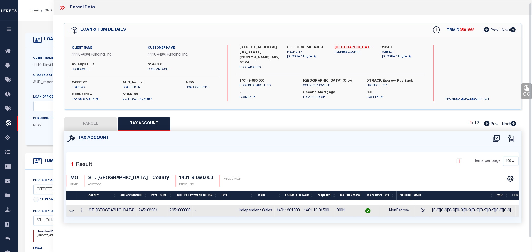
select select
checkbox input "false"
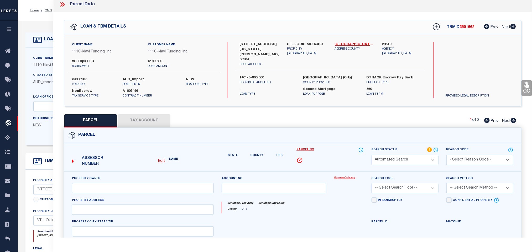
select select "IP"
type input "HARROW MANAGEMENT LLCVS FLIPS LLC"
select select "AGW"
select select "ADD"
type input "2319 INDIANA AVE"
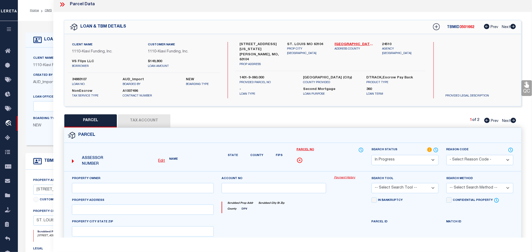
type input "SAINT LOUIS, MO 63104"
type textarea "C. B. 1401 N&S INDIANA 19 FT 10 IN X 120 FT DEVOLSEYS ADDN BLOCK 9 LOT N-11 S-12"
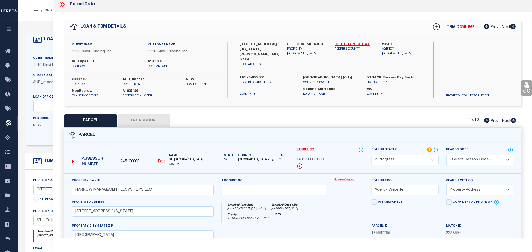
drag, startPoint x: 406, startPoint y: 163, endPoint x: 403, endPoint y: 159, distance: 5.3
click at [406, 163] on select "Automated Search Bad Parcel Complete Duplicate Parcel High Dollar Reporting In …" at bounding box center [404, 160] width 67 height 10
select select "PC"
click at [371, 156] on select "Automated Search Bad Parcel Complete Duplicate Parcel High Dollar Reporting In …" at bounding box center [404, 160] width 67 height 10
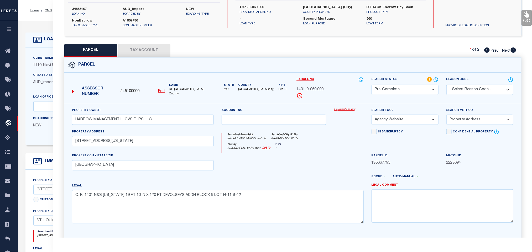
scroll to position [114, 0]
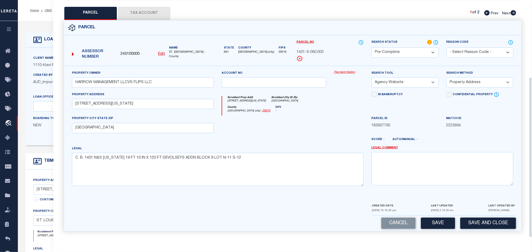
click at [487, 232] on div "Parcel 245100000 Edit" at bounding box center [292, 129] width 465 height 218
click at [487, 223] on button "Save and Close" at bounding box center [488, 223] width 56 height 11
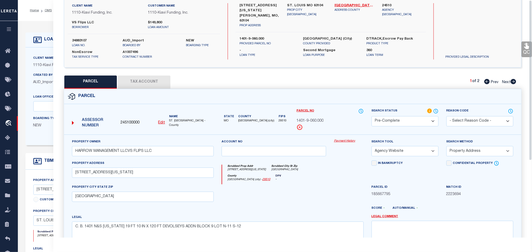
scroll to position [0, 0]
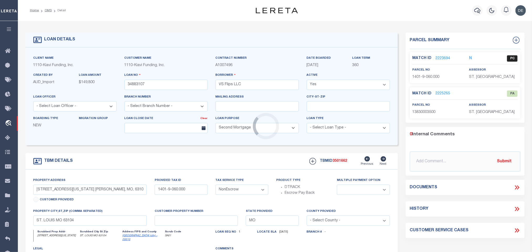
select select "3485"
select select
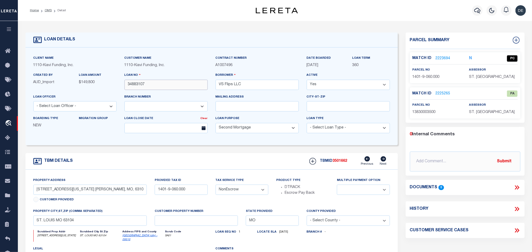
click at [128, 82] on input "34883107" at bounding box center [165, 85] width 83 height 10
click at [342, 162] on span "3501662" at bounding box center [340, 161] width 15 height 4
copy span "3501662"
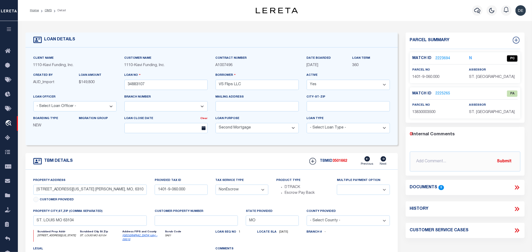
click at [484, 74] on div "assessor ST. LOUIS CITY" at bounding box center [493, 73] width 49 height 13
click at [481, 81] on div "Match ID 2223694 N PC parcel no assessor" at bounding box center [465, 67] width 110 height 31
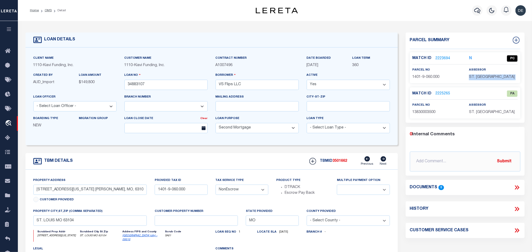
click at [481, 81] on div "Match ID 2223694 N PC parcel no assessor" at bounding box center [465, 67] width 110 height 31
copy div "ST. LOUIS CITY"
click at [430, 80] on p "1401-9-060.000" at bounding box center [436, 78] width 49 height 6
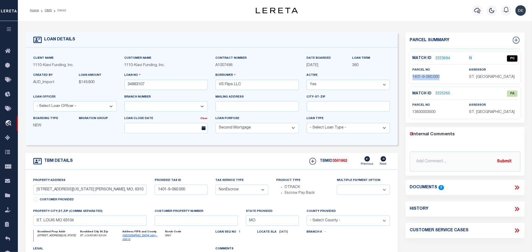
copy div "1401-9-060.000"
click at [436, 95] on link "2225265" at bounding box center [442, 94] width 15 height 6
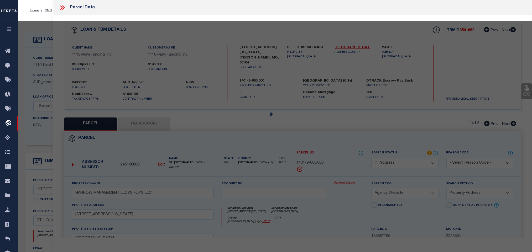
select select "AS"
select select
checkbox input "false"
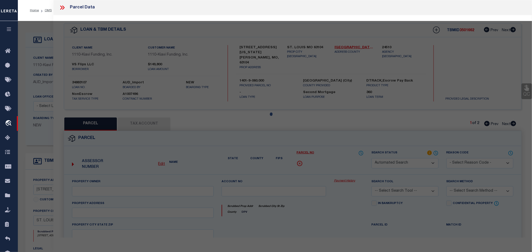
select select "PA"
type input "HARROW MANAGEMENT LLC"
select select "ATL"
select select "ADD"
type input "22352237 INDIANA AVE"
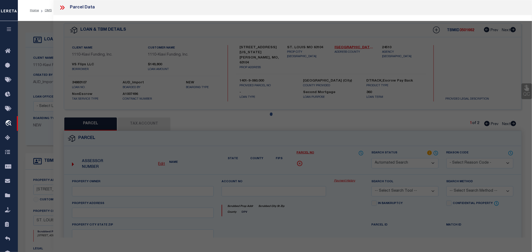
checkbox input "false"
type input "SAINT LOUIS, MO 63104"
type textarea "C.B. 1383 INDIANA 50 FT X 126 FT KINGSBURY ADDN LOT 17-18"
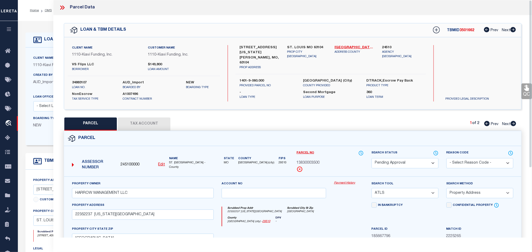
click at [396, 162] on select "Automated Search Bad Parcel Complete Duplicate Parcel High Dollar Reporting In …" at bounding box center [404, 163] width 67 height 10
select select "PR"
drag, startPoint x: 396, startPoint y: 162, endPoint x: 457, endPoint y: 165, distance: 61.0
click at [400, 162] on select "Automated Search Bad Parcel Complete Duplicate Parcel High Dollar Reporting In …" at bounding box center [404, 163] width 67 height 10
click at [458, 165] on select "- Select Reason Code - 099 - Other (Provide additional detail) ACT - Agency Cha…" at bounding box center [479, 163] width 67 height 10
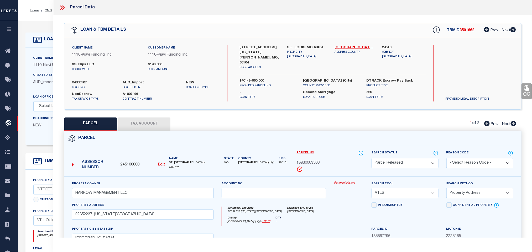
select select "099"
click at [458, 165] on select "- Select Reason Code - 099 - Other (Provide additional detail) ACT - Agency Cha…" at bounding box center [479, 163] width 67 height 10
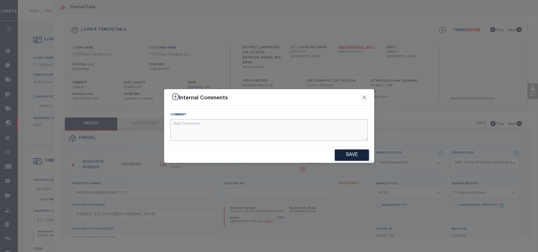
click at [321, 128] on textarea at bounding box center [268, 130] width 197 height 22
paste textarea "Parcel not needed"
type textarea "Parcel not needed"
click at [356, 158] on button "Save" at bounding box center [352, 155] width 34 height 11
type textarea "Parcel not needed"
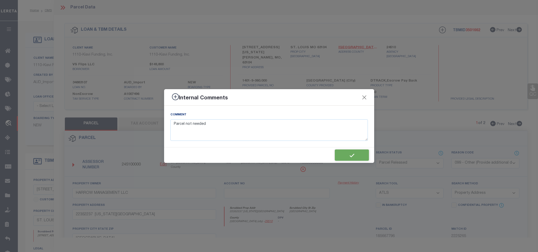
type textarea "Parcel not needed"
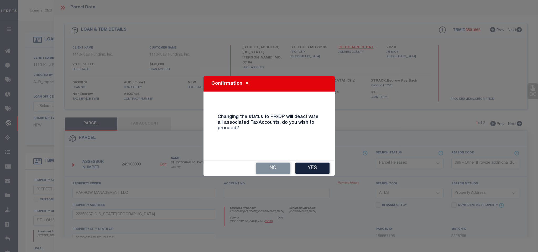
click at [330, 170] on div "No Yes" at bounding box center [268, 168] width 131 height 15
click at [325, 169] on button "Yes" at bounding box center [312, 168] width 34 height 11
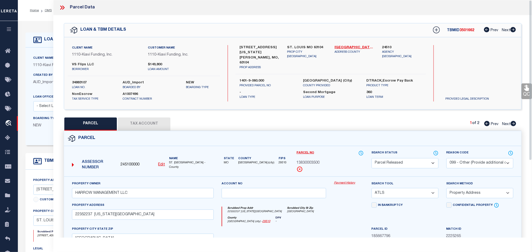
select select "AS"
select select
checkbox input "false"
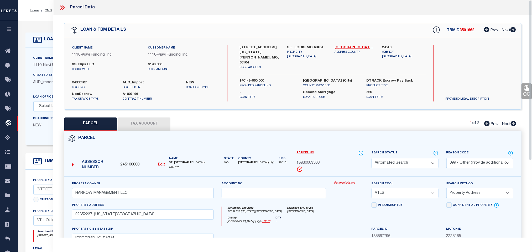
checkbox input "false"
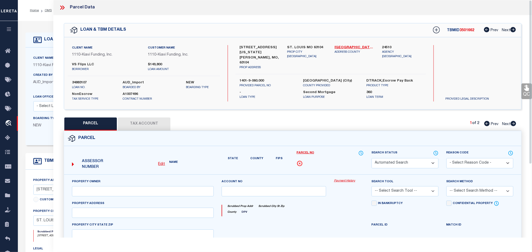
select select "PR"
select select "099"
type input "HARROW MANAGEMENT LLC"
select select "ATL"
select select "ADD"
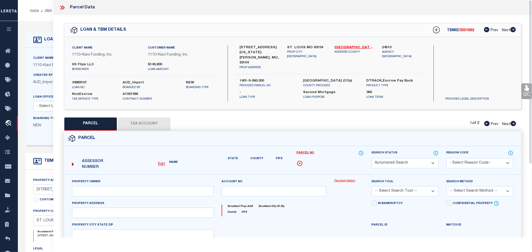
type input "22352237 INDIANA AVE"
type input "SAINT LOUIS, MO 63104"
type textarea "C.B. 1383 INDIANA 50 FT X 126 FT KINGSBURY ADDN LOT 17-18"
type textarea "Parcel not needed"
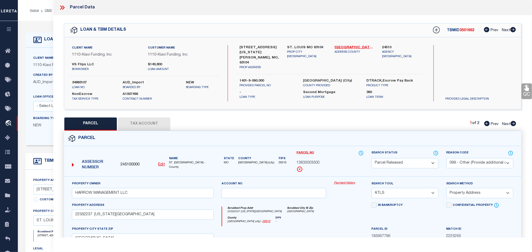
drag, startPoint x: 31, startPoint y: 21, endPoint x: 40, endPoint y: 10, distance: 14.3
click at [31, 21] on div "LOAN DETAILS Client Name 1110" at bounding box center [275, 180] width 514 height 318
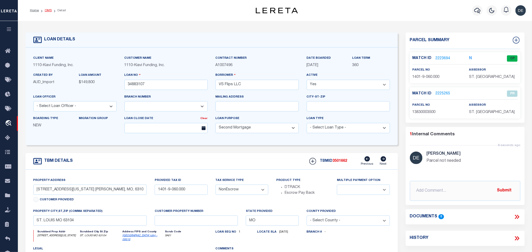
click at [46, 10] on link "OMS" at bounding box center [48, 10] width 7 height 3
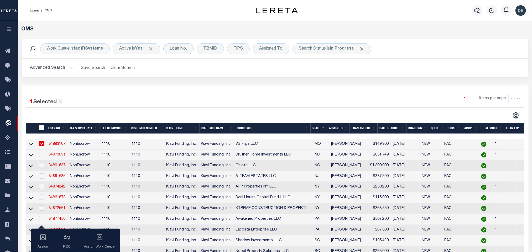
click at [58, 156] on link "34873091" at bounding box center [57, 155] width 17 height 4
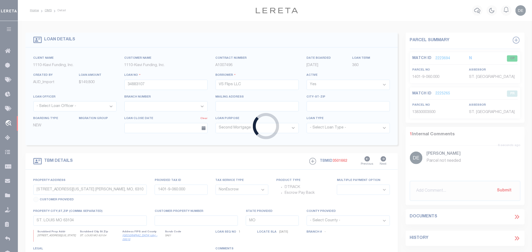
type input "34873091"
type input "Druther Home Investments LLC"
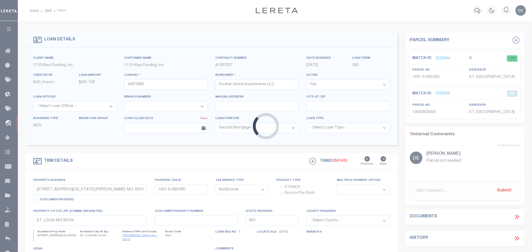
type input "320 SLOAN LANE, PINEHURST, NC, 28374"
type input "00052077"
select select
type input "PINEHURST NC 28374"
type input "NC"
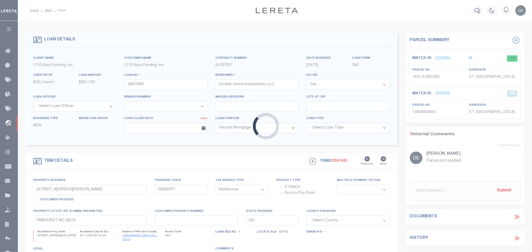
select select
select select "3485"
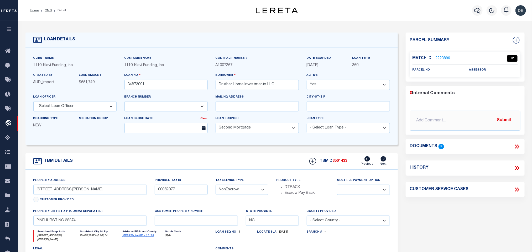
click at [130, 237] on link "Moore - 37125" at bounding box center [138, 236] width 31 height 3
click at [54, 193] on input "320 SLOAN LANE, PINEHURST, NC, 28374" at bounding box center [90, 190] width 114 height 10
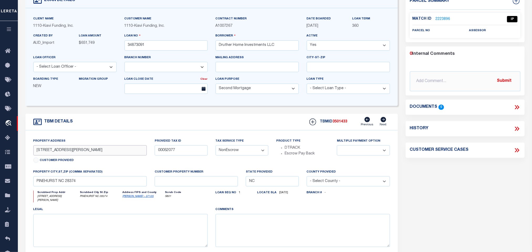
click at [123, 156] on input "320 SLOAN LANE, PINEHURST, NC, 28374" at bounding box center [90, 150] width 114 height 10
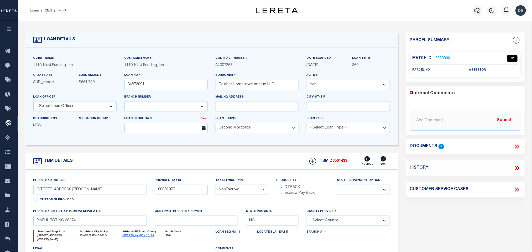
click at [446, 57] on link "2223896" at bounding box center [442, 59] width 15 height 6
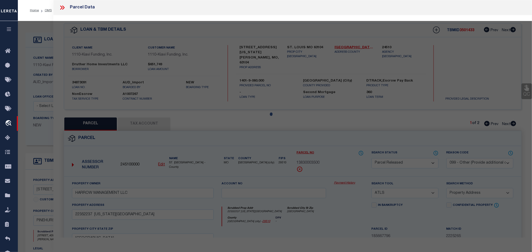
select select "AS"
select select
checkbox input "false"
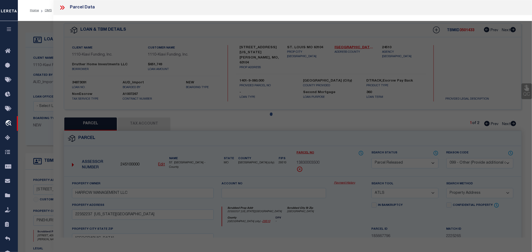
checkbox input "false"
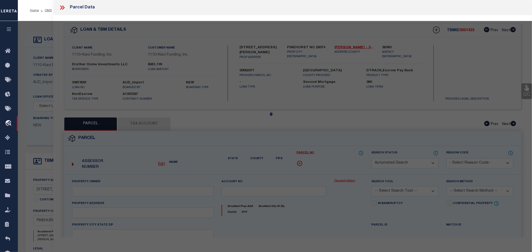
select select "IP"
checkbox input "false"
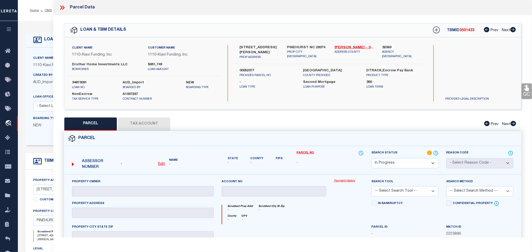
click at [401, 163] on select "Automated Search Bad Parcel Complete Duplicate Parcel High Dollar Reporting In …" at bounding box center [404, 163] width 67 height 10
select select "ND"
click at [401, 163] on select "Automated Search Bad Parcel Complete Duplicate Parcel High Dollar Reporting In …" at bounding box center [404, 163] width 67 height 10
click at [441, 182] on div "Search Tool -- Select Search Tool -- 3rd Party Website Agency File Agency Websi…" at bounding box center [404, 190] width 75 height 22
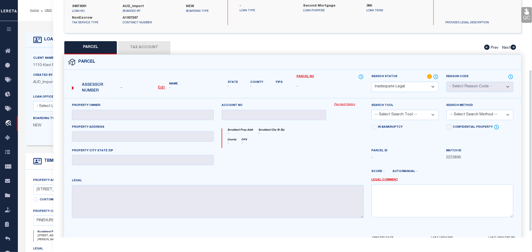
scroll to position [111, 0]
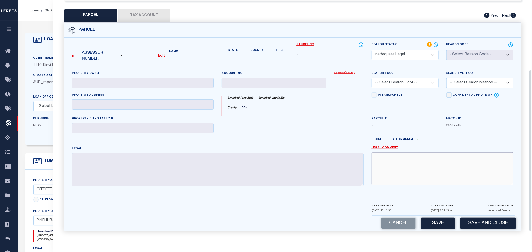
click at [440, 178] on textarea at bounding box center [442, 168] width 142 height 33
paste textarea "No match found for the situs address. Please provide legal to proceed."
type textarea "No match found for the situs address. Please provide legal to proceed."
click at [474, 216] on div "Cancel Save Save and Close" at bounding box center [292, 223] width 457 height 15
click at [475, 219] on button "Save and Close" at bounding box center [488, 223] width 56 height 11
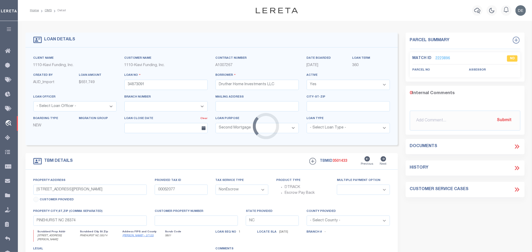
select select
select select "3485"
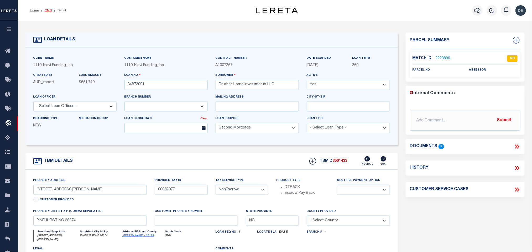
click at [49, 9] on link "OMS" at bounding box center [48, 10] width 7 height 3
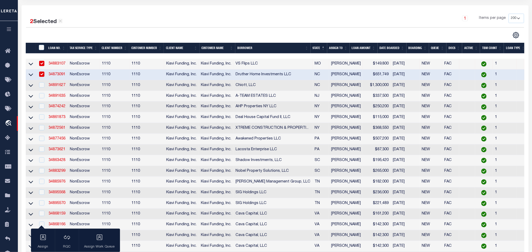
scroll to position [79, 0]
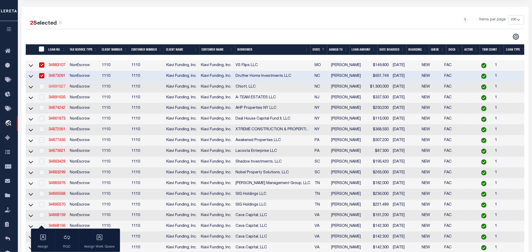
click at [58, 88] on link "34891627" at bounding box center [57, 87] width 17 height 4
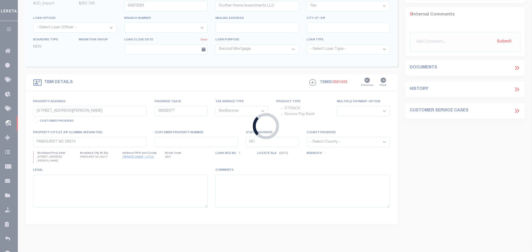
type input "34891627"
type input "Chiott, LLC"
type input "614 QUEENS ROAD C, CHARLOTTE, NC, 28207"
type input "125-244-22"
select select
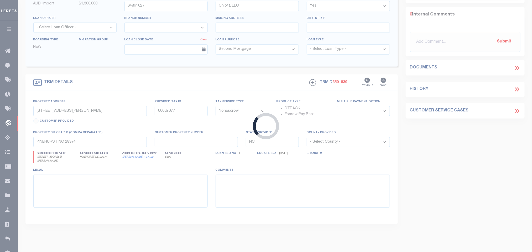
type input "CHARLOTTE NC 28207"
select select
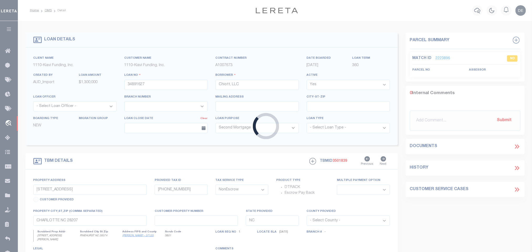
select select "3485"
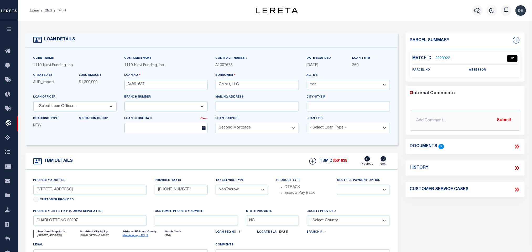
click at [136, 237] on link "Mecklenburg - 37119" at bounding box center [136, 236] width 26 height 3
click at [52, 191] on input "614 QUEENS ROAD C, CHARLOTTE, NC, 28207" at bounding box center [90, 190] width 114 height 10
click at [442, 61] on div "Match ID 2223922 IP" at bounding box center [464, 59] width 105 height 9
click at [440, 57] on link "2223922" at bounding box center [442, 59] width 15 height 6
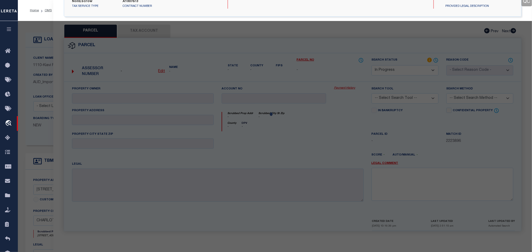
select select "AS"
checkbox input "false"
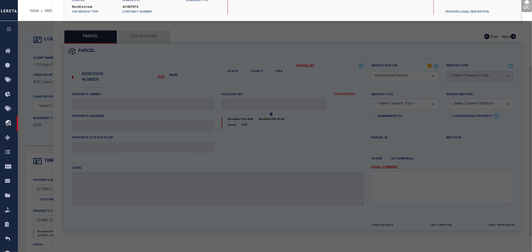
select select "IP"
checkbox input "false"
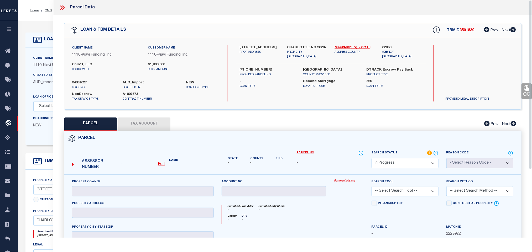
click at [163, 165] on u "Edit" at bounding box center [161, 164] width 7 height 4
select select "IP"
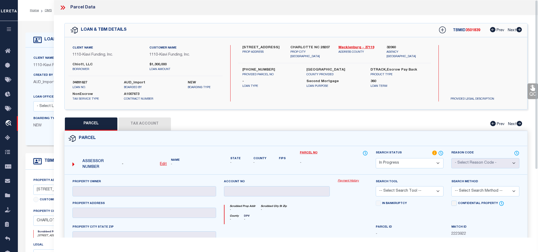
type textarea "-"
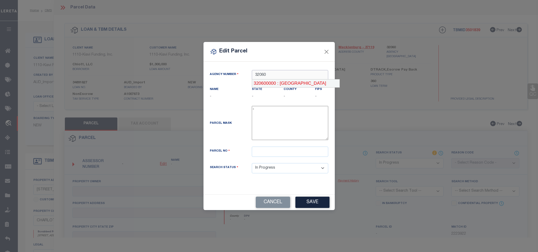
click at [307, 77] on input "32060" at bounding box center [290, 75] width 76 height 10
click at [305, 83] on div "320600000 : MECKLENBURG COUNTY" at bounding box center [295, 84] width 87 height 8
type input "320600000"
click at [305, 157] on input "text" at bounding box center [290, 152] width 76 height 10
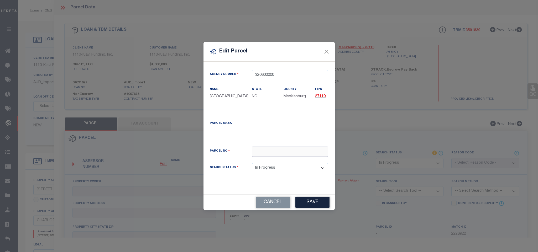
paste input "12524422"
type input "12524422"
click at [311, 205] on button "Save" at bounding box center [312, 202] width 34 height 11
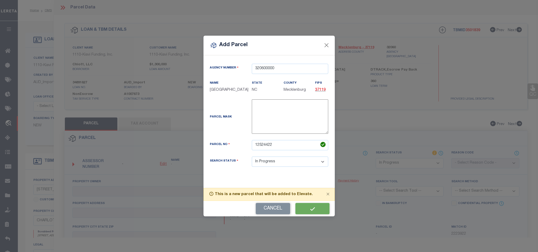
select select "IP"
checkbox input "false"
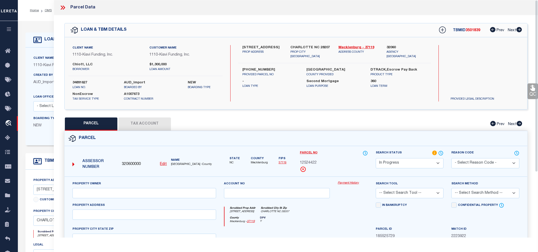
type input "CHIOTT LLC"
type input "614 QUEENS RD"
checkbox input "false"
type input "CHARLOTTE NC 28207"
type textarea "UNIT C U/F 1127-1"
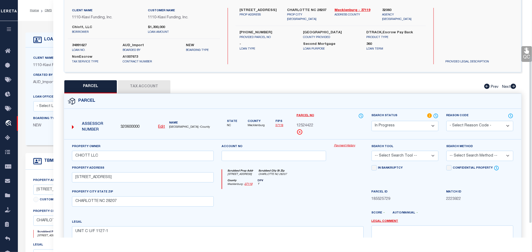
scroll to position [79, 0]
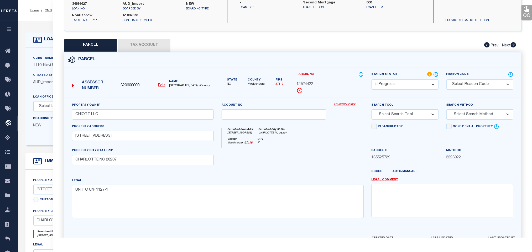
click at [425, 117] on select "-- Select Search Tool -- 3rd Party Website Agency File Agency Website ATLS CNV-…" at bounding box center [404, 114] width 67 height 10
select select "AGW"
click at [371, 111] on select "-- Select Search Tool -- 3rd Party Website Agency File Agency Website ATLS CNV-…" at bounding box center [404, 114] width 67 height 10
click at [456, 117] on select "-- Select Search Method -- Property Address Legal Liability Info Provided" at bounding box center [479, 114] width 67 height 10
click at [446, 111] on select "-- Select Search Method -- Property Address Legal Liability Info Provided" at bounding box center [479, 114] width 67 height 10
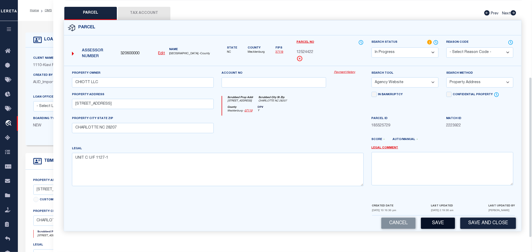
click at [436, 223] on button "Save" at bounding box center [438, 223] width 34 height 11
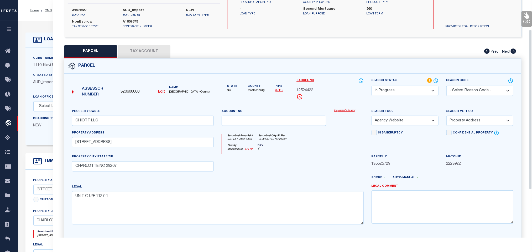
scroll to position [35, 0]
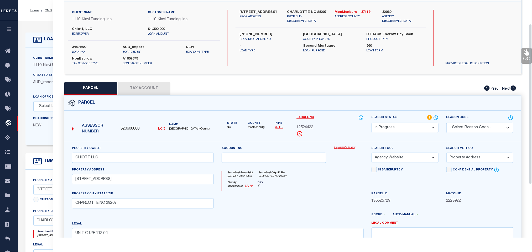
click at [151, 81] on div "QC QC QC" at bounding box center [292, 146] width 478 height 333
click at [152, 84] on button "Tax Account" at bounding box center [144, 88] width 52 height 13
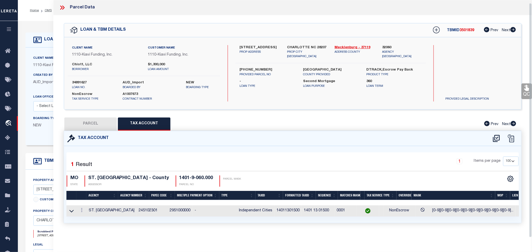
scroll to position [0, 0]
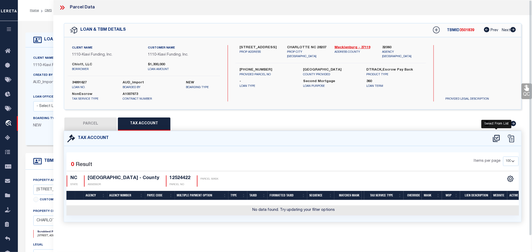
click at [495, 137] on icon at bounding box center [496, 138] width 9 height 8
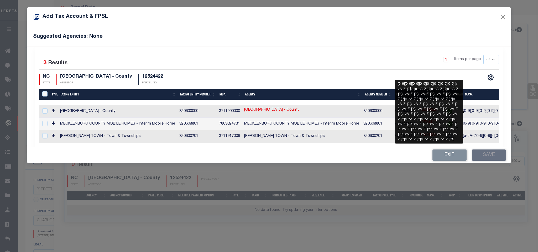
click at [472, 112] on span "[0-9][0-9][0-9][0-9][0-9][0-9][0-9][0-9][a-zA-Z ]?..." at bounding box center [504, 111] width 83 height 4
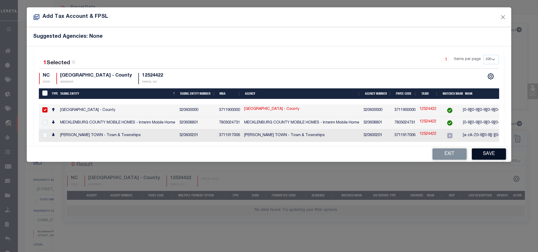
click at [487, 157] on button "Save" at bounding box center [489, 154] width 34 height 11
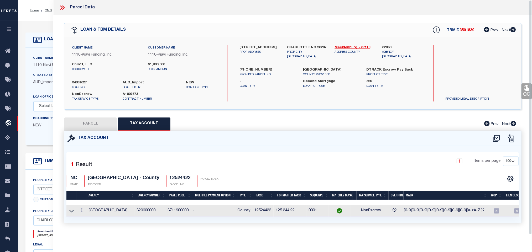
click at [100, 123] on button "PARCEL" at bounding box center [90, 124] width 52 height 13
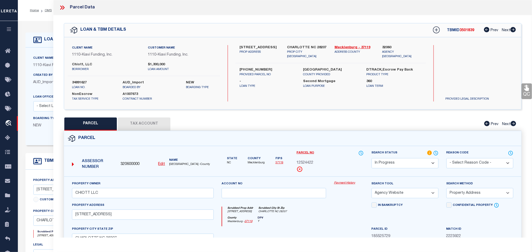
click at [399, 161] on select "Automated Search Bad Parcel Complete Duplicate Parcel High Dollar Reporting In …" at bounding box center [404, 163] width 67 height 10
click at [371, 159] on select "Automated Search Bad Parcel Complete Duplicate Parcel High Dollar Reporting In …" at bounding box center [404, 163] width 67 height 10
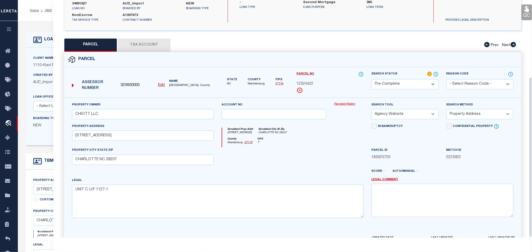
scroll to position [114, 0]
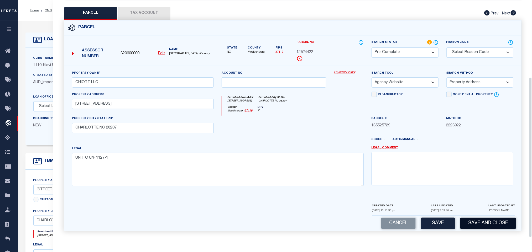
click at [477, 223] on button "Save and Close" at bounding box center [488, 223] width 56 height 11
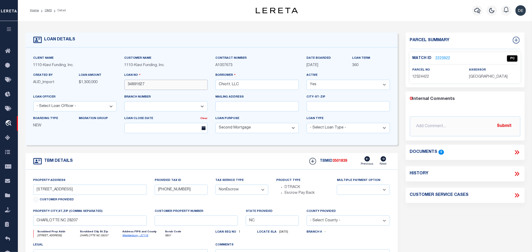
click at [140, 88] on input "34891627" at bounding box center [165, 85] width 83 height 10
click at [338, 162] on span "3501839" at bounding box center [340, 161] width 15 height 4
copy span "3501839"
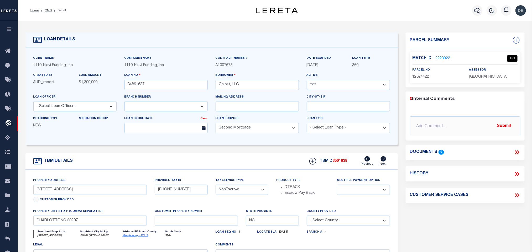
click at [498, 72] on div "assessor MECKLENBURG COUNTY" at bounding box center [493, 73] width 49 height 13
click at [495, 79] on p "MECKLENBURG COUNTY" at bounding box center [493, 77] width 49 height 6
copy div "MECKLENBURG COUNTY"
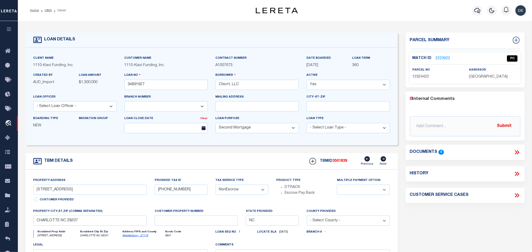
click at [417, 79] on span "12524422" at bounding box center [420, 77] width 17 height 4
copy span "12524422"
drag, startPoint x: 46, startPoint y: 11, endPoint x: 44, endPoint y: 26, distance: 15.3
click at [46, 11] on link "OMS" at bounding box center [48, 10] width 7 height 3
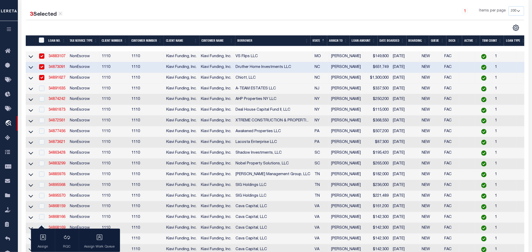
scroll to position [118, 0]
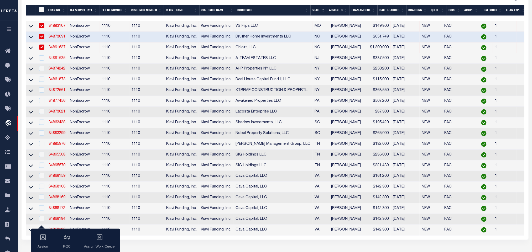
click at [62, 59] on link "34891635" at bounding box center [57, 58] width 17 height 4
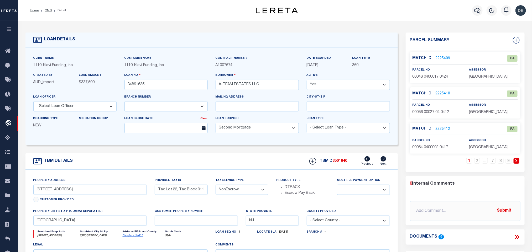
scroll to position [39, 0]
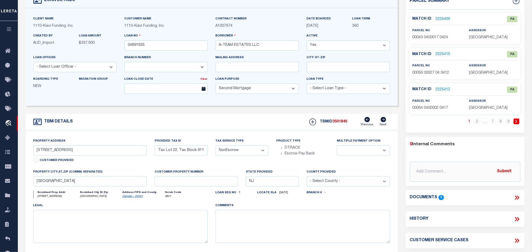
click at [128, 198] on link "Camden - 34007" at bounding box center [133, 196] width 20 height 3
click at [51, 152] on input "1013 PROSPECT LANE, SOMERDALE, NJ, 08083" at bounding box center [90, 150] width 114 height 10
drag, startPoint x: 35, startPoint y: 151, endPoint x: 66, endPoint y: 158, distance: 31.6
click at [66, 156] on input "1013 PROSPECT LANE, SOMERDALE, NJ, 08083" at bounding box center [90, 150] width 114 height 10
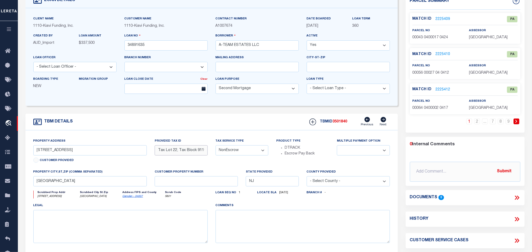
click at [178, 154] on input "Tax Lot 22, Tax Block 9110," at bounding box center [181, 150] width 53 height 10
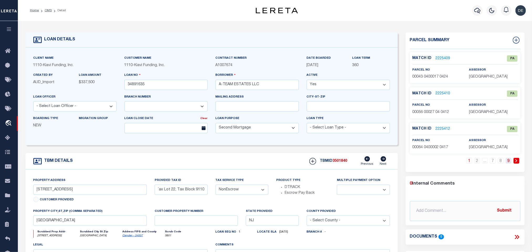
click at [507, 164] on link "9" at bounding box center [508, 161] width 6 height 6
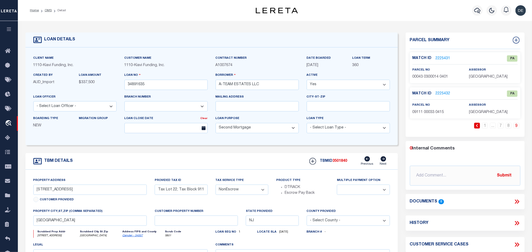
click at [475, 126] on link at bounding box center [477, 126] width 6 height 6
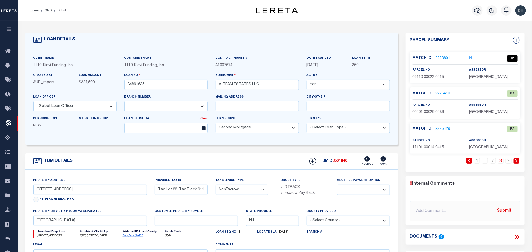
click at [440, 59] on link "2223801" at bounding box center [442, 59] width 15 height 6
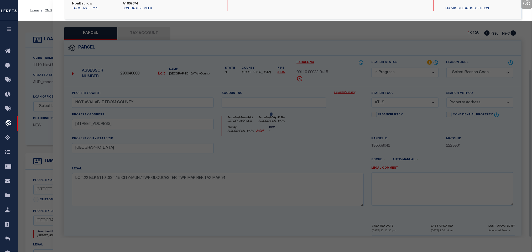
scroll to position [98, 0]
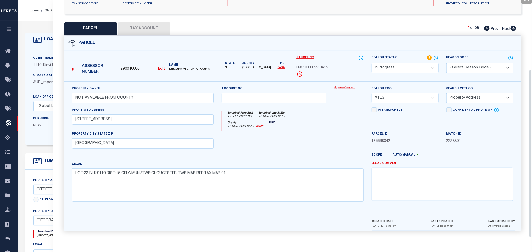
click at [164, 68] on u "Edit" at bounding box center [161, 69] width 7 height 4
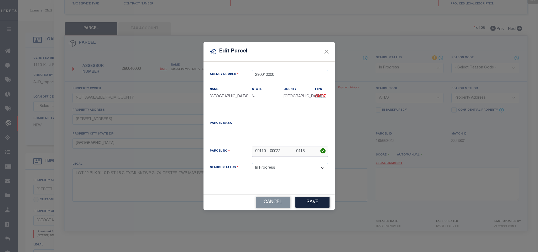
click at [299, 155] on input "09110 00022 0415" at bounding box center [290, 152] width 76 height 10
paste input "9110"
click at [316, 204] on button "Save" at bounding box center [312, 202] width 34 height 11
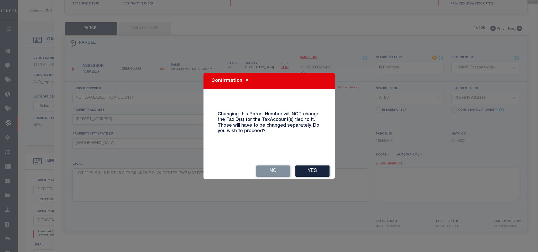
click at [313, 171] on button "Yes" at bounding box center [312, 171] width 34 height 11
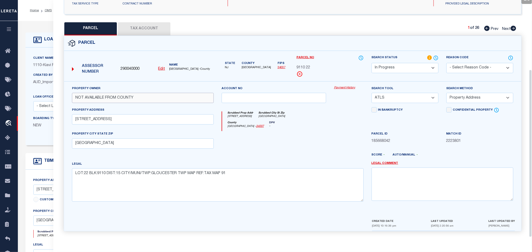
click at [166, 97] on input "NOT AVAILABLE FROM COUNTY" at bounding box center [143, 98] width 142 height 10
paste input "A-Team Estates Llc"
click at [415, 98] on select "-- Select Search Tool -- 3rd Party Website Agency File Agency Website ATLS CNV-…" at bounding box center [404, 98] width 67 height 10
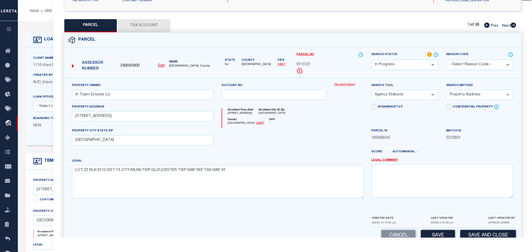
click at [371, 91] on select "-- Select Search Tool -- 3rd Party Website Agency File Agency Website ATLS CNV-…" at bounding box center [404, 95] width 67 height 10
drag, startPoint x: 471, startPoint y: 93, endPoint x: 471, endPoint y: 99, distance: 6.3
click at [471, 93] on select "-- Select Search Method -- Property Address Legal Liability Info Provided" at bounding box center [479, 95] width 67 height 10
click at [446, 91] on select "-- Select Search Method -- Property Address Legal Liability Info Provided" at bounding box center [479, 95] width 67 height 10
drag, startPoint x: 467, startPoint y: 97, endPoint x: 467, endPoint y: 104, distance: 7.1
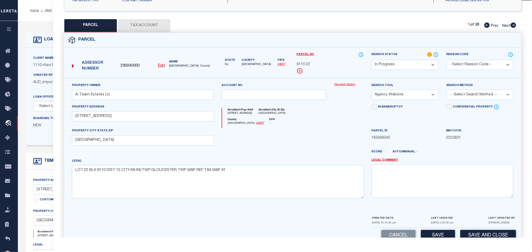
click at [467, 104] on div "Search Method -- Select Search Method -- Property Address Legal Liability Info …" at bounding box center [479, 94] width 75 height 22
click at [446, 91] on select "-- Select Search Method -- Property Address Legal Liability Info Provided" at bounding box center [479, 95] width 67 height 10
click at [436, 228] on div "LAST UPDATED 08/13/2025 2:20:56 am" at bounding box center [442, 221] width 23 height 12
click at [436, 235] on button "Save" at bounding box center [438, 235] width 34 height 11
click at [151, 26] on button "Tax Account" at bounding box center [144, 25] width 52 height 13
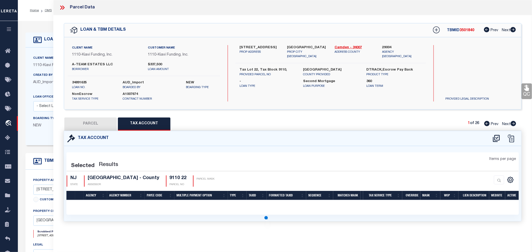
scroll to position [0, 0]
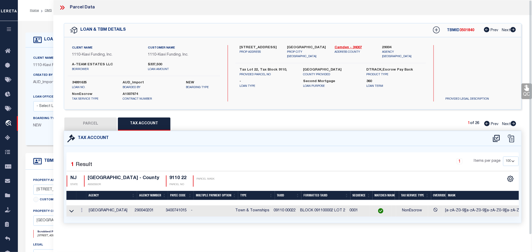
click at [88, 125] on button "PARCEL" at bounding box center [90, 124] width 52 height 13
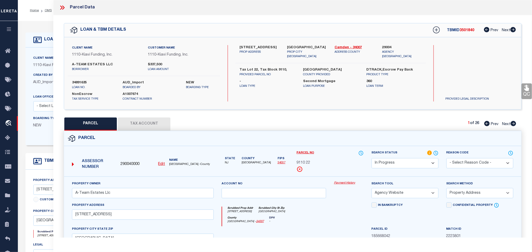
drag, startPoint x: 412, startPoint y: 165, endPoint x: 409, endPoint y: 161, distance: 4.6
click at [412, 165] on select "Automated Search Bad Parcel Complete Duplicate Parcel High Dollar Reporting In …" at bounding box center [404, 163] width 67 height 10
click at [371, 159] on select "Automated Search Bad Parcel Complete Duplicate Parcel High Dollar Reporting In …" at bounding box center [404, 163] width 67 height 10
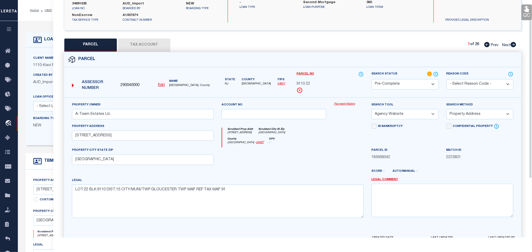
scroll to position [114, 0]
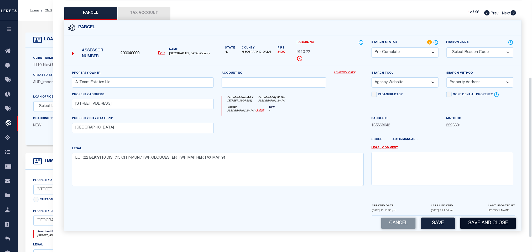
click at [487, 228] on button "Save and Close" at bounding box center [488, 223] width 56 height 11
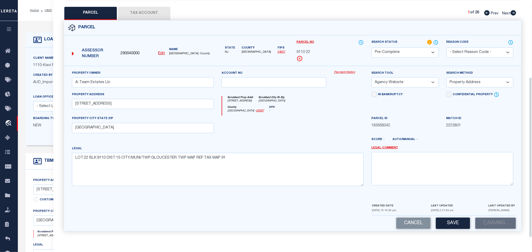
click at [486, 224] on div "Cancel Save Saving..." at bounding box center [292, 223] width 457 height 15
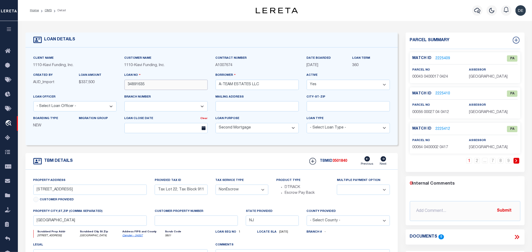
click at [133, 85] on input "34891635" at bounding box center [165, 85] width 83 height 10
click at [339, 161] on div "TBMID 3501840 Previous Next" at bounding box center [347, 161] width 85 height 10
click at [346, 163] on span "3501840" at bounding box center [340, 161] width 15 height 4
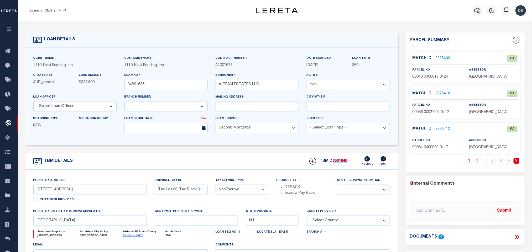
copy span "3501840"
click at [482, 77] on span "CAMDEN COUNTY" at bounding box center [488, 77] width 39 height 4
click at [501, 162] on link "8" at bounding box center [501, 161] width 6 height 6
click at [480, 78] on span "CAMDEN COUNTY" at bounding box center [488, 77] width 39 height 4
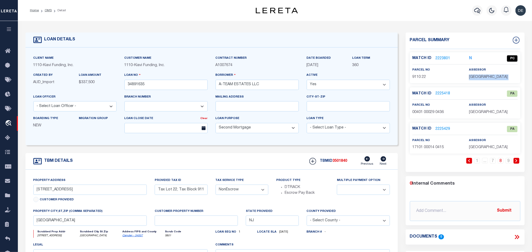
click at [480, 78] on span "CAMDEN COUNTY" at bounding box center [488, 77] width 39 height 4
copy div "CAMDEN COUNTY"
click at [419, 77] on span "9110 22" at bounding box center [419, 77] width 14 height 4
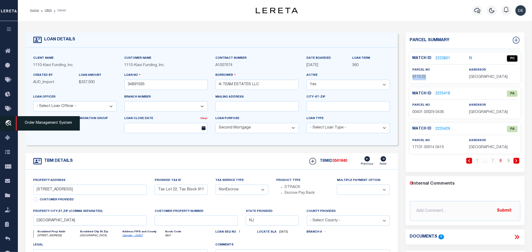
copy div "9110 22"
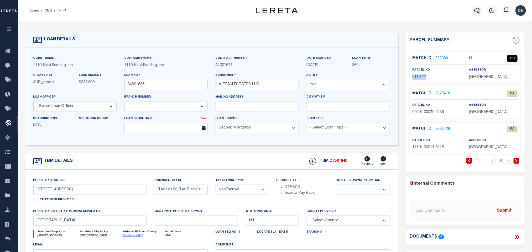
click at [442, 93] on link "2225418" at bounding box center [442, 94] width 15 height 6
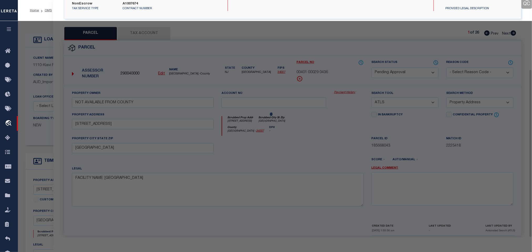
scroll to position [98, 0]
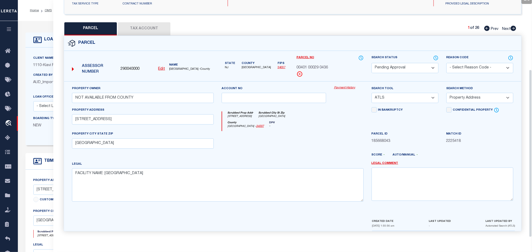
drag, startPoint x: 412, startPoint y: 66, endPoint x: 416, endPoint y: 66, distance: 4.3
click at [412, 66] on select "Automated Search Bad Parcel Complete Duplicate Parcel High Dollar Reporting In …" at bounding box center [404, 68] width 67 height 10
drag, startPoint x: 416, startPoint y: 66, endPoint x: 465, endPoint y: 63, distance: 48.9
click at [423, 66] on select "Automated Search Bad Parcel Complete Duplicate Parcel High Dollar Reporting In …" at bounding box center [404, 68] width 67 height 10
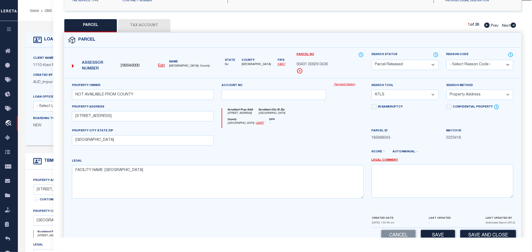
click at [465, 63] on select "- Select Reason Code - 099 - Other (Provide additional detail) ACT - Agency Cha…" at bounding box center [479, 65] width 67 height 10
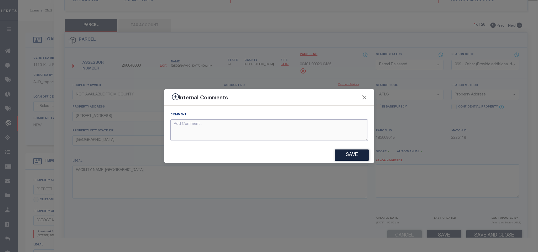
click at [321, 133] on textarea at bounding box center [268, 130] width 197 height 22
paste textarea "Parcel not needed"
click at [348, 156] on button "Save" at bounding box center [352, 155] width 34 height 11
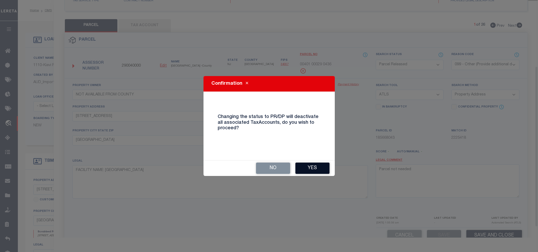
click at [328, 163] on div "No Yes" at bounding box center [268, 168] width 131 height 15
click at [328, 164] on button "Yes" at bounding box center [312, 168] width 34 height 11
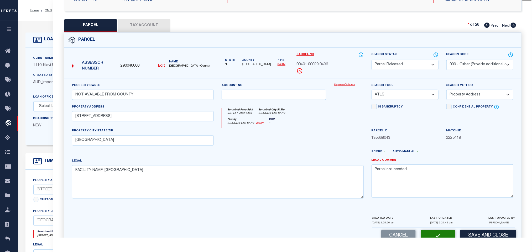
click at [513, 26] on icon at bounding box center [513, 25] width 6 height 5
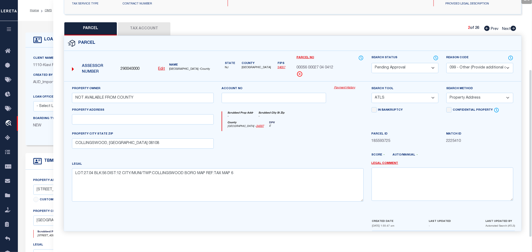
click at [513, 26] on icon at bounding box center [513, 28] width 6 height 5
click at [410, 68] on select "Automated Search Bad Parcel Complete Duplicate Parcel High Dollar Reporting In …" at bounding box center [404, 68] width 67 height 10
drag, startPoint x: 410, startPoint y: 68, endPoint x: 454, endPoint y: 66, distance: 44.2
click at [410, 68] on select "Automated Search Bad Parcel Complete Duplicate Parcel High Dollar Reporting In …" at bounding box center [404, 68] width 67 height 10
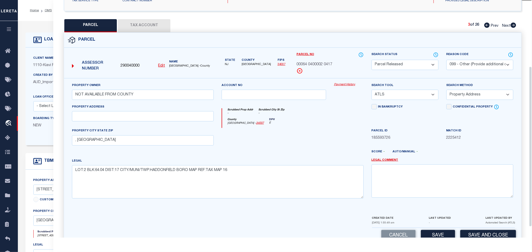
click at [455, 66] on select "- Select Reason Code - 099 - Other (Provide additional detail) ACT - Agency Cha…" at bounding box center [479, 65] width 67 height 10
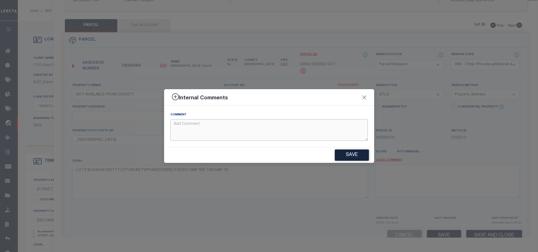
click at [321, 138] on textarea at bounding box center [268, 130] width 197 height 22
click at [346, 151] on button "Save" at bounding box center [352, 155] width 34 height 11
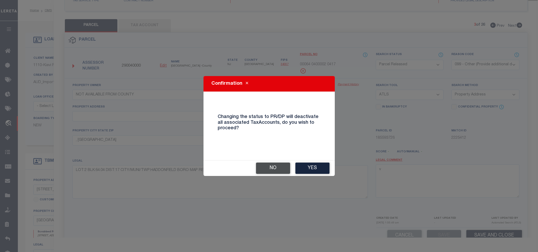
click at [287, 172] on button "No" at bounding box center [273, 168] width 34 height 11
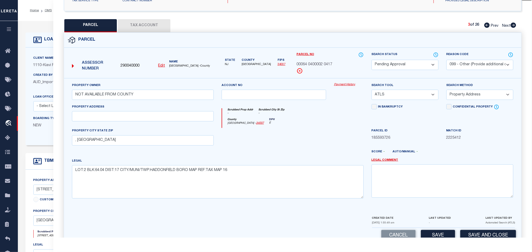
click at [456, 66] on select "- Select Reason Code - 099 - Other (Provide additional detail) ACT - Agency Cha…" at bounding box center [479, 65] width 67 height 10
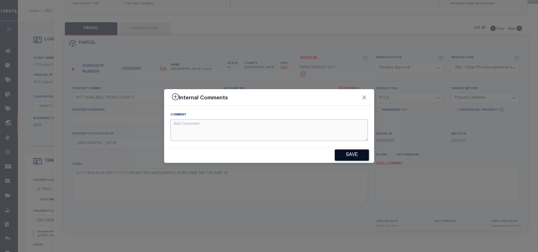
drag, startPoint x: 328, startPoint y: 124, endPoint x: 357, endPoint y: 153, distance: 41.2
click at [333, 128] on textarea at bounding box center [268, 130] width 197 height 22
paste textarea "Parcel not needed"
click at [357, 153] on button "Save" at bounding box center [352, 155] width 34 height 11
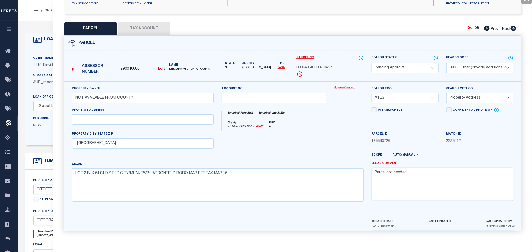
click at [514, 26] on div "QC QC QC" at bounding box center [292, 79] width 478 height 318
click at [413, 63] on select "Automated Search Bad Parcel Complete Duplicate Parcel High Dollar Reporting In …" at bounding box center [404, 68] width 67 height 10
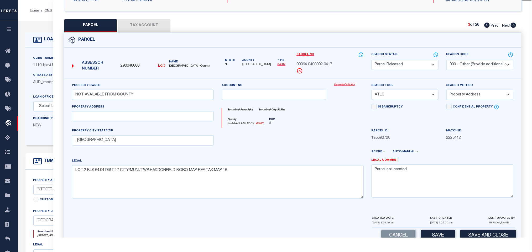
click at [470, 64] on select "- Select Reason Code - 099 - Other (Provide additional detail) ACT - Agency Cha…" at bounding box center [479, 65] width 67 height 10
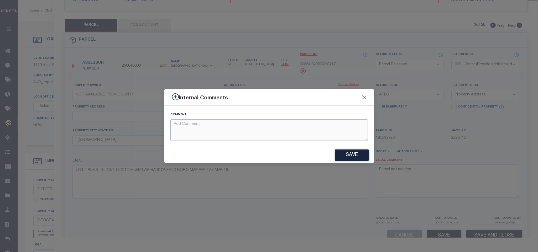
click at [344, 127] on textarea at bounding box center [268, 130] width 197 height 22
paste textarea "Parcel not needed"
click at [346, 151] on button "Save" at bounding box center [352, 155] width 34 height 11
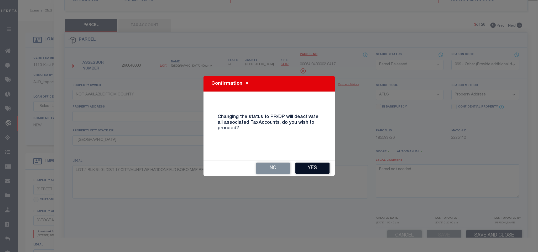
click at [306, 166] on button "Yes" at bounding box center [312, 168] width 34 height 11
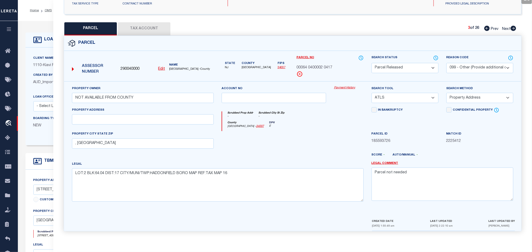
click at [513, 26] on icon at bounding box center [513, 28] width 6 height 5
click at [414, 68] on select "Automated Search Bad Parcel Complete Duplicate Parcel High Dollar Reporting In …" at bounding box center [404, 68] width 67 height 10
drag, startPoint x: 415, startPoint y: 67, endPoint x: 487, endPoint y: 65, distance: 71.7
click at [415, 67] on select "Automated Search Bad Parcel Complete Duplicate Parcel High Dollar Reporting In …" at bounding box center [404, 68] width 67 height 10
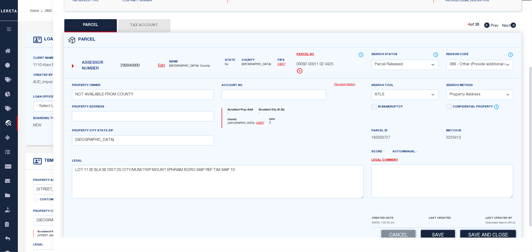
click at [487, 64] on select "- Select Reason Code - 099 - Other (Provide additional detail) ACT - Agency Cha…" at bounding box center [479, 65] width 67 height 10
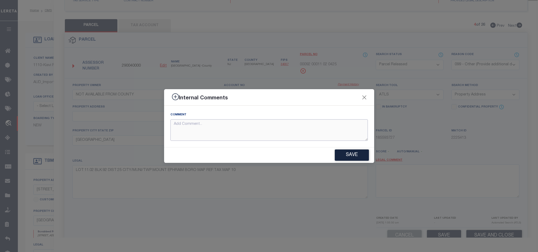
click at [338, 124] on textarea at bounding box center [268, 130] width 197 height 22
paste textarea "Parcel not needed"
click at [356, 163] on div "Save" at bounding box center [269, 154] width 210 height 15
click at [356, 160] on button "Save" at bounding box center [352, 155] width 34 height 11
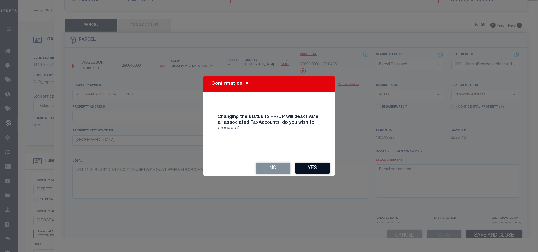
click at [318, 166] on button "Yes" at bounding box center [312, 168] width 34 height 11
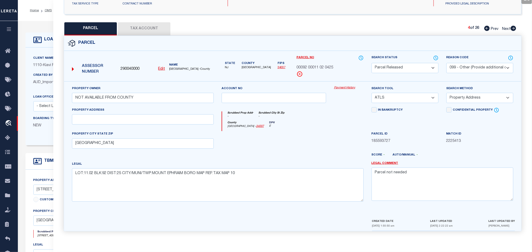
click at [514, 26] on icon at bounding box center [513, 28] width 6 height 5
click at [420, 66] on select "Automated Search Bad Parcel Complete Duplicate Parcel High Dollar Reporting In …" at bounding box center [404, 68] width 67 height 10
drag, startPoint x: 420, startPoint y: 66, endPoint x: 458, endPoint y: 66, distance: 38.6
click at [420, 66] on select "Automated Search Bad Parcel Complete Duplicate Parcel High Dollar Reporting In …" at bounding box center [404, 68] width 67 height 10
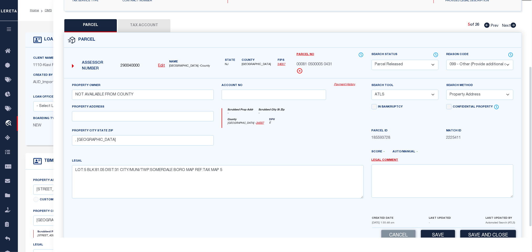
click at [458, 66] on select "- Select Reason Code - 099 - Other (Provide additional detail) ACT - Agency Cha…" at bounding box center [479, 65] width 67 height 10
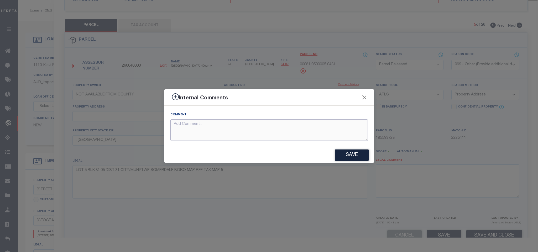
click at [327, 132] on textarea at bounding box center [268, 130] width 197 height 22
paste textarea "Parcel not needed"
click at [349, 155] on button "Save" at bounding box center [352, 155] width 34 height 11
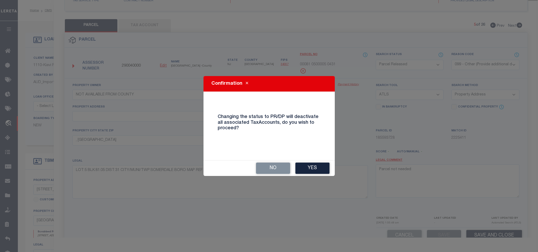
click at [325, 160] on div "No Yes" at bounding box center [268, 168] width 131 height 16
click at [324, 164] on button "Yes" at bounding box center [312, 168] width 34 height 11
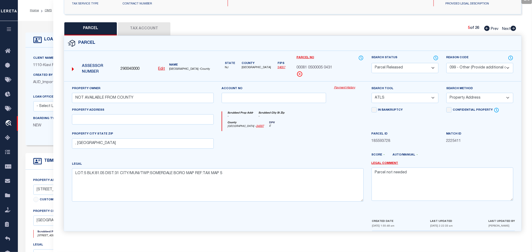
click at [513, 26] on icon at bounding box center [513, 28] width 6 height 5
click at [400, 68] on select "Automated Search Bad Parcel Complete Duplicate Parcel High Dollar Reporting In …" at bounding box center [404, 68] width 67 height 10
drag, startPoint x: 416, startPoint y: 65, endPoint x: 427, endPoint y: 63, distance: 11.0
click at [416, 65] on select "Automated Search Bad Parcel Complete Duplicate Parcel High Dollar Reporting In …" at bounding box center [404, 68] width 67 height 10
click at [468, 64] on select "- Select Reason Code - 099 - Other (Provide additional detail) ACT - Agency Cha…" at bounding box center [479, 68] width 67 height 10
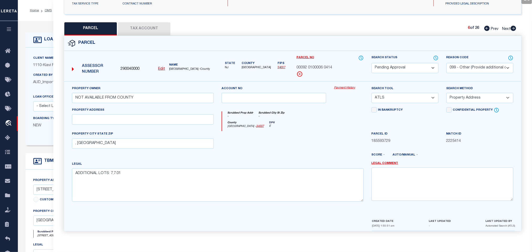
click at [413, 64] on select "Automated Search Bad Parcel Complete Duplicate Parcel High Dollar Reporting In …" at bounding box center [404, 68] width 67 height 10
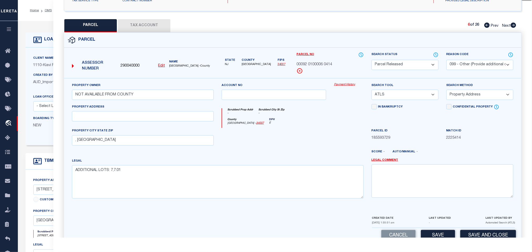
click at [478, 65] on select "- Select Reason Code - 099 - Other (Provide additional detail) ACT - Agency Cha…" at bounding box center [479, 65] width 67 height 10
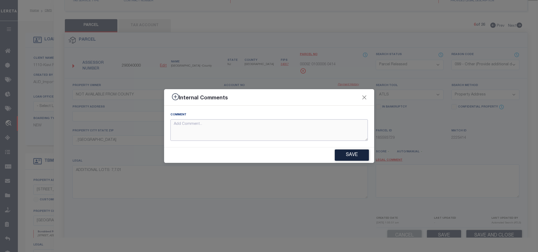
click at [351, 129] on textarea at bounding box center [268, 130] width 197 height 22
paste textarea "Parcel not needed"
click at [358, 150] on button "Save" at bounding box center [352, 155] width 34 height 11
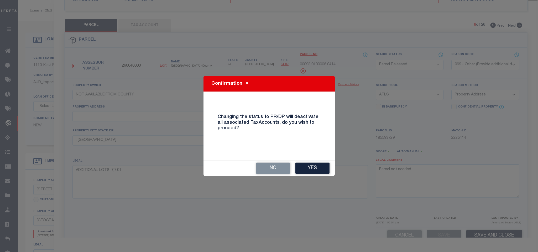
click at [310, 162] on div "No Yes" at bounding box center [268, 168] width 131 height 15
click at [311, 168] on button "Yes" at bounding box center [312, 168] width 34 height 11
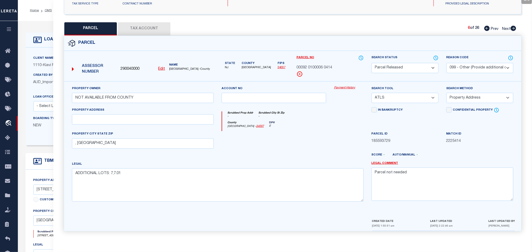
click at [513, 26] on icon at bounding box center [513, 28] width 6 height 5
click at [402, 67] on select "Automated Search Bad Parcel Complete Duplicate Parcel High Dollar Reporting In …" at bounding box center [404, 68] width 67 height 10
click at [403, 66] on select "Automated Search Bad Parcel Complete Duplicate Parcel High Dollar Reporting In …" at bounding box center [404, 68] width 67 height 10
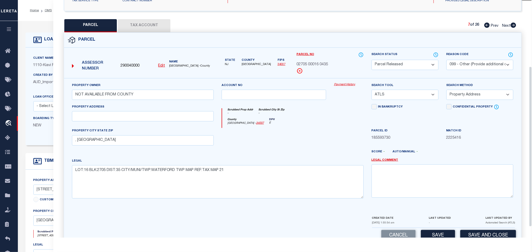
click at [472, 64] on select "- Select Reason Code - 099 - Other (Provide additional detail) ACT - Agency Cha…" at bounding box center [479, 65] width 67 height 10
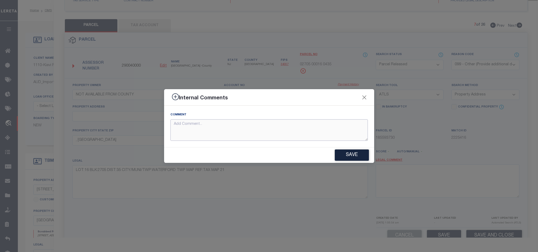
click at [338, 128] on textarea at bounding box center [268, 130] width 197 height 22
paste textarea "Parcel not needed"
click at [350, 147] on div "Comment Parcel not needed" at bounding box center [269, 126] width 210 height 41
click at [351, 150] on button "Save" at bounding box center [352, 155] width 34 height 11
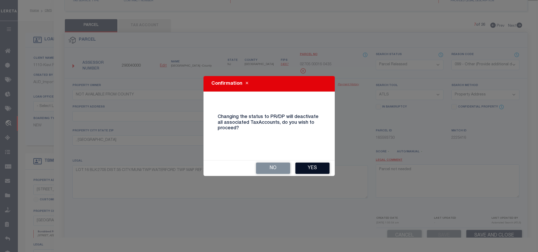
click at [321, 169] on button "Yes" at bounding box center [312, 168] width 34 height 11
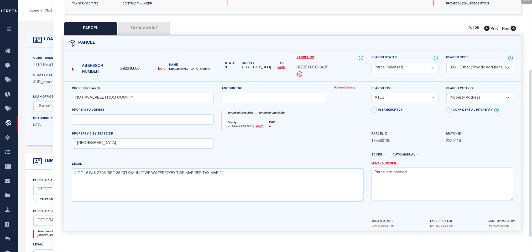
click at [514, 27] on icon at bounding box center [513, 28] width 6 height 5
click at [406, 64] on select "Automated Search Bad Parcel Complete Duplicate Parcel High Dollar Reporting In …" at bounding box center [404, 68] width 67 height 10
click at [439, 68] on div "Search Status Automated Search Bad Parcel Complete Duplicate Parcel High Dollar…" at bounding box center [404, 68] width 75 height 26
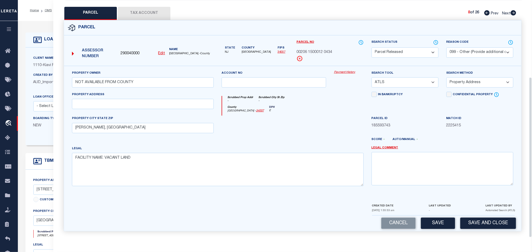
click at [488, 68] on div "Assessor Number 290040000 Edit Name CAMDEN COUNTY -County State NJ County" at bounding box center [292, 128] width 457 height 176
click at [486, 51] on select "- Select Reason Code - 099 - Other (Provide additional detail) ACT - Agency Cha…" at bounding box center [479, 53] width 67 height 10
click at [487, 51] on select "- Select Reason Code - 099 - Other (Provide additional detail) ACT - Agency Cha…" at bounding box center [479, 53] width 67 height 10
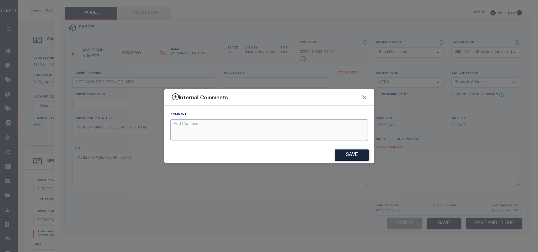
click at [354, 127] on textarea at bounding box center [268, 130] width 197 height 22
paste textarea "Parcel not needed"
click at [359, 146] on div "Comment Parcel not needed" at bounding box center [269, 126] width 210 height 41
click at [360, 154] on button "Save" at bounding box center [352, 155] width 34 height 11
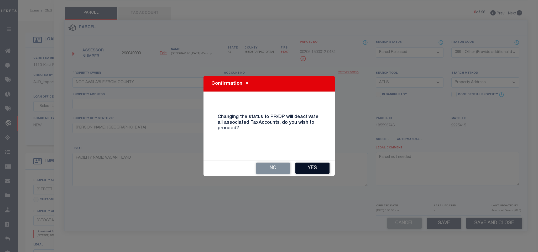
click at [313, 171] on button "Yes" at bounding box center [312, 168] width 34 height 11
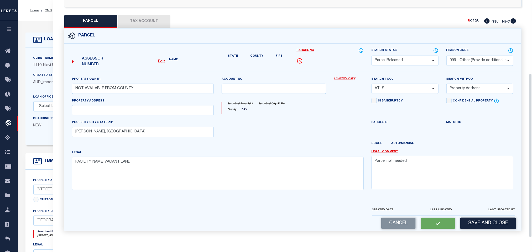
scroll to position [98, 0]
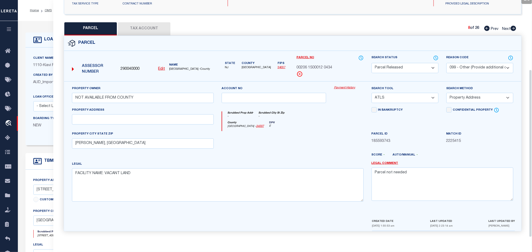
click at [512, 26] on icon at bounding box center [513, 28] width 6 height 5
drag, startPoint x: 398, startPoint y: 64, endPoint x: 407, endPoint y: 66, distance: 8.9
click at [398, 64] on select "Automated Search Bad Parcel Complete Duplicate Parcel High Dollar Reporting In …" at bounding box center [404, 68] width 67 height 10
drag, startPoint x: 416, startPoint y: 68, endPoint x: 431, endPoint y: 67, distance: 15.2
click at [416, 68] on select "Automated Search Bad Parcel Complete Duplicate Parcel High Dollar Reporting In …" at bounding box center [404, 68] width 67 height 10
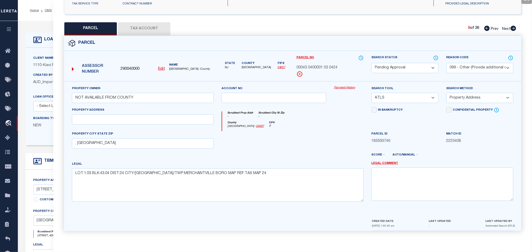
click at [473, 63] on select "- Select Reason Code - 099 - Other (Provide additional detail) ACT - Agency Cha…" at bounding box center [479, 68] width 67 height 10
click at [410, 64] on select "Automated Search Bad Parcel Complete Duplicate Parcel High Dollar Reporting In …" at bounding box center [404, 68] width 67 height 10
drag, startPoint x: 410, startPoint y: 64, endPoint x: 472, endPoint y: 61, distance: 62.0
click at [410, 64] on select "Automated Search Bad Parcel Complete Duplicate Parcel High Dollar Reporting In …" at bounding box center [404, 68] width 67 height 10
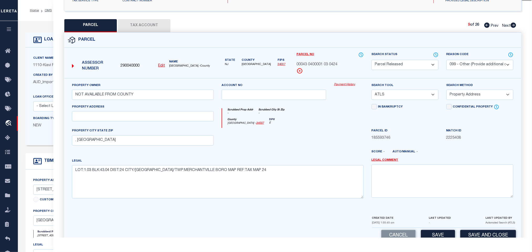
click at [472, 61] on select "- Select Reason Code - 099 - Other (Provide additional detail) ACT - Agency Cha…" at bounding box center [479, 65] width 67 height 10
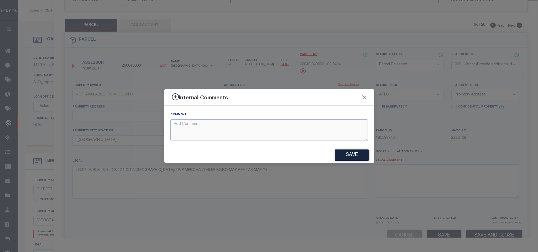
click at [344, 125] on textarea at bounding box center [268, 130] width 197 height 22
paste textarea "Parcel not needed"
click at [348, 151] on button "Save" at bounding box center [352, 155] width 34 height 11
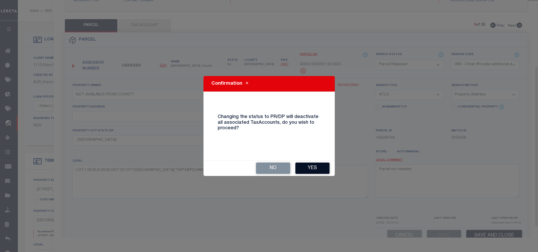
click at [317, 171] on button "Yes" at bounding box center [312, 168] width 34 height 11
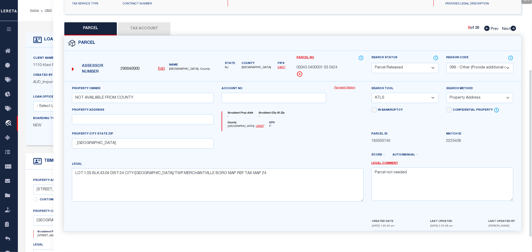
click at [513, 26] on icon at bounding box center [513, 28] width 6 height 5
click at [408, 69] on select "Automated Search Bad Parcel Complete Duplicate Parcel High Dollar Reporting In …" at bounding box center [404, 68] width 67 height 10
drag, startPoint x: 412, startPoint y: 65, endPoint x: 439, endPoint y: 65, distance: 27.0
click at [412, 65] on select "Automated Search Bad Parcel Complete Duplicate Parcel High Dollar Reporting In …" at bounding box center [404, 68] width 67 height 10
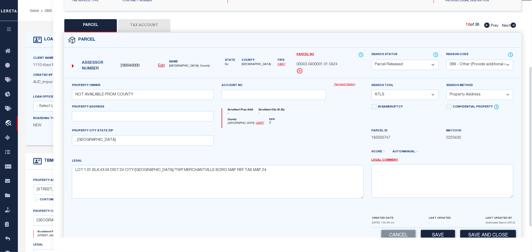
click at [479, 63] on select "- Select Reason Code - 099 - Other (Provide additional detail) ACT - Agency Cha…" at bounding box center [479, 65] width 67 height 10
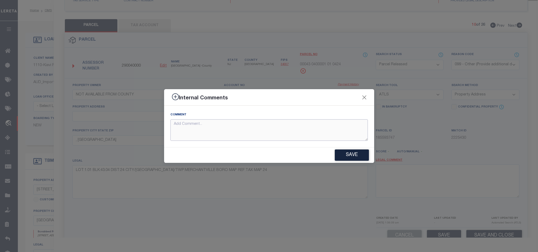
click at [328, 139] on textarea at bounding box center [268, 130] width 197 height 22
paste textarea "Parcel not needed"
click at [340, 148] on div "Save" at bounding box center [269, 154] width 210 height 15
click at [343, 156] on button "Save" at bounding box center [352, 155] width 34 height 11
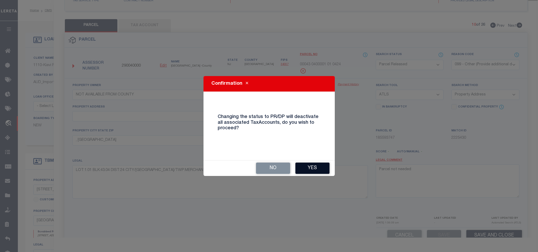
click at [319, 167] on button "Yes" at bounding box center [312, 168] width 34 height 11
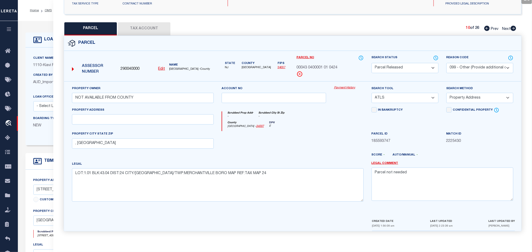
click at [513, 26] on icon at bounding box center [513, 28] width 6 height 5
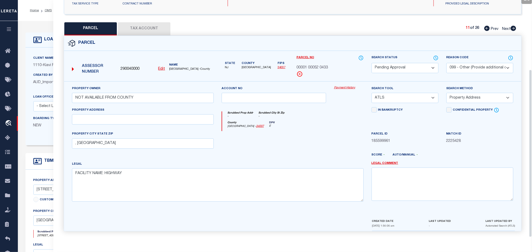
click at [404, 69] on select "Automated Search Bad Parcel Complete Duplicate Parcel High Dollar Reporting In …" at bounding box center [404, 68] width 67 height 10
click at [414, 64] on select "Automated Search Bad Parcel Complete Duplicate Parcel High Dollar Reporting In …" at bounding box center [404, 68] width 67 height 10
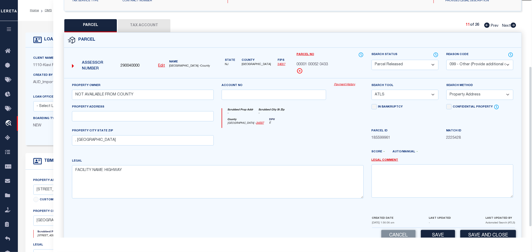
click at [485, 65] on select "- Select Reason Code - 099 - Other (Provide additional detail) ACT - Agency Cha…" at bounding box center [479, 65] width 67 height 10
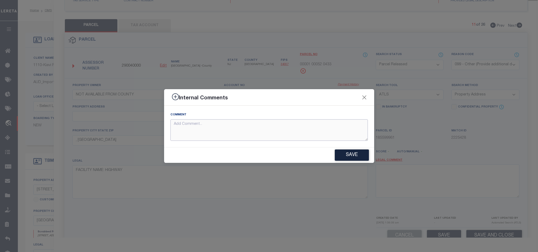
click at [342, 125] on textarea at bounding box center [268, 130] width 197 height 22
paste textarea "Parcel not needed"
click at [356, 155] on button "Save" at bounding box center [352, 155] width 34 height 11
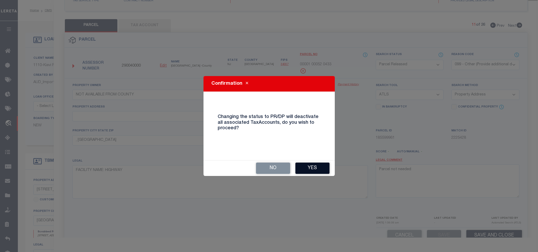
click at [309, 170] on button "Yes" at bounding box center [312, 168] width 34 height 11
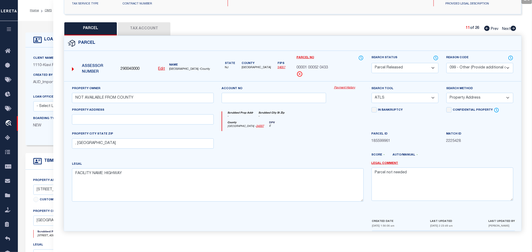
click at [511, 26] on icon at bounding box center [513, 28] width 6 height 5
click at [415, 67] on select "Automated Search Bad Parcel Complete Duplicate Parcel High Dollar Reporting In …" at bounding box center [404, 68] width 67 height 10
click at [418, 66] on select "Automated Search Bad Parcel Complete Duplicate Parcel High Dollar Reporting In …" at bounding box center [404, 68] width 67 height 10
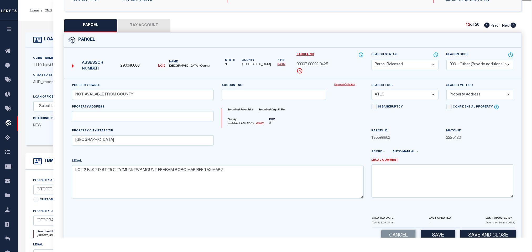
click at [477, 65] on select "- Select Reason Code - 099 - Other (Provide additional detail) ACT - Agency Cha…" at bounding box center [479, 65] width 67 height 10
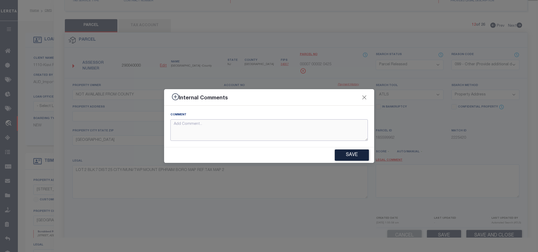
click at [337, 126] on textarea at bounding box center [268, 130] width 197 height 22
paste textarea "Parcel not needed"
click at [348, 152] on button "Save" at bounding box center [352, 155] width 34 height 11
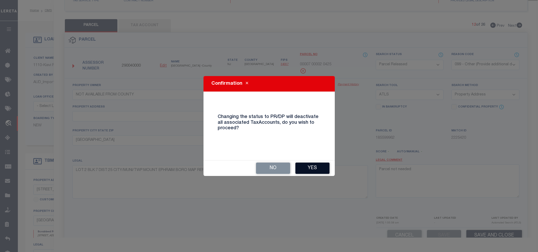
click at [320, 166] on button "Yes" at bounding box center [312, 168] width 34 height 11
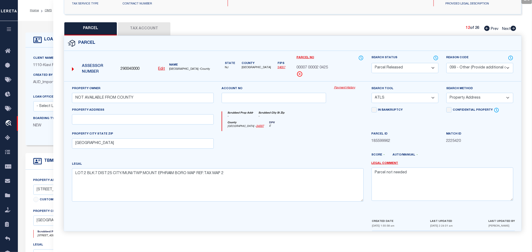
click at [514, 26] on icon at bounding box center [513, 28] width 6 height 5
click at [410, 71] on div "Search Status Automated Search Bad Parcel Complete Duplicate Parcel High Dollar…" at bounding box center [404, 68] width 75 height 26
click at [414, 63] on select "Automated Search Bad Parcel Complete Duplicate Parcel High Dollar Reporting In …" at bounding box center [404, 68] width 67 height 10
click at [431, 63] on select "Automated Search Bad Parcel Complete Duplicate Parcel High Dollar Reporting In …" at bounding box center [404, 68] width 67 height 10
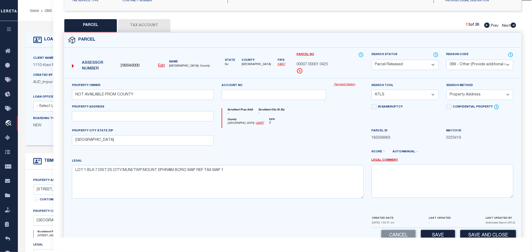
click at [478, 64] on select "- Select Reason Code - 099 - Other (Provide additional detail) ACT - Agency Cha…" at bounding box center [479, 65] width 67 height 10
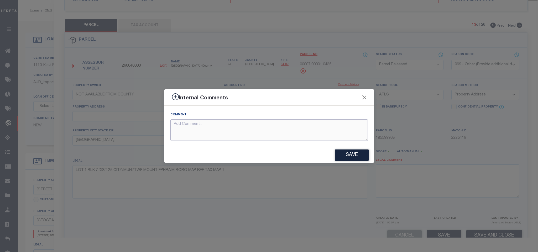
click at [326, 139] on textarea at bounding box center [268, 130] width 197 height 22
paste textarea "Parcel not needed"
click at [339, 154] on button "Save" at bounding box center [352, 155] width 34 height 11
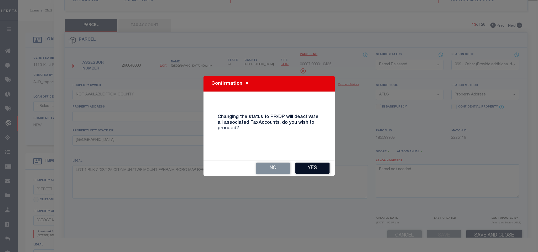
click at [307, 167] on button "Yes" at bounding box center [312, 168] width 34 height 11
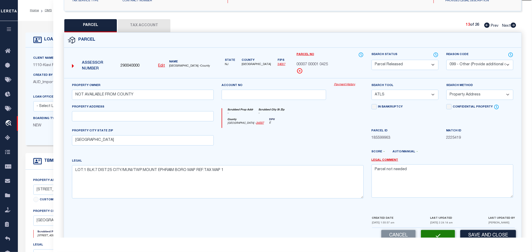
click at [515, 24] on icon at bounding box center [513, 25] width 6 height 5
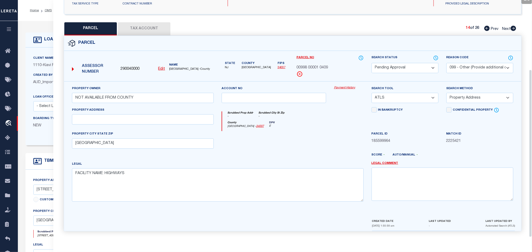
drag, startPoint x: 415, startPoint y: 71, endPoint x: 415, endPoint y: 65, distance: 6.3
click at [415, 71] on select "Automated Search Bad Parcel Complete Duplicate Parcel High Dollar Reporting In …" at bounding box center [404, 68] width 67 height 10
drag, startPoint x: 415, startPoint y: 65, endPoint x: 453, endPoint y: 62, distance: 37.6
click at [415, 65] on select "Automated Search Bad Parcel Complete Duplicate Parcel High Dollar Reporting In …" at bounding box center [404, 68] width 67 height 10
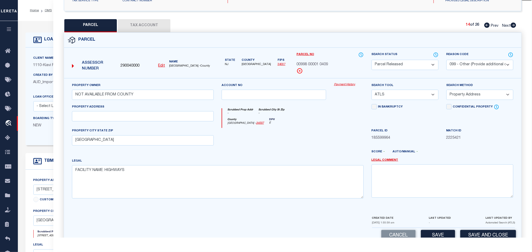
click at [474, 62] on select "- Select Reason Code - 099 - Other (Provide additional detail) ACT - Agency Cha…" at bounding box center [479, 65] width 67 height 10
click at [476, 63] on select "- Select Reason Code - 099 - Other (Provide additional detail) ACT - Agency Cha…" at bounding box center [479, 65] width 67 height 10
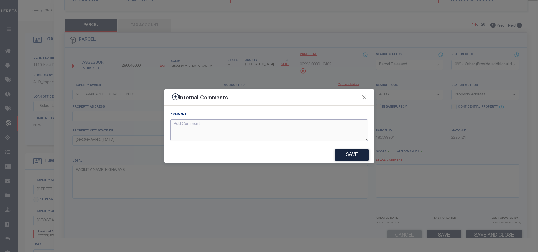
click at [331, 129] on textarea at bounding box center [268, 130] width 197 height 22
paste textarea "Parcel not needed"
click at [354, 152] on button "Save" at bounding box center [352, 155] width 34 height 11
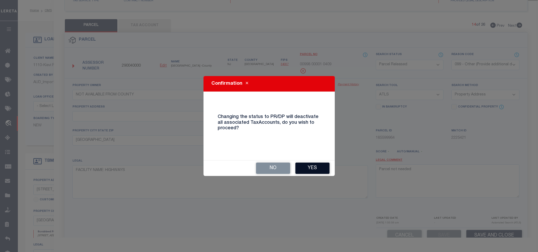
click at [305, 167] on button "Yes" at bounding box center [312, 168] width 34 height 11
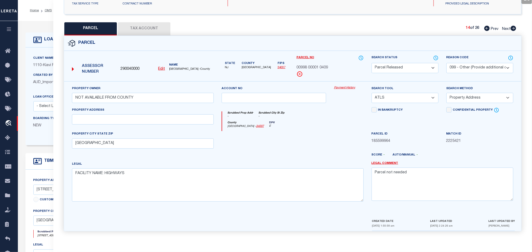
click at [511, 26] on icon at bounding box center [513, 28] width 6 height 5
click at [403, 65] on select "Automated Search Bad Parcel Complete Duplicate Parcel High Dollar Reporting In …" at bounding box center [404, 68] width 67 height 10
click at [408, 65] on select "Automated Search Bad Parcel Complete Duplicate Parcel High Dollar Reporting In …" at bounding box center [404, 68] width 67 height 10
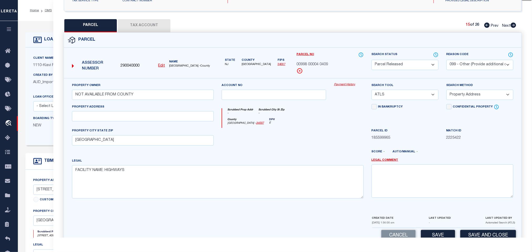
click at [476, 65] on select "- Select Reason Code - 099 - Other (Provide additional detail) ACT - Agency Cha…" at bounding box center [479, 65] width 67 height 10
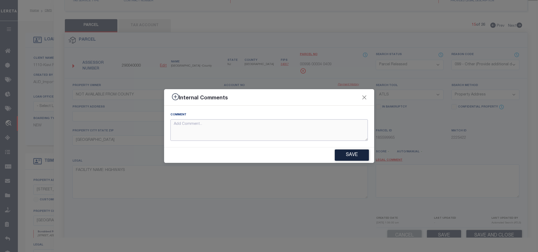
click at [318, 125] on textarea at bounding box center [268, 130] width 197 height 22
paste textarea "Parcel not needed"
click at [346, 155] on button "Save" at bounding box center [352, 155] width 34 height 11
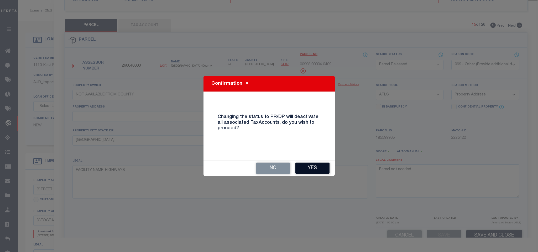
click at [309, 166] on button "Yes" at bounding box center [312, 168] width 34 height 11
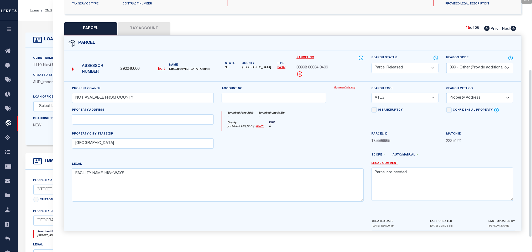
click at [514, 28] on icon at bounding box center [513, 28] width 6 height 5
drag, startPoint x: 416, startPoint y: 70, endPoint x: 418, endPoint y: 67, distance: 3.5
click at [416, 70] on select "Automated Search Bad Parcel Complete Duplicate Parcel High Dollar Reporting In …" at bounding box center [404, 68] width 67 height 10
drag, startPoint x: 419, startPoint y: 66, endPoint x: 455, endPoint y: 62, distance: 35.9
click at [419, 66] on select "Automated Search Bad Parcel Complete Duplicate Parcel High Dollar Reporting In …" at bounding box center [404, 68] width 67 height 10
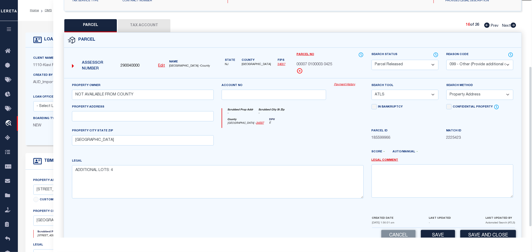
click at [463, 64] on select "- Select Reason Code - 099 - Other (Provide additional detail) ACT - Agency Cha…" at bounding box center [479, 65] width 67 height 10
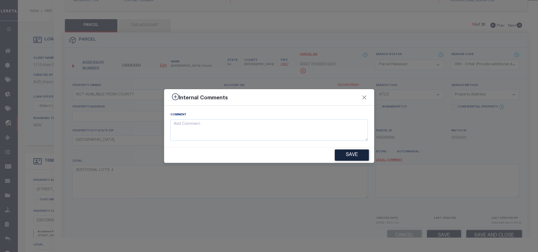
click at [318, 118] on div "Comment" at bounding box center [268, 126] width 197 height 29
click at [340, 139] on textarea at bounding box center [268, 130] width 197 height 22
paste textarea "Parcel not needed"
click at [347, 151] on button "Save" at bounding box center [352, 155] width 34 height 11
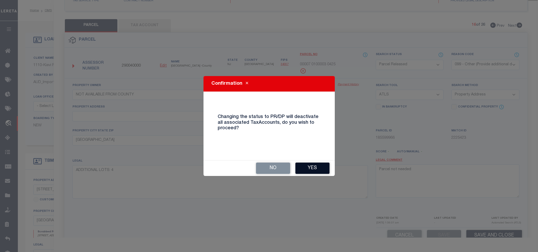
click at [310, 167] on button "Yes" at bounding box center [312, 168] width 34 height 11
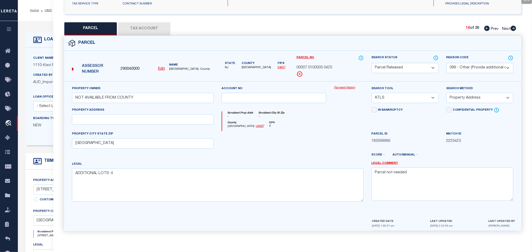
click at [514, 26] on icon at bounding box center [513, 28] width 6 height 5
click at [418, 70] on select "Automated Search Bad Parcel Complete Duplicate Parcel High Dollar Reporting In …" at bounding box center [404, 68] width 67 height 10
click at [421, 68] on select "Automated Search Bad Parcel Complete Duplicate Parcel High Dollar Reporting In …" at bounding box center [404, 68] width 67 height 10
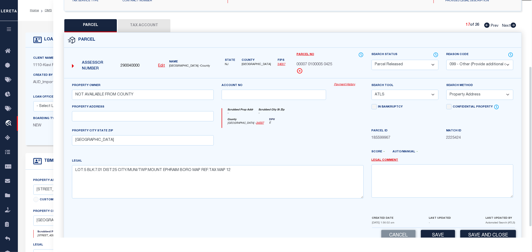
click at [457, 66] on select "- Select Reason Code - 099 - Other (Provide additional detail) ACT - Agency Cha…" at bounding box center [479, 65] width 67 height 10
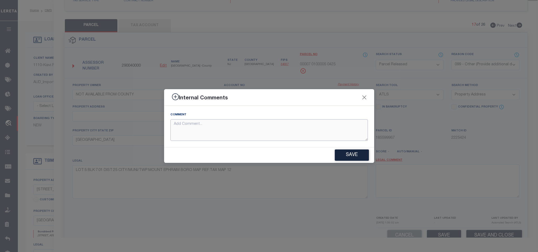
click at [348, 133] on textarea at bounding box center [268, 130] width 197 height 22
paste textarea "Parcel not needed"
click at [351, 162] on div "Save" at bounding box center [269, 154] width 210 height 15
click at [351, 157] on button "Save" at bounding box center [352, 155] width 34 height 11
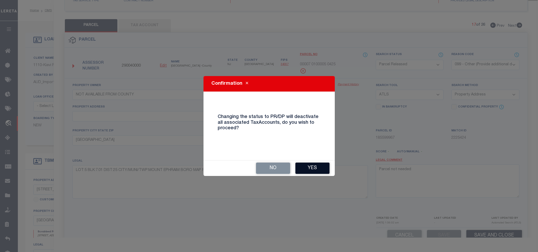
click at [302, 168] on button "Yes" at bounding box center [312, 168] width 34 height 11
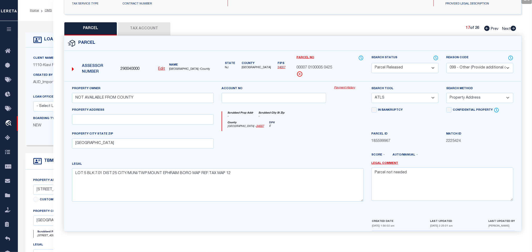
click at [514, 26] on icon at bounding box center [513, 28] width 6 height 5
click at [411, 65] on select "Automated Search Bad Parcel Complete Duplicate Parcel High Dollar Reporting In …" at bounding box center [404, 68] width 67 height 10
drag, startPoint x: 420, startPoint y: 65, endPoint x: 458, endPoint y: 64, distance: 38.9
click at [420, 65] on select "Automated Search Bad Parcel Complete Duplicate Parcel High Dollar Reporting In …" at bounding box center [404, 68] width 67 height 10
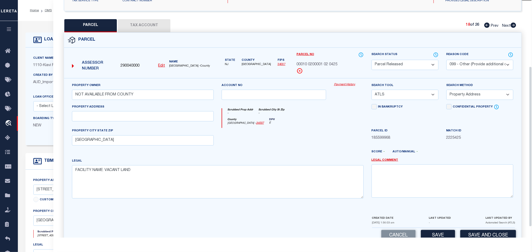
click at [458, 64] on select "- Select Reason Code - 099 - Other (Provide additional detail) ACT - Agency Cha…" at bounding box center [479, 65] width 67 height 10
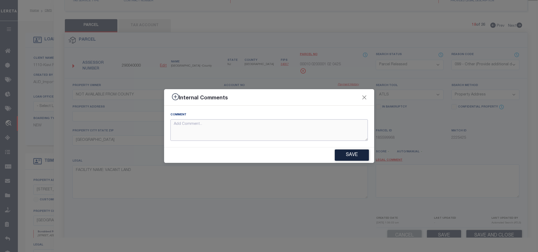
click at [320, 123] on textarea at bounding box center [268, 130] width 197 height 22
paste textarea "Parcel not needed"
click at [345, 154] on button "Save" at bounding box center [352, 155] width 34 height 11
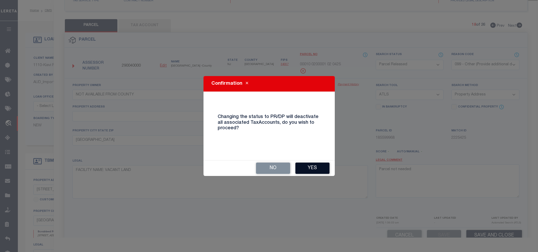
click at [329, 164] on button "Yes" at bounding box center [312, 168] width 34 height 11
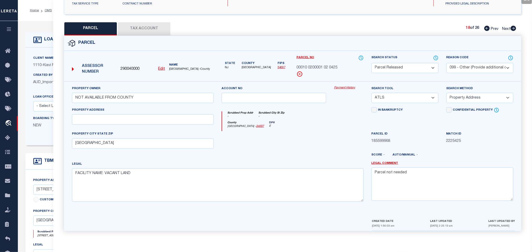
click at [513, 26] on icon at bounding box center [513, 28] width 6 height 5
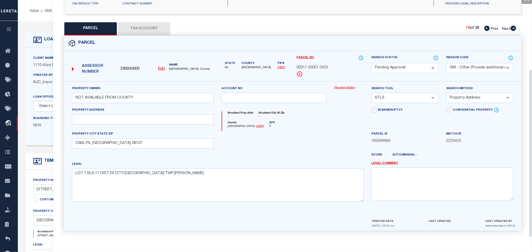
click at [421, 67] on select "Automated Search Bad Parcel Complete Duplicate Parcel High Dollar Reporting In …" at bounding box center [404, 68] width 67 height 10
drag, startPoint x: 421, startPoint y: 67, endPoint x: 462, endPoint y: 65, distance: 41.0
click at [421, 67] on select "Automated Search Bad Parcel Complete Duplicate Parcel High Dollar Reporting In …" at bounding box center [404, 68] width 67 height 10
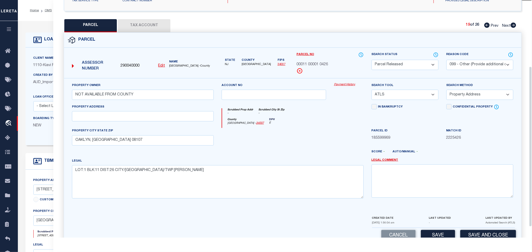
click at [462, 65] on select "- Select Reason Code - 099 - Other (Provide additional detail) ACT - Agency Cha…" at bounding box center [479, 65] width 67 height 10
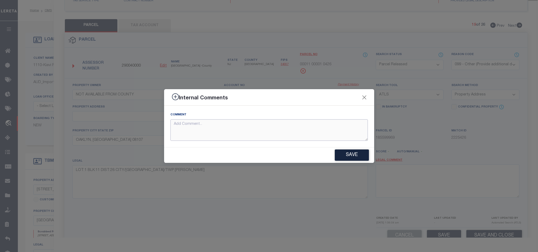
click at [334, 136] on textarea at bounding box center [268, 130] width 197 height 22
paste textarea "Parcel not needed"
click at [358, 164] on div "Internal Comments Comment Parcel not needed Save" at bounding box center [269, 126] width 538 height 252
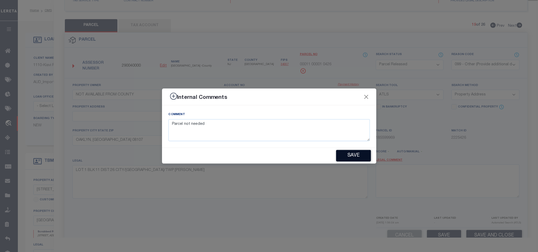
click at [356, 160] on button "Save" at bounding box center [353, 156] width 35 height 12
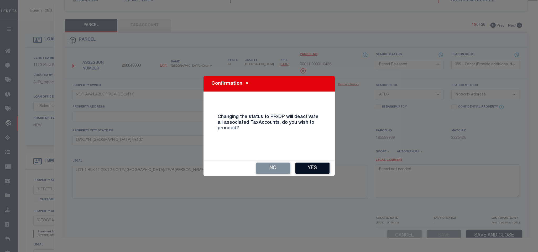
click at [302, 165] on button "Yes" at bounding box center [312, 168] width 34 height 11
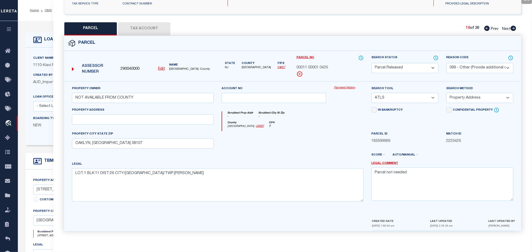
click at [513, 26] on link "Next" at bounding box center [509, 28] width 14 height 4
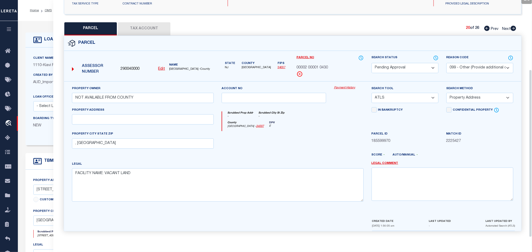
click at [417, 63] on select "Automated Search Bad Parcel Complete Duplicate Parcel High Dollar Reporting In …" at bounding box center [404, 68] width 67 height 10
drag, startPoint x: 417, startPoint y: 63, endPoint x: 491, endPoint y: 65, distance: 74.5
click at [417, 63] on select "Automated Search Bad Parcel Complete Duplicate Parcel High Dollar Reporting In …" at bounding box center [404, 68] width 67 height 10
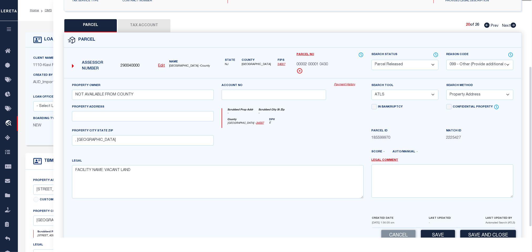
click at [491, 65] on select "- Select Reason Code - 099 - Other (Provide additional detail) ACT - Agency Cha…" at bounding box center [479, 65] width 67 height 10
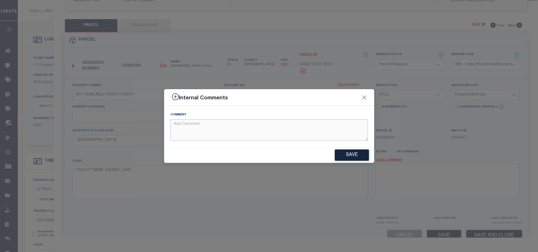
click at [346, 135] on textarea at bounding box center [268, 130] width 197 height 22
paste textarea "Parcel not needed"
click at [355, 155] on button "Save" at bounding box center [352, 155] width 34 height 11
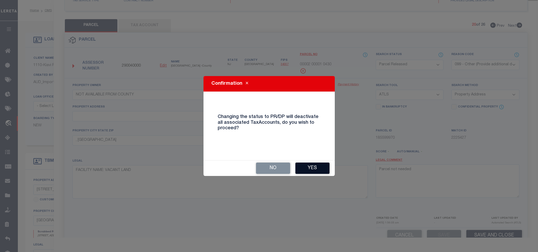
click at [309, 170] on button "Yes" at bounding box center [312, 168] width 34 height 11
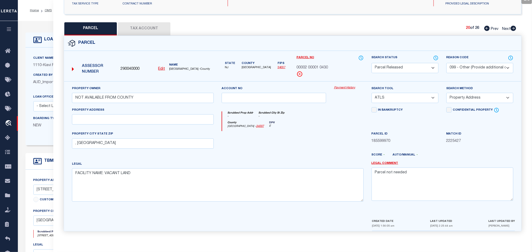
click at [513, 26] on icon at bounding box center [513, 28] width 6 height 5
click at [405, 66] on select "Automated Search Bad Parcel Complete Duplicate Parcel High Dollar Reporting In …" at bounding box center [404, 68] width 67 height 10
drag, startPoint x: 408, startPoint y: 66, endPoint x: 468, endPoint y: 63, distance: 59.9
click at [408, 66] on select "Automated Search Bad Parcel Complete Duplicate Parcel High Dollar Reporting In …" at bounding box center [404, 68] width 67 height 10
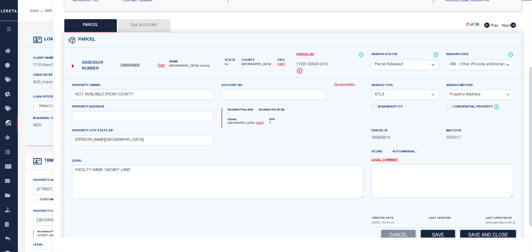
click at [468, 63] on select "- Select Reason Code - 099 - Other (Provide additional detail) ACT - Agency Cha…" at bounding box center [479, 65] width 67 height 10
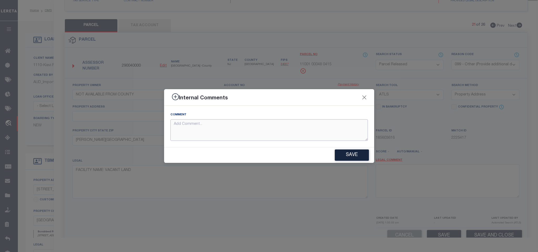
click at [340, 137] on textarea at bounding box center [268, 130] width 197 height 22
paste textarea "Parcel not needed"
click at [354, 158] on button "Save" at bounding box center [352, 155] width 34 height 11
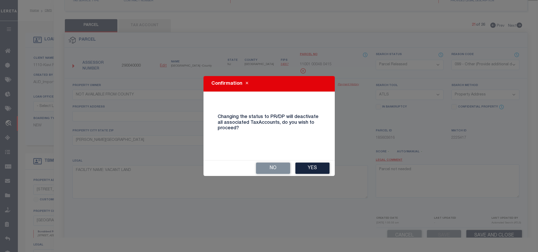
click at [321, 171] on button "Yes" at bounding box center [312, 168] width 34 height 11
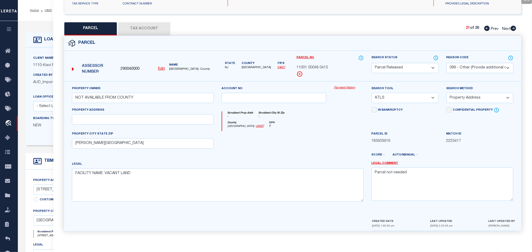
click at [514, 26] on icon at bounding box center [513, 28] width 6 height 5
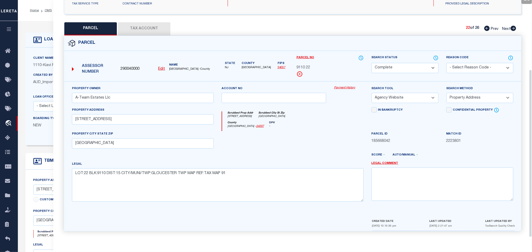
click at [405, 65] on select "Automated Search Bad Parcel Complete Duplicate Parcel High Dollar Reporting In …" at bounding box center [404, 68] width 67 height 10
click at [409, 65] on select "Automated Search Bad Parcel Complete Duplicate Parcel High Dollar Reporting In …" at bounding box center [404, 68] width 67 height 10
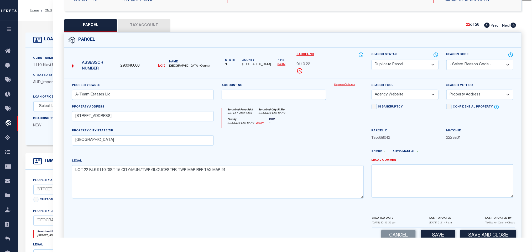
click at [409, 65] on select "Automated Search Bad Parcel Complete Duplicate Parcel High Dollar Reporting In …" at bounding box center [404, 65] width 67 height 10
click at [404, 45] on div "Parcel" at bounding box center [292, 40] width 457 height 15
click at [514, 27] on icon at bounding box center [513, 25] width 6 height 5
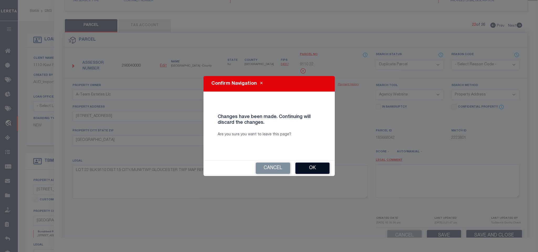
click at [310, 167] on button "Ok" at bounding box center [312, 168] width 34 height 11
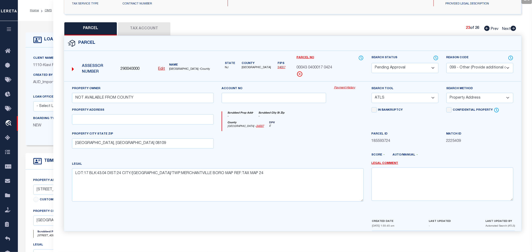
drag, startPoint x: 418, startPoint y: 60, endPoint x: 414, endPoint y: 67, distance: 7.8
click at [418, 63] on select "Automated Search Bad Parcel Complete Duplicate Parcel High Dollar Reporting In …" at bounding box center [404, 68] width 67 height 10
click at [419, 66] on select "Automated Search Bad Parcel Complete Duplicate Parcel High Dollar Reporting In …" at bounding box center [404, 68] width 67 height 10
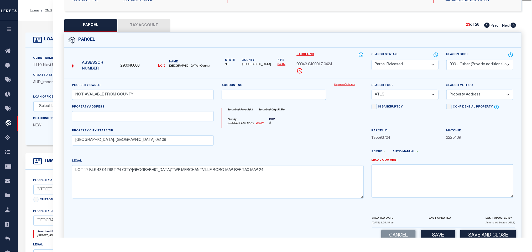
click at [462, 62] on select "- Select Reason Code - 099 - Other (Provide additional detail) ACT - Agency Cha…" at bounding box center [479, 65] width 67 height 10
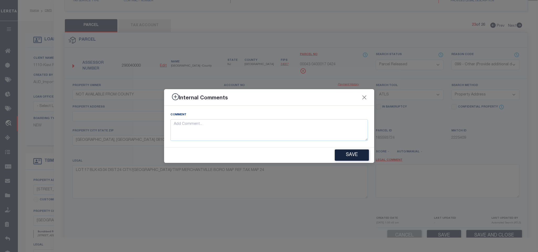
click at [314, 143] on div "Comment" at bounding box center [269, 126] width 210 height 41
click at [329, 131] on textarea at bounding box center [268, 130] width 197 height 22
paste textarea "Parcel not needed"
click at [343, 159] on button "Save" at bounding box center [352, 155] width 34 height 11
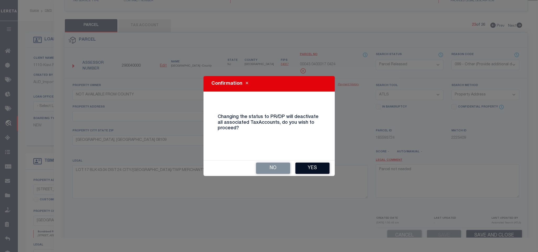
click at [320, 163] on button "Yes" at bounding box center [312, 168] width 34 height 11
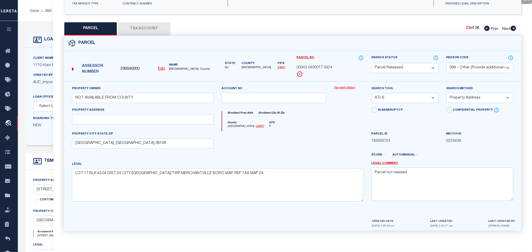
click at [512, 26] on icon at bounding box center [513, 28] width 6 height 5
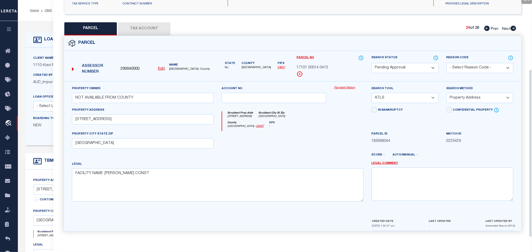
click at [409, 69] on select "Automated Search Bad Parcel Complete Duplicate Parcel High Dollar Reporting In …" at bounding box center [404, 68] width 67 height 10
drag, startPoint x: 410, startPoint y: 69, endPoint x: 450, endPoint y: 68, distance: 39.4
click at [410, 69] on select "Automated Search Bad Parcel Complete Duplicate Parcel High Dollar Reporting In …" at bounding box center [404, 68] width 67 height 10
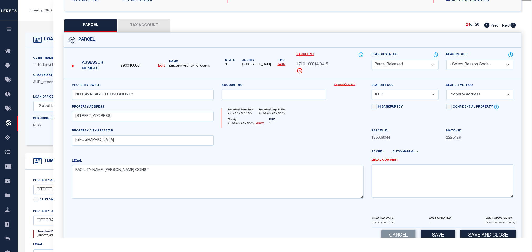
click at [450, 68] on select "- Select Reason Code - 099 - Other (Provide additional detail) ACT - Agency Cha…" at bounding box center [479, 65] width 67 height 10
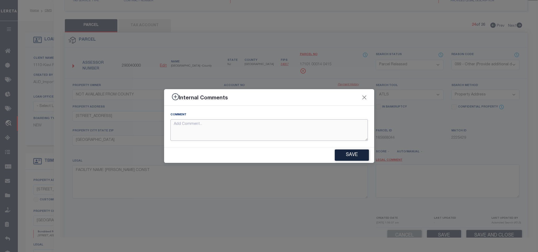
drag, startPoint x: 337, startPoint y: 127, endPoint x: 357, endPoint y: 161, distance: 39.7
click at [338, 129] on textarea at bounding box center [268, 130] width 197 height 22
paste textarea "Parcel not needed"
click at [357, 161] on button "Save" at bounding box center [352, 155] width 34 height 11
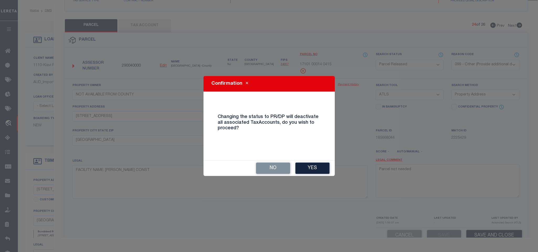
click at [325, 164] on button "Yes" at bounding box center [312, 168] width 34 height 11
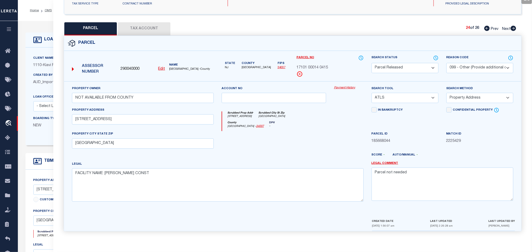
click at [514, 26] on icon at bounding box center [513, 28] width 6 height 5
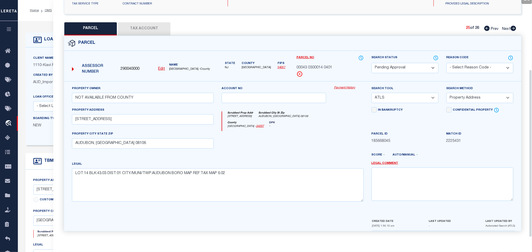
click at [410, 63] on select "Automated Search Bad Parcel Complete Duplicate Parcel High Dollar Reporting In …" at bounding box center [404, 68] width 67 height 10
drag, startPoint x: 411, startPoint y: 65, endPoint x: 465, endPoint y: 63, distance: 53.6
click at [411, 65] on select "Automated Search Bad Parcel Complete Duplicate Parcel High Dollar Reporting In …" at bounding box center [404, 68] width 67 height 10
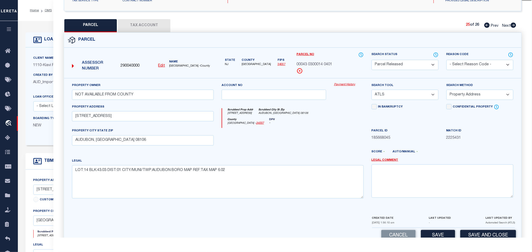
click at [465, 63] on select "- Select Reason Code - 099 - Other (Provide additional detail) ACT - Agency Cha…" at bounding box center [479, 65] width 67 height 10
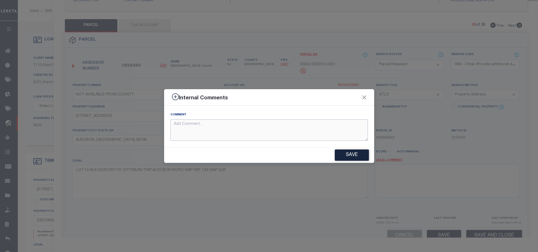
click at [337, 120] on textarea at bounding box center [268, 130] width 197 height 22
paste textarea "Parcel not needed"
click at [346, 156] on button "Save" at bounding box center [352, 155] width 34 height 11
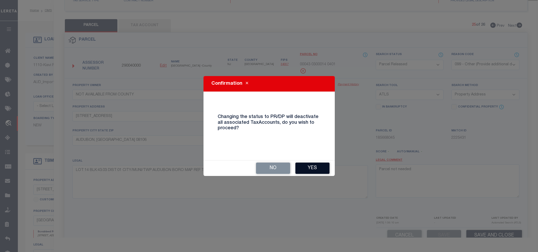
click at [313, 168] on button "Yes" at bounding box center [312, 168] width 34 height 11
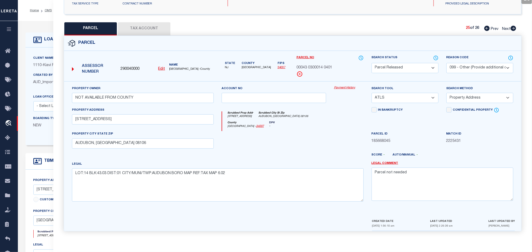
click at [512, 26] on icon at bounding box center [513, 28] width 6 height 5
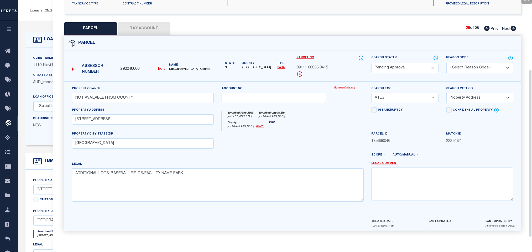
click at [402, 63] on select "Automated Search Bad Parcel Complete Duplicate Parcel High Dollar Reporting In …" at bounding box center [404, 68] width 67 height 10
click at [416, 66] on select "Automated Search Bad Parcel Complete Duplicate Parcel High Dollar Reporting In …" at bounding box center [404, 68] width 67 height 10
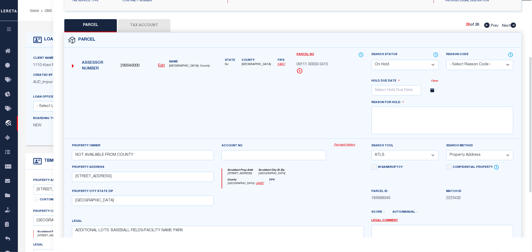
click at [452, 64] on select "- Select Reason Code - 099 - Other (Provide additional detail) ACT - Agency Cha…" at bounding box center [479, 65] width 67 height 10
click at [466, 65] on select "- Select Reason Code - 099 - Other (Provide additional detail) ACT - Agency Cha…" at bounding box center [479, 65] width 67 height 10
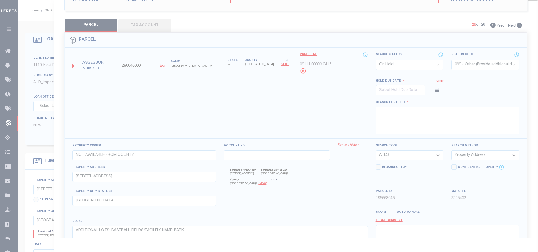
click at [416, 69] on body "Home OMS Detail" at bounding box center [269, 222] width 538 height 445
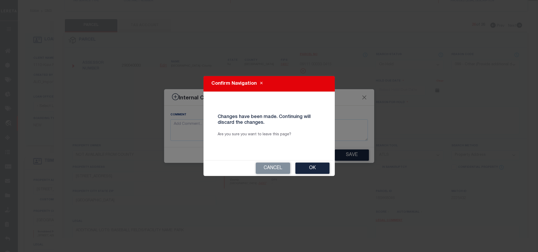
drag, startPoint x: 283, startPoint y: 173, endPoint x: 283, endPoint y: 168, distance: 5.6
click at [283, 173] on button "Cancel" at bounding box center [273, 168] width 34 height 11
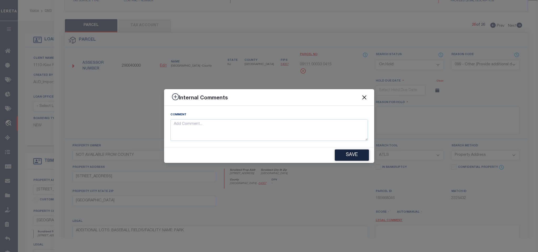
click at [365, 95] on button "Close" at bounding box center [364, 97] width 7 height 7
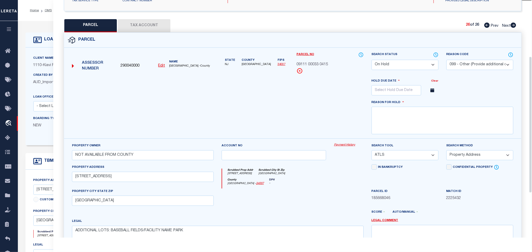
click at [412, 67] on select "Automated Search Bad Parcel Complete Duplicate Parcel High Dollar Reporting In …" at bounding box center [404, 65] width 67 height 10
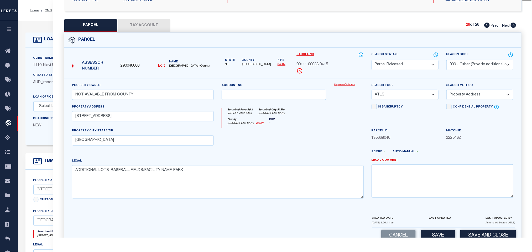
click at [477, 67] on select "- Select Reason Code - 099 - Other (Provide additional detail) ACT - Agency Cha…" at bounding box center [479, 65] width 67 height 10
click at [477, 66] on select "- Select Reason Code - 099 - Other (Provide additional detail) ACT - Agency Cha…" at bounding box center [479, 65] width 67 height 10
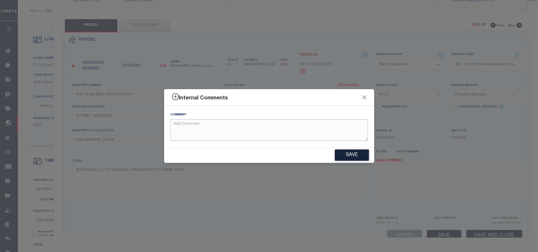
click at [327, 136] on textarea at bounding box center [268, 130] width 197 height 22
paste textarea "Parcel not needed"
click at [345, 153] on button "Save" at bounding box center [352, 155] width 34 height 11
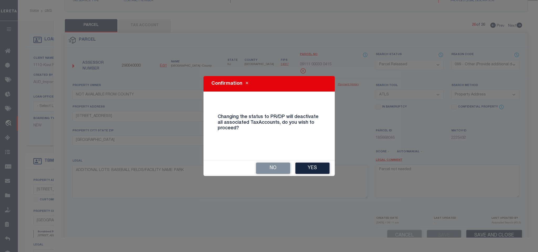
click at [298, 166] on button "Yes" at bounding box center [312, 168] width 34 height 11
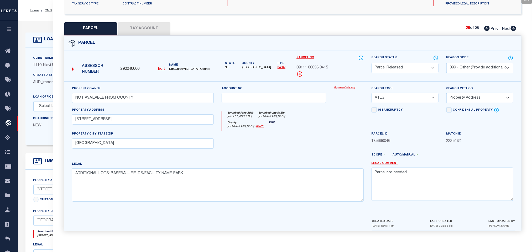
click at [39, 38] on icon at bounding box center [37, 40] width 8 height 8
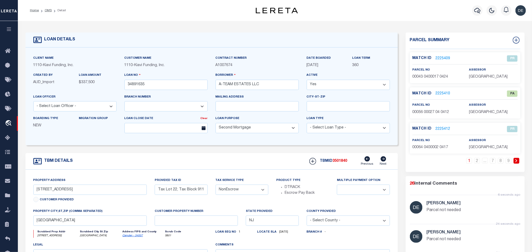
click at [438, 91] on link "2225410" at bounding box center [442, 94] width 15 height 6
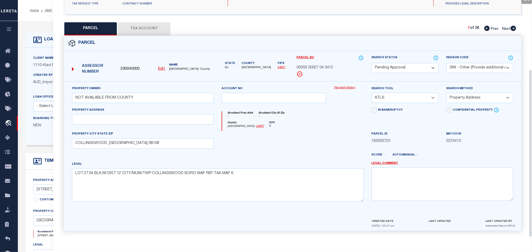
click at [424, 65] on select "Automated Search Bad Parcel Complete Duplicate Parcel High Dollar Reporting In …" at bounding box center [404, 68] width 67 height 10
drag, startPoint x: 424, startPoint y: 65, endPoint x: 490, endPoint y: 63, distance: 65.9
click at [424, 65] on select "Automated Search Bad Parcel Complete Duplicate Parcel High Dollar Reporting In …" at bounding box center [404, 68] width 67 height 10
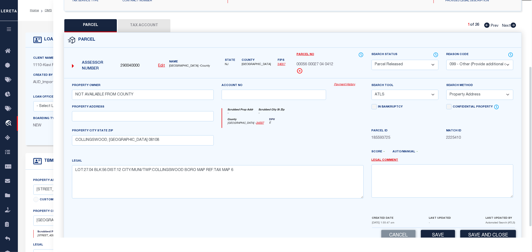
click at [490, 63] on select "- Select Reason Code - 099 - Other (Provide additional detail) ACT - Agency Cha…" at bounding box center [479, 65] width 67 height 10
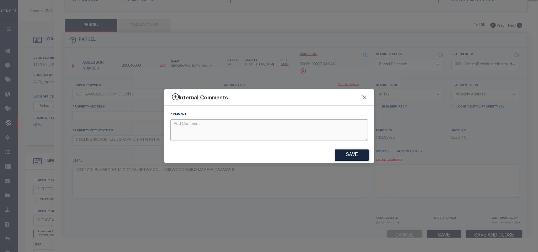
click at [335, 133] on textarea at bounding box center [268, 130] width 197 height 22
paste textarea "Parcel not needed"
click at [355, 153] on button "Save" at bounding box center [352, 155] width 34 height 11
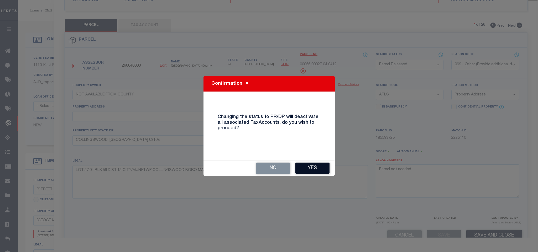
click at [304, 163] on button "Yes" at bounding box center [312, 168] width 34 height 11
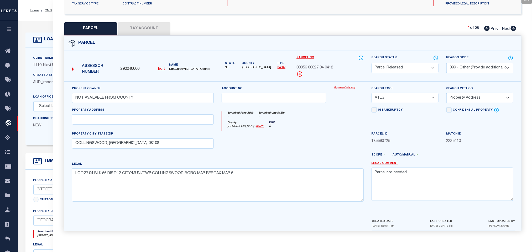
click at [47, 11] on link "OMS" at bounding box center [48, 10] width 7 height 3
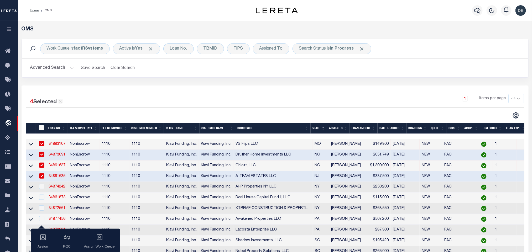
scroll to position [79, 0]
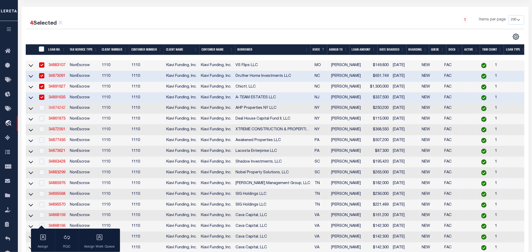
click at [54, 108] on link "34874242" at bounding box center [57, 108] width 17 height 4
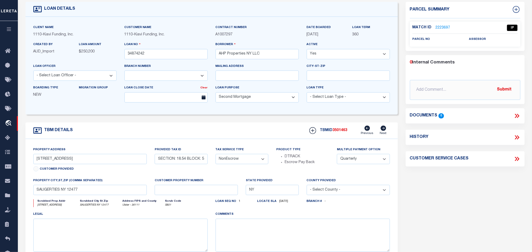
scroll to position [39, 0]
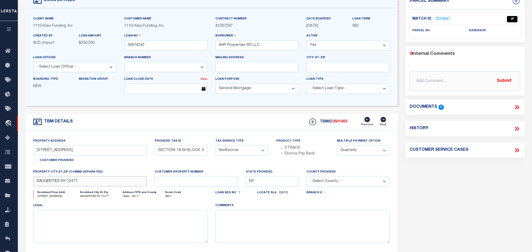
click at [115, 185] on input "SAUGERTIES NY 12477" at bounding box center [90, 181] width 114 height 10
drag, startPoint x: 46, startPoint y: 155, endPoint x: 58, endPoint y: 157, distance: 12.0
click at [58, 156] on input "67 MAIN STREET, SAUGERTIES, NY, 12477" at bounding box center [90, 150] width 114 height 10
click at [48, 154] on input "67 MAIN STREET, SAUGERTIES, NY, 12477" at bounding box center [90, 150] width 114 height 10
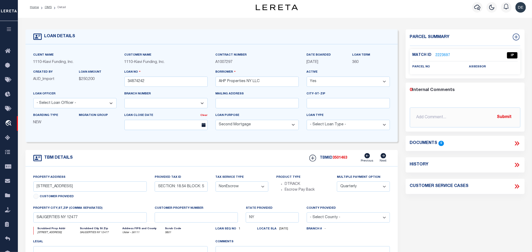
scroll to position [0, 0]
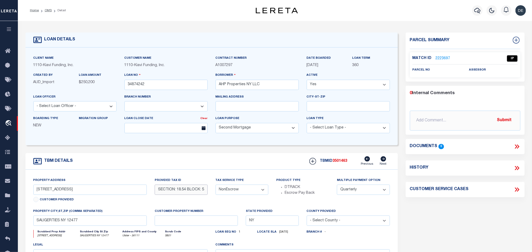
click at [174, 192] on input "SECTION: 18.54 BLOCK: 5 LOT: 24" at bounding box center [181, 190] width 53 height 10
click at [444, 58] on link "2223697" at bounding box center [442, 59] width 15 height 6
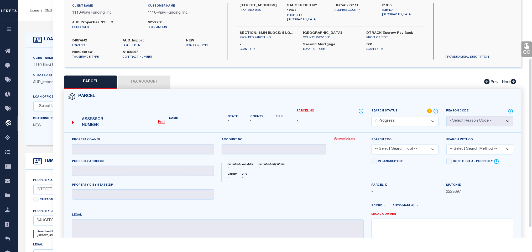
scroll to position [0, 0]
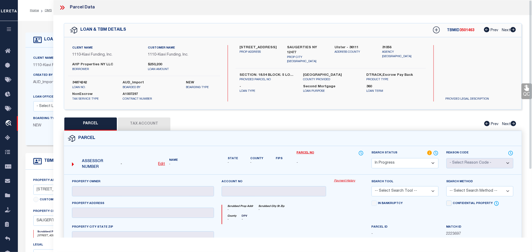
click at [163, 166] on u "Edit" at bounding box center [161, 164] width 7 height 4
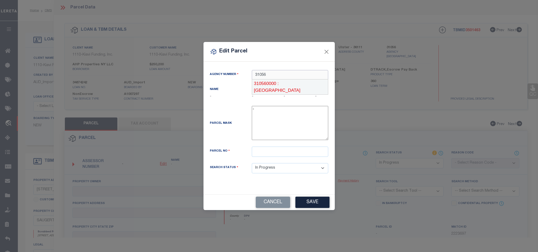
click at [288, 80] on div "310560000 : ULSTER COUNTY" at bounding box center [290, 87] width 76 height 15
click at [291, 154] on input "text" at bounding box center [290, 152] width 76 height 10
paste input "18.54-5-24"
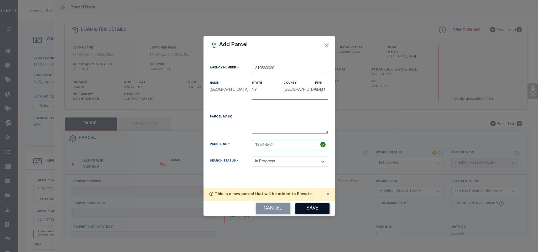
click at [310, 213] on button "Save" at bounding box center [312, 208] width 34 height 11
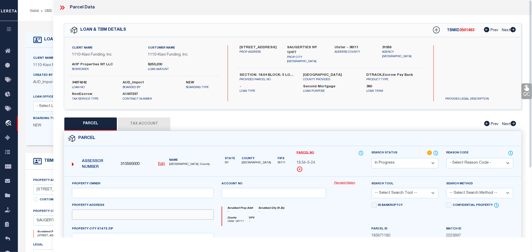
drag, startPoint x: 179, startPoint y: 217, endPoint x: 266, endPoint y: 127, distance: 124.7
click at [179, 217] on input "text" at bounding box center [143, 215] width 142 height 10
paste input "67 Main St"
click at [309, 40] on div "Client Name 1110 - Kiavi Funding, Inc. Customer Name 1110 - Kiavi Funding, Inc.…" at bounding box center [292, 73] width 457 height 72
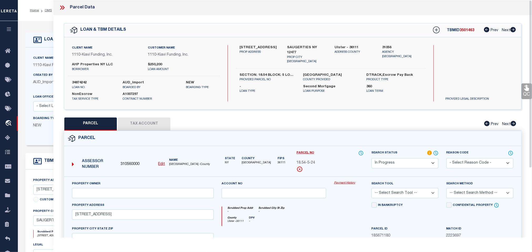
click at [309, 40] on div "Client Name 1110 - Kiavi Funding, Inc. Customer Name 1110 - Kiavi Funding, Inc.…" at bounding box center [292, 73] width 457 height 72
copy div "SAUGERTIES NY 12477"
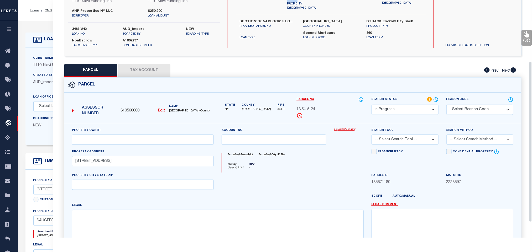
scroll to position [114, 0]
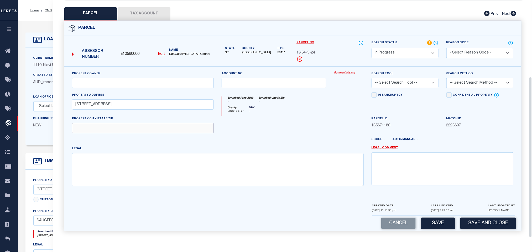
click at [194, 128] on input "text" at bounding box center [143, 128] width 142 height 10
paste input "SAUGERTIES NY 12477"
click at [129, 81] on input "text" at bounding box center [143, 83] width 142 height 10
paste input "AHP Properties NY LLC"
drag, startPoint x: 402, startPoint y: 79, endPoint x: 408, endPoint y: 81, distance: 7.0
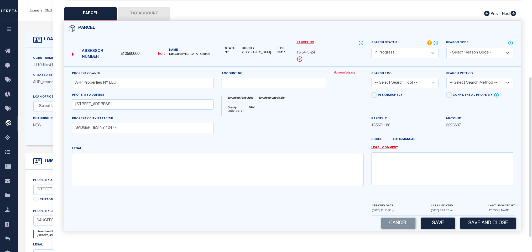
click at [402, 79] on select "-- Select Search Tool -- 3rd Party Website Agency File Agency Website ATLS CNV-…" at bounding box center [404, 83] width 67 height 10
click at [371, 78] on select "-- Select Search Tool -- 3rd Party Website Agency File Agency Website ATLS CNV-…" at bounding box center [404, 83] width 67 height 10
click at [461, 83] on select "-- Select Search Method -- Property Address Legal Liability Info Provided" at bounding box center [479, 83] width 67 height 10
click at [446, 78] on select "-- Select Search Method -- Property Address Legal Liability Info Provided" at bounding box center [479, 83] width 67 height 10
click at [437, 225] on button "Save" at bounding box center [438, 223] width 34 height 11
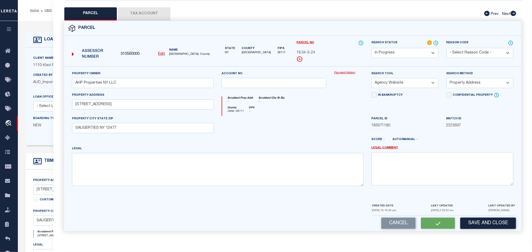
click at [155, 11] on button "Tax Account" at bounding box center [144, 13] width 52 height 13
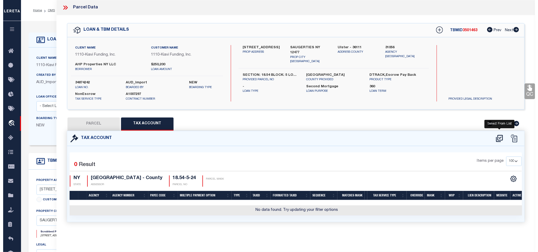
scroll to position [0, 0]
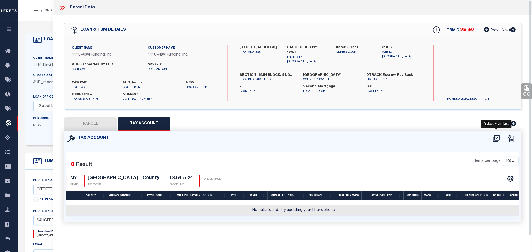
click at [494, 139] on icon at bounding box center [496, 138] width 7 height 7
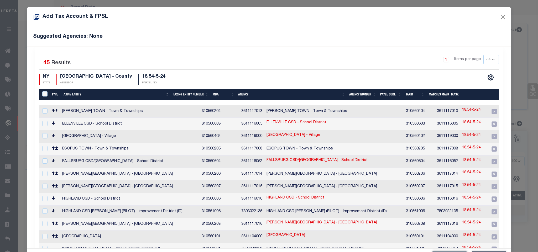
click at [242, 72] on div "Selected 45 Results 1 Items per page 10 25 50 100 200 NY STATE ULSTER COUNTY - …" at bounding box center [269, 70] width 468 height 30
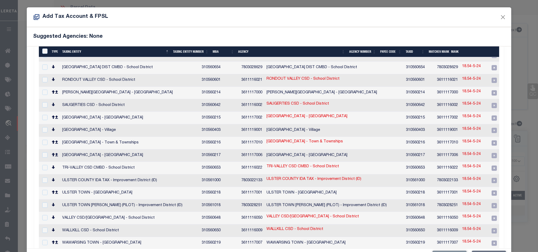
scroll to position [411, 0]
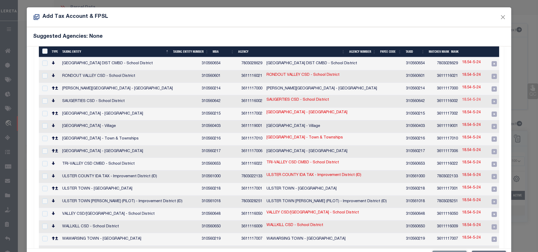
click at [462, 97] on link "18.54-5-24" at bounding box center [471, 100] width 19 height 6
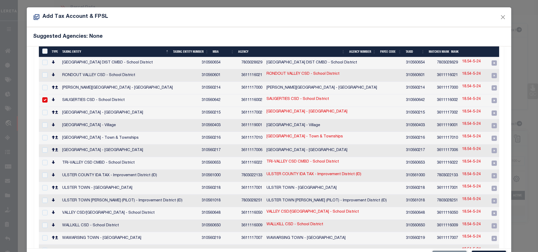
scroll to position [410, 0]
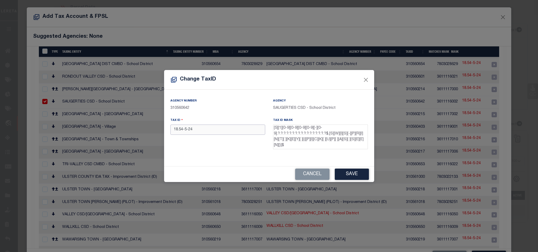
click at [214, 133] on input "18.54-5-24" at bounding box center [217, 130] width 95 height 10
paste input "514801"
drag, startPoint x: 348, startPoint y: 171, endPoint x: 354, endPoint y: 166, distance: 7.8
click at [348, 172] on button "Save" at bounding box center [352, 174] width 34 height 11
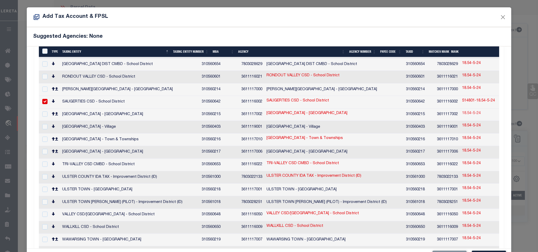
click at [462, 111] on link "18.54-5-24" at bounding box center [471, 114] width 19 height 6
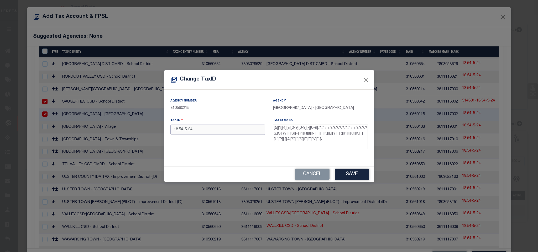
click at [234, 127] on input "18.54-5-24" at bounding box center [217, 130] width 95 height 10
paste input "514801-"
click at [346, 172] on button "Save" at bounding box center [352, 174] width 34 height 11
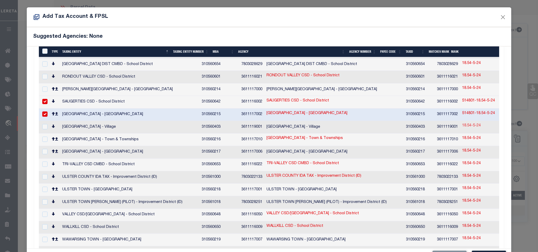
click at [462, 123] on link "18.54-5-24" at bounding box center [471, 126] width 19 height 6
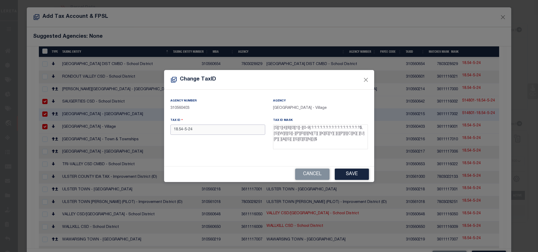
drag, startPoint x: 212, startPoint y: 130, endPoint x: 266, endPoint y: 142, distance: 55.0
click at [212, 130] on input "18.54-5-24" at bounding box center [217, 130] width 95 height 10
paste input "514801-"
click at [346, 168] on div "Cancel Save" at bounding box center [269, 174] width 210 height 15
click at [347, 171] on button "Save" at bounding box center [352, 174] width 34 height 11
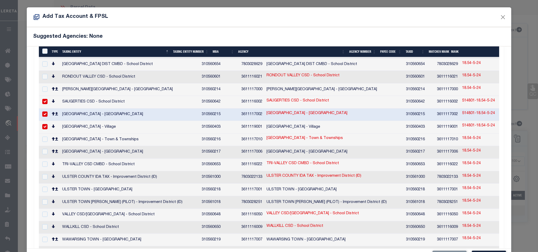
scroll to position [20, 0]
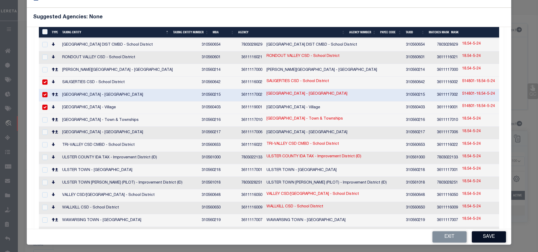
click at [489, 241] on button "Save" at bounding box center [489, 236] width 34 height 11
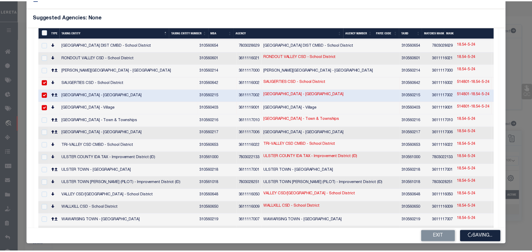
scroll to position [0, 0]
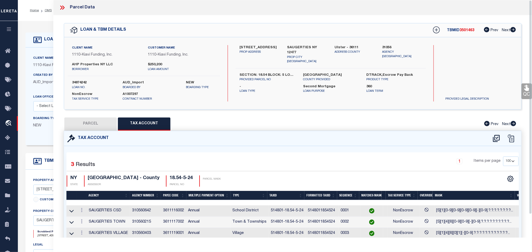
click at [96, 124] on button "PARCEL" at bounding box center [90, 124] width 52 height 13
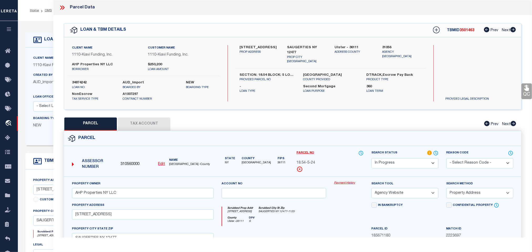
drag, startPoint x: 413, startPoint y: 162, endPoint x: 406, endPoint y: 160, distance: 6.8
click at [413, 162] on select "Automated Search Bad Parcel Complete Duplicate Parcel High Dollar Reporting In …" at bounding box center [404, 163] width 67 height 10
click at [371, 159] on select "Automated Search Bad Parcel Complete Duplicate Parcel High Dollar Reporting In …" at bounding box center [404, 163] width 67 height 10
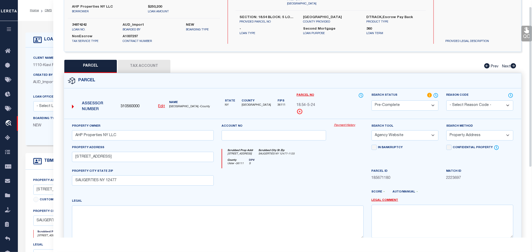
scroll to position [114, 0]
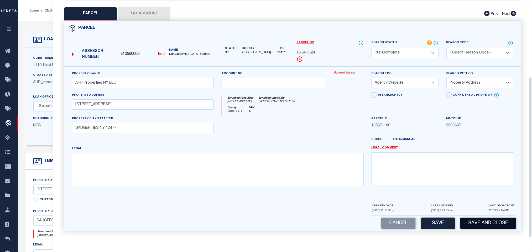
click at [495, 225] on button "Save and Close" at bounding box center [488, 223] width 56 height 11
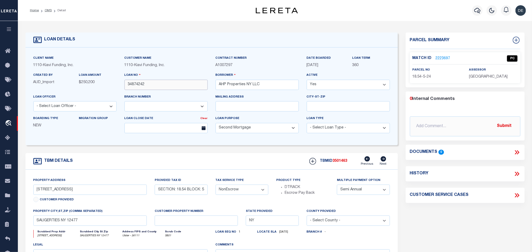
click at [139, 83] on input "34874242" at bounding box center [165, 85] width 83 height 10
click at [345, 162] on span "3501463" at bounding box center [340, 161] width 15 height 4
click at [498, 75] on span "ULSTER COUNTY" at bounding box center [488, 77] width 39 height 4
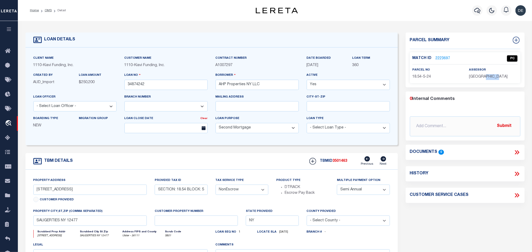
click at [498, 75] on span "ULSTER COUNTY" at bounding box center [488, 77] width 39 height 4
click at [420, 77] on span "18.54-5-24" at bounding box center [421, 77] width 19 height 4
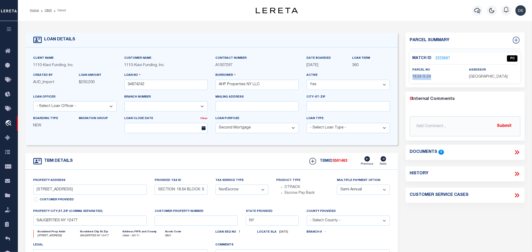
drag, startPoint x: 50, startPoint y: 9, endPoint x: 54, endPoint y: 53, distance: 44.0
click at [50, 9] on link "OMS" at bounding box center [48, 10] width 7 height 3
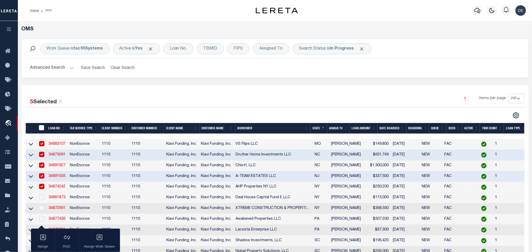
scroll to position [79, 0]
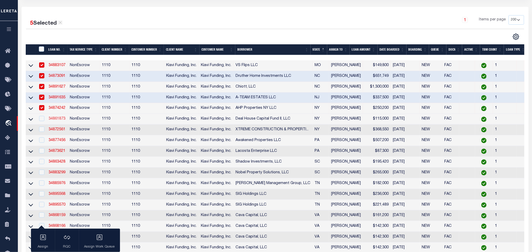
click at [59, 119] on link "34861873" at bounding box center [57, 119] width 17 height 4
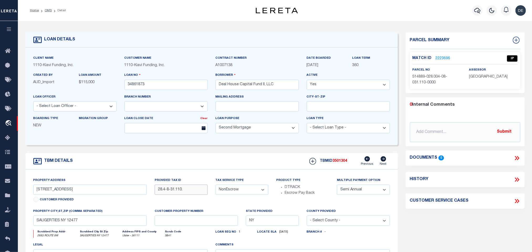
click at [198, 189] on input "28.4-8-31.110." at bounding box center [181, 190] width 53 height 10
click at [442, 57] on link "2223696" at bounding box center [442, 59] width 15 height 6
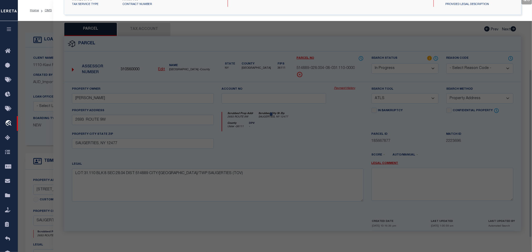
scroll to position [98, 0]
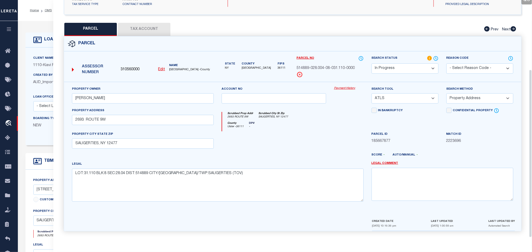
click at [162, 68] on u "Edit" at bounding box center [161, 70] width 7 height 4
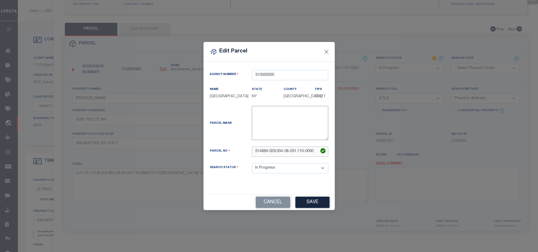
click at [290, 151] on input "514889-028.004-08-031.110-0000" at bounding box center [290, 152] width 76 height 10
paste input "28.4-8-31.11"
click at [311, 200] on button "Save" at bounding box center [312, 202] width 34 height 11
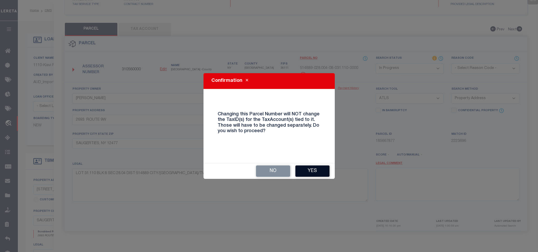
click at [313, 170] on button "Yes" at bounding box center [312, 171] width 34 height 11
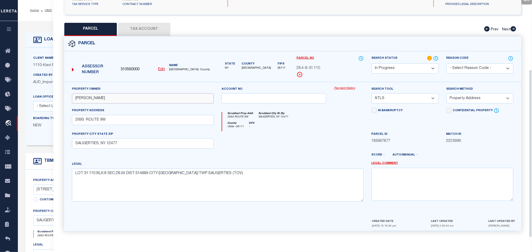
click at [122, 97] on input "MATTHEWS,SUSAN" at bounding box center [143, 98] width 142 height 10
paste input "FUND II, LLC DEAL HOUSE CAPITAL"
click at [406, 98] on select "-- Select Search Tool -- 3rd Party Website Agency File Agency Website ATLS CNV-…" at bounding box center [404, 98] width 67 height 10
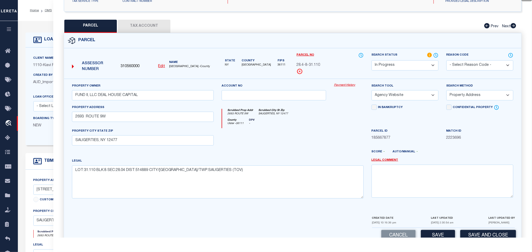
click at [371, 92] on select "-- Select Search Tool -- 3rd Party Website Agency File Agency Website ATLS CNV-…" at bounding box center [404, 95] width 67 height 10
click at [460, 94] on select "-- Select Search Method -- Property Address Legal Liability Info Provided" at bounding box center [479, 95] width 67 height 10
click at [446, 92] on select "-- Select Search Method -- Property Address Legal Liability Info Provided" at bounding box center [479, 95] width 67 height 10
click at [438, 235] on button "Save" at bounding box center [438, 235] width 34 height 11
click at [155, 19] on div "QC QC QC" at bounding box center [292, 83] width 478 height 333
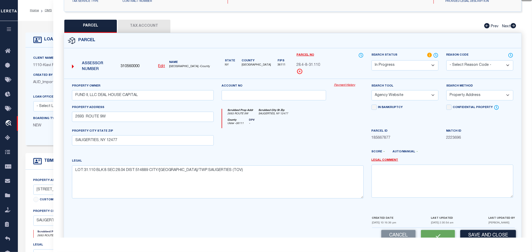
click at [152, 29] on button "Tax Account" at bounding box center [144, 26] width 52 height 13
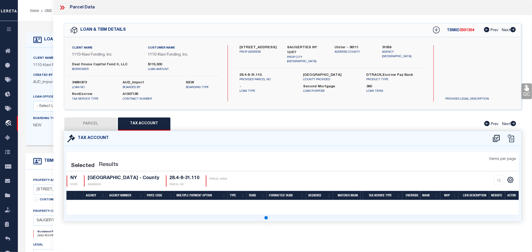
scroll to position [0, 0]
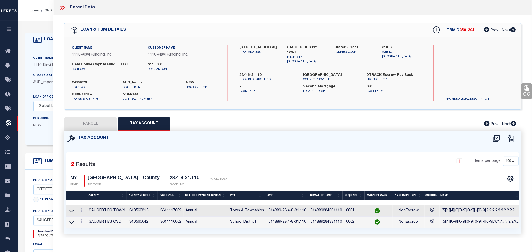
click at [99, 124] on button "PARCEL" at bounding box center [90, 124] width 52 height 13
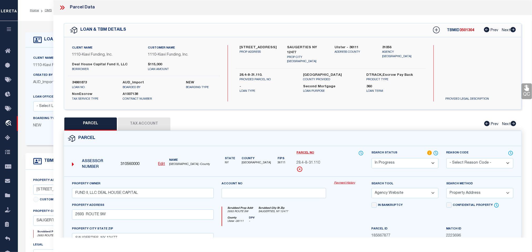
drag, startPoint x: 387, startPoint y: 161, endPoint x: 389, endPoint y: 159, distance: 3.5
click at [387, 161] on select "Automated Search Bad Parcel Complete Duplicate Parcel High Dollar Reporting In …" at bounding box center [404, 163] width 67 height 10
click at [371, 159] on select "Automated Search Bad Parcel Complete Duplicate Parcel High Dollar Reporting In …" at bounding box center [404, 163] width 67 height 10
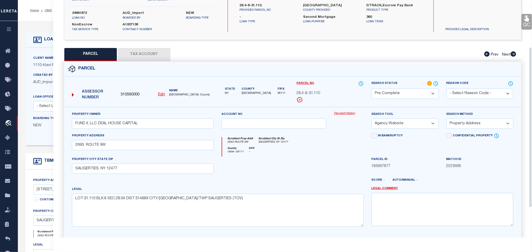
scroll to position [114, 0]
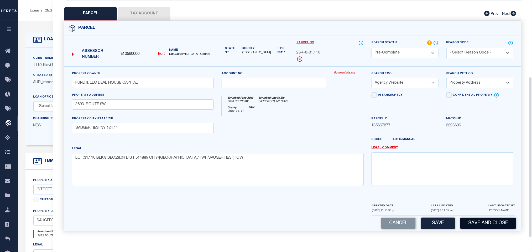
click at [477, 221] on button "Save and Close" at bounding box center [488, 223] width 56 height 11
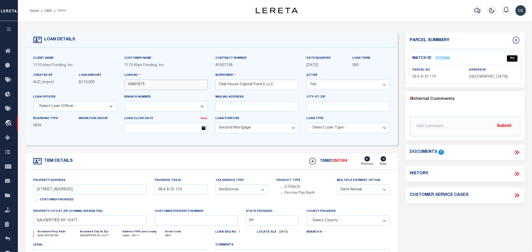
click at [131, 83] on input "34861873" at bounding box center [165, 85] width 83 height 10
click at [333, 161] on div "TBMID 3501304 Previous Next" at bounding box center [347, 161] width 85 height 10
click at [345, 162] on span "3501304" at bounding box center [340, 161] width 15 height 4
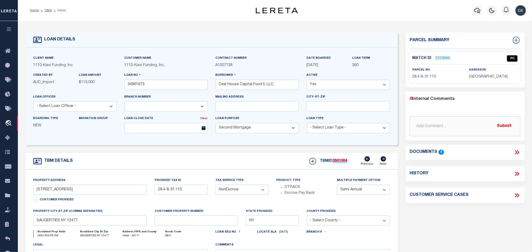
click at [345, 162] on span "3501304" at bounding box center [340, 161] width 15 height 4
click at [488, 79] on p "ULSTER COUNTY" at bounding box center [493, 77] width 49 height 6
click at [428, 78] on span "28.4-8-31.110" at bounding box center [424, 77] width 24 height 4
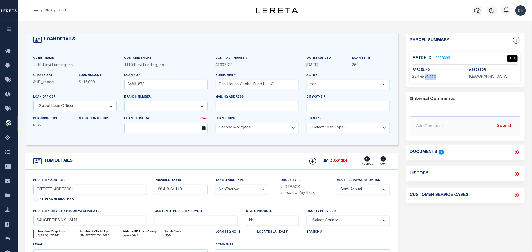
click at [428, 78] on span "28.4-8-31.110" at bounding box center [424, 77] width 24 height 4
click at [44, 9] on li "OMS" at bounding box center [45, 10] width 13 height 5
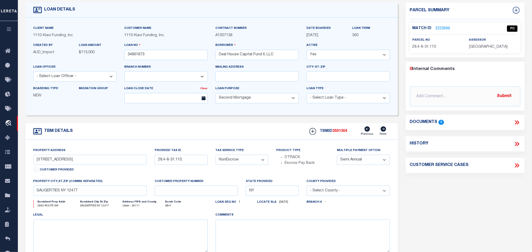
scroll to position [0, 0]
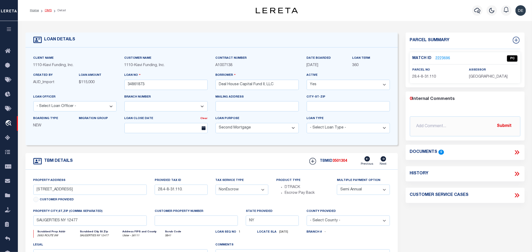
click at [49, 10] on link "OMS" at bounding box center [48, 10] width 7 height 3
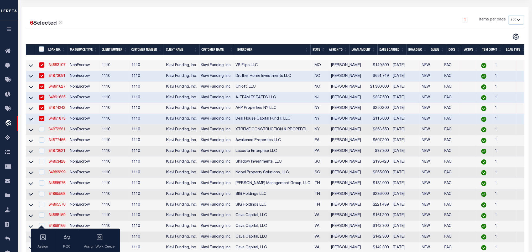
click at [59, 131] on link "34872561" at bounding box center [57, 130] width 17 height 4
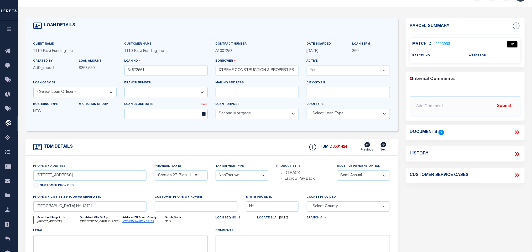
scroll to position [39, 0]
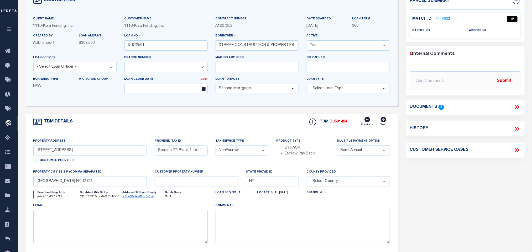
click at [128, 198] on link "Sullivan - 36105" at bounding box center [138, 196] width 31 height 3
click at [56, 152] on input "346 SHAWANGA LODGE RD, BLOOMINGBURG, NY, 12721" at bounding box center [90, 150] width 114 height 10
drag, startPoint x: 88, startPoint y: 154, endPoint x: 95, endPoint y: 161, distance: 9.7
click at [88, 154] on input "346 SHAWANGA LODGE RD, BLOOMINGBURG, NY, 12721" at bounding box center [90, 150] width 114 height 10
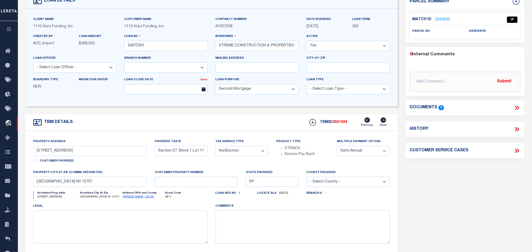
scroll to position [0, 0]
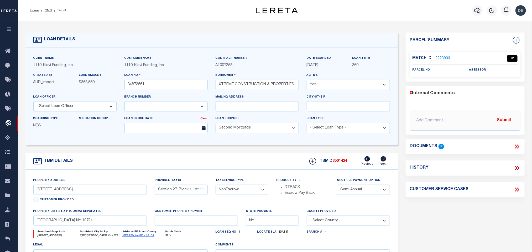
click at [439, 59] on link "2223933" at bounding box center [442, 59] width 15 height 6
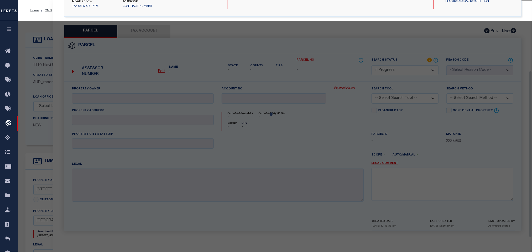
scroll to position [101, 0]
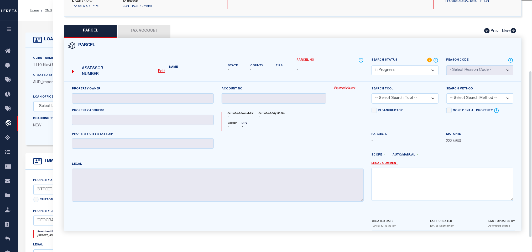
click at [412, 68] on select "Automated Search Bad Parcel Complete Duplicate Parcel High Dollar Reporting In …" at bounding box center [404, 70] width 67 height 10
drag, startPoint x: 412, startPoint y: 68, endPoint x: 418, endPoint y: 101, distance: 32.9
click at [412, 68] on select "Automated Search Bad Parcel Complete Duplicate Parcel High Dollar Reporting In …" at bounding box center [404, 70] width 67 height 10
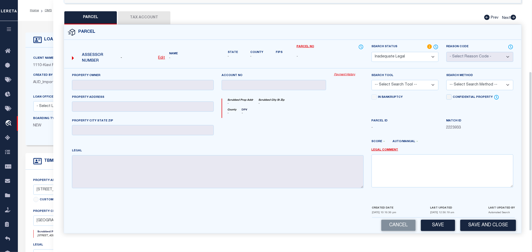
scroll to position [117, 0]
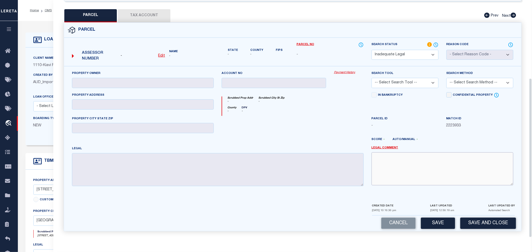
click at [433, 166] on textarea at bounding box center [442, 168] width 142 height 33
paste textarea "No match found for the situs address. Please provide legal to proceed."
click at [467, 218] on button "Save and Close" at bounding box center [488, 223] width 56 height 11
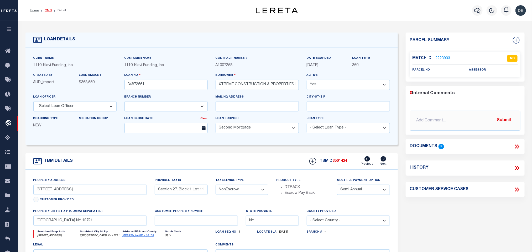
click at [48, 9] on link "OMS" at bounding box center [48, 10] width 7 height 3
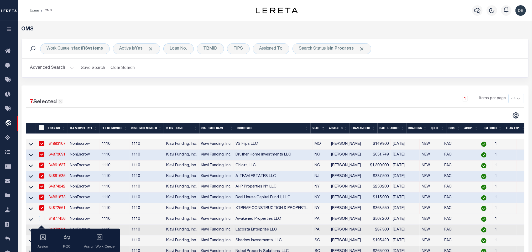
scroll to position [79, 0]
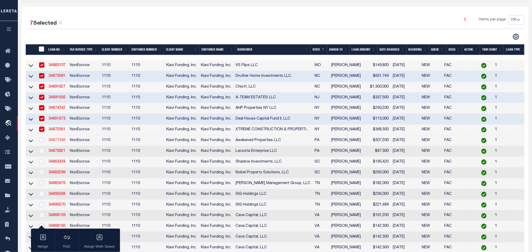
click at [52, 142] on link "34877456" at bounding box center [57, 141] width 17 height 4
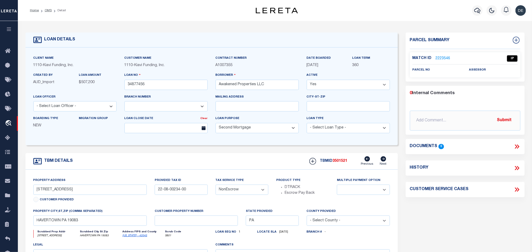
scroll to position [39, 0]
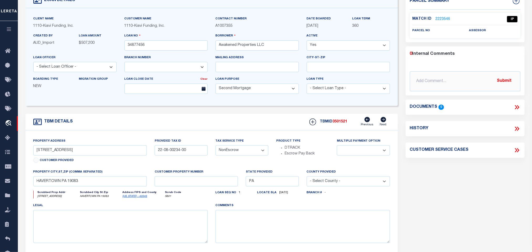
click at [132, 198] on link "Delaware - 42045" at bounding box center [135, 196] width 25 height 3
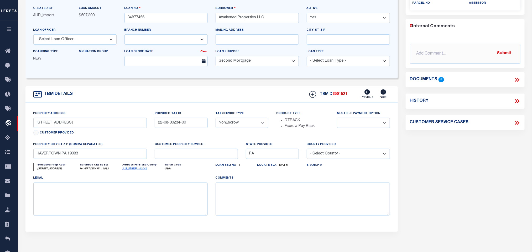
scroll to position [0, 0]
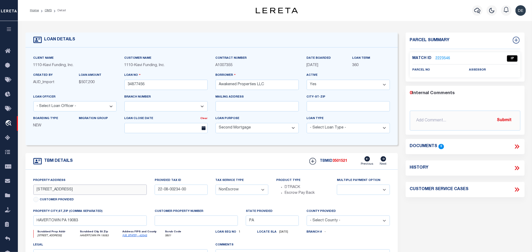
drag, startPoint x: 47, startPoint y: 196, endPoint x: 62, endPoint y: 196, distance: 14.4
click at [62, 195] on input "515 DEVON ROAD, HAVERTOWN, PA, 19083" at bounding box center [90, 190] width 114 height 10
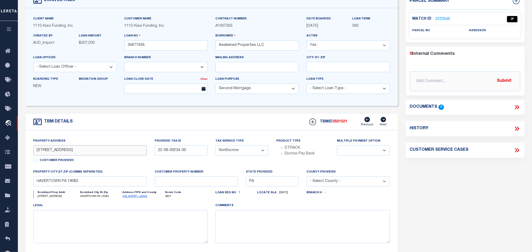
click at [54, 154] on input "515 DEVON ROAD, HAVERTOWN, PA, 19083" at bounding box center [90, 150] width 114 height 10
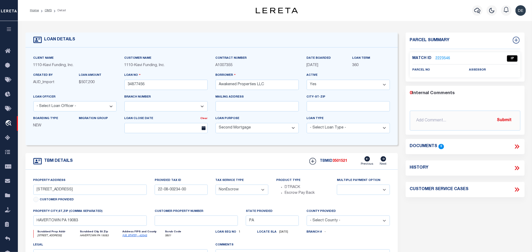
drag, startPoint x: 439, startPoint y: 54, endPoint x: 440, endPoint y: 57, distance: 4.0
click at [439, 54] on div "Match ID 2223546 IP parcel no assessor" at bounding box center [465, 64] width 110 height 25
click at [440, 57] on link "2223546" at bounding box center [442, 59] width 15 height 6
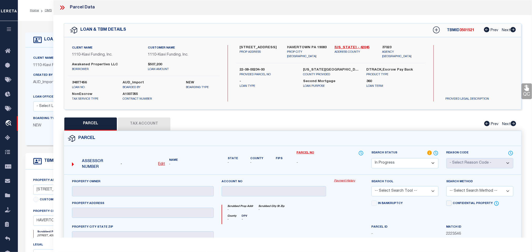
click at [162, 166] on u "Edit" at bounding box center [161, 164] width 7 height 4
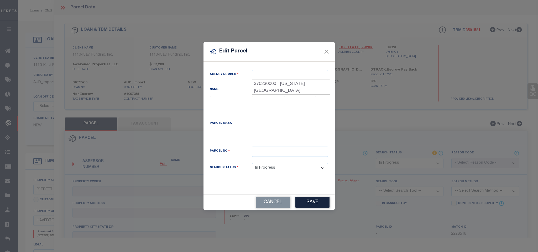
click at [282, 88] on div "County -" at bounding box center [296, 95] width 32 height 17
click at [287, 147] on div "Parcel Mask -" at bounding box center [269, 126] width 126 height 41
click at [288, 150] on input "text" at bounding box center [290, 152] width 76 height 10
paste input "22080023400"
click at [306, 213] on div "Edit Parcel Agency Number Name - State - County" at bounding box center [269, 126] width 538 height 252
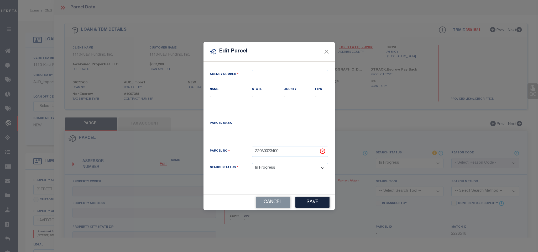
click at [305, 210] on div "Cancel Save" at bounding box center [268, 202] width 131 height 15
click at [305, 201] on button "Save" at bounding box center [312, 202] width 34 height 11
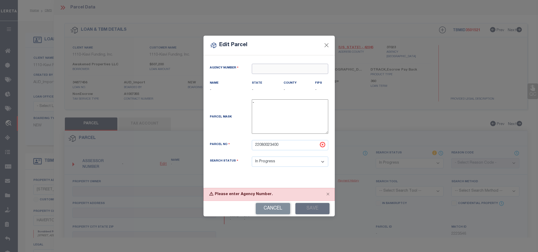
click at [274, 64] on input "text" at bounding box center [290, 69] width 76 height 10
click at [296, 77] on div "370230000 : DELAWARE COUNTY" at bounding box center [291, 80] width 78 height 15
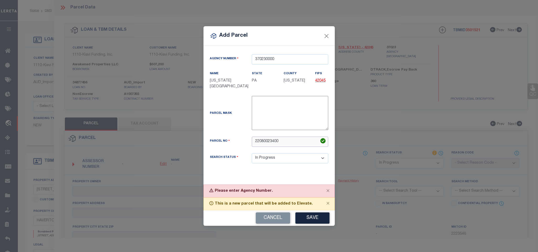
click at [296, 147] on input "22080023400" at bounding box center [290, 142] width 76 height 10
click at [312, 225] on div "Cancel Save" at bounding box center [268, 217] width 131 height 15
click at [310, 218] on button "Save" at bounding box center [312, 218] width 34 height 11
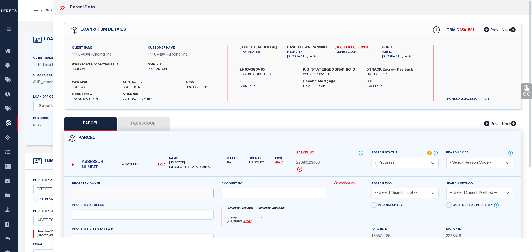
drag, startPoint x: 199, startPoint y: 196, endPoint x: 203, endPoint y: 193, distance: 4.5
click at [199, 196] on input "text" at bounding box center [143, 193] width 142 height 10
paste input "AWAKENED PROPERTIES LLC"
click at [303, 39] on div "Client Name 1110 - Kiavi Funding, Inc. Customer Name 1110 - Kiavi Funding, Inc.…" at bounding box center [292, 73] width 457 height 72
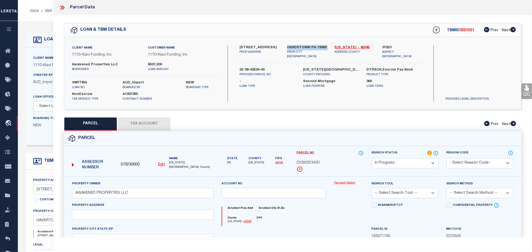
click at [303, 39] on div "Client Name 1110 - Kiavi Funding, Inc. Customer Name 1110 - Kiavi Funding, Inc.…" at bounding box center [292, 73] width 457 height 72
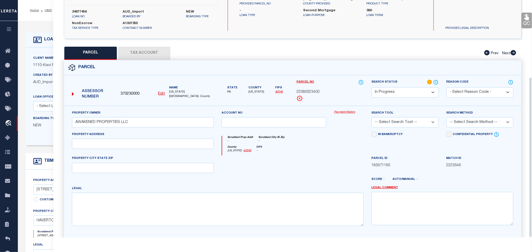
scroll to position [114, 0]
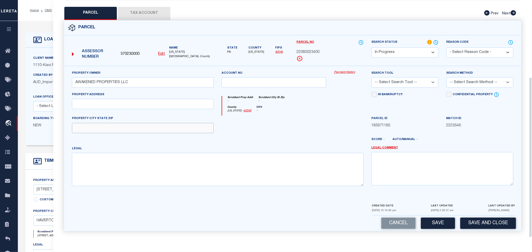
drag, startPoint x: 146, startPoint y: 130, endPoint x: 104, endPoint y: 146, distance: 45.1
click at [146, 130] on input "text" at bounding box center [143, 128] width 142 height 10
paste input "HAVERTOWN PA 19083"
drag, startPoint x: 150, startPoint y: 105, endPoint x: 152, endPoint y: 108, distance: 3.9
click at [150, 105] on input "text" at bounding box center [143, 104] width 142 height 10
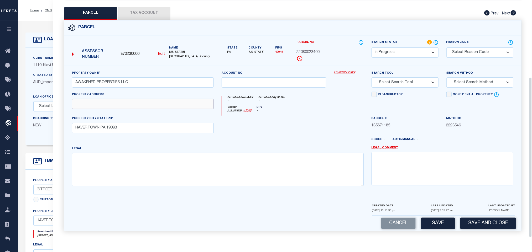
paste input "515 DEVON RD"
click at [384, 81] on select "-- Select Search Tool -- 3rd Party Website Agency File Agency Website ATLS CNV-…" at bounding box center [404, 82] width 67 height 10
click at [371, 77] on select "-- Select Search Tool -- 3rd Party Website Agency File Agency Website ATLS CNV-…" at bounding box center [404, 82] width 67 height 10
click at [480, 77] on select "-- Select Search Method -- Property Address Legal Liability Info Provided" at bounding box center [479, 82] width 67 height 10
click at [446, 77] on select "-- Select Search Method -- Property Address Legal Liability Info Provided" at bounding box center [479, 82] width 67 height 10
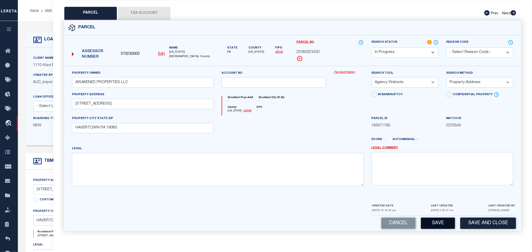
click at [444, 219] on button "Save" at bounding box center [438, 223] width 34 height 11
click at [143, 7] on button "Tax Account" at bounding box center [144, 13] width 52 height 13
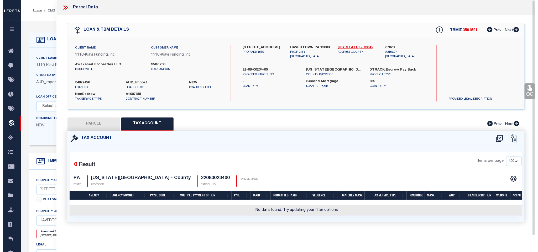
scroll to position [0, 0]
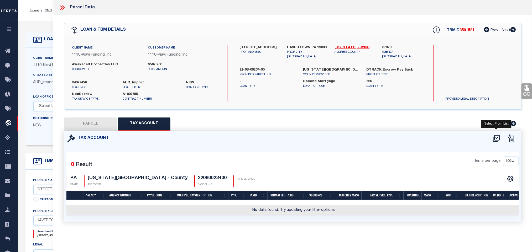
click at [495, 139] on icon at bounding box center [496, 138] width 9 height 8
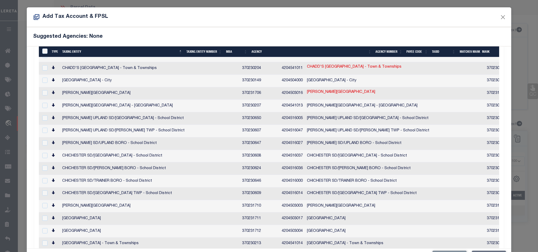
scroll to position [119, 0]
click at [264, 24] on div "Add Tax Account & FPSL" at bounding box center [269, 17] width 484 height 20
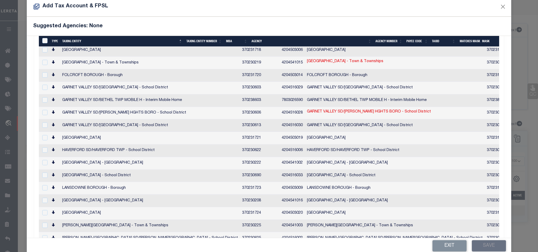
scroll to position [20, 0]
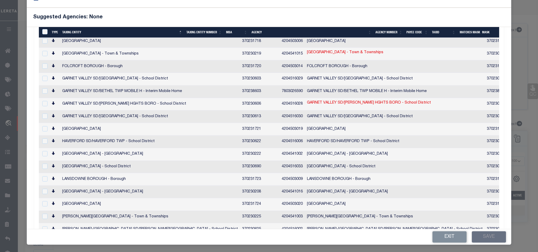
click at [480, 236] on div "Exit Save" at bounding box center [269, 236] width 484 height 15
click at [154, 136] on td "HAVERFORD SD/HAVERFORD TWP - School District" at bounding box center [150, 142] width 180 height 13
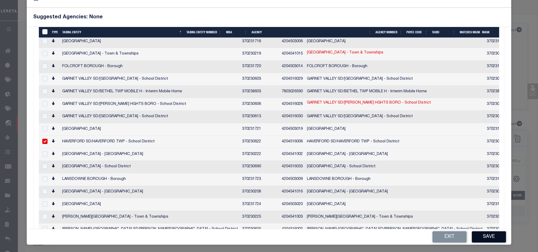
click at [489, 241] on button "Save" at bounding box center [489, 236] width 34 height 11
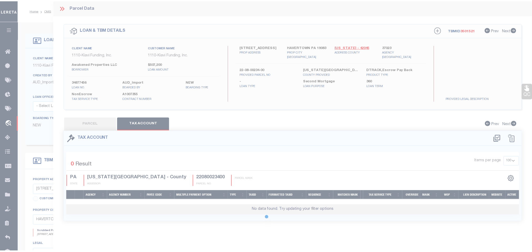
scroll to position [0, 0]
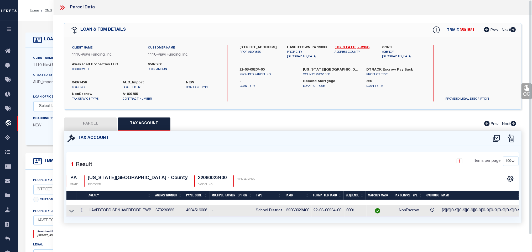
click at [94, 124] on button "PARCEL" at bounding box center [90, 124] width 52 height 13
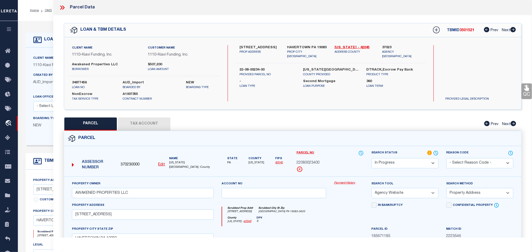
drag, startPoint x: 397, startPoint y: 156, endPoint x: 398, endPoint y: 133, distance: 23.1
click at [397, 155] on label "Search Status" at bounding box center [404, 153] width 67 height 6
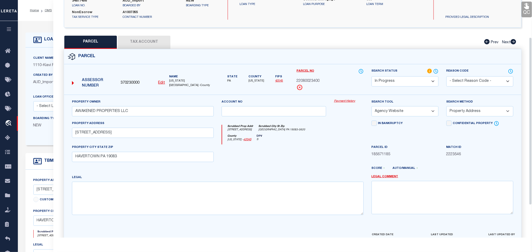
scroll to position [98, 0]
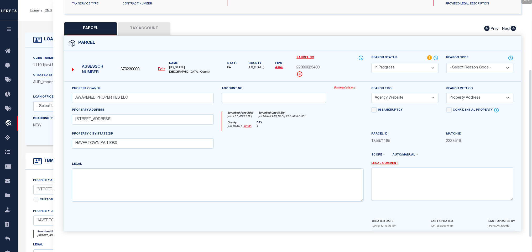
click at [139, 22] on button "Tax Account" at bounding box center [144, 28] width 52 height 13
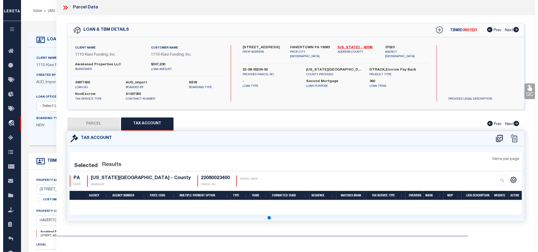
scroll to position [0, 0]
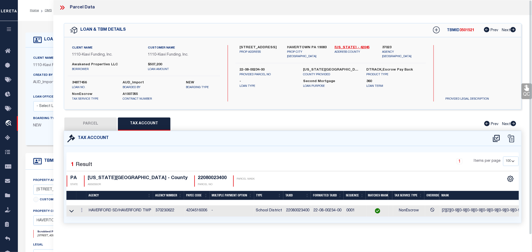
click at [39, 54] on div "Client Name 1110 - Kiavi Funding, Inc. Customer Name 1110 - Kiavi Funding, Inc." at bounding box center [211, 97] width 372 height 98
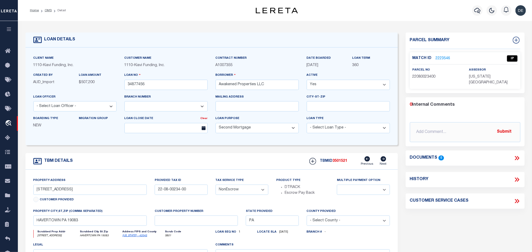
click at [441, 59] on link "2223546" at bounding box center [442, 59] width 15 height 6
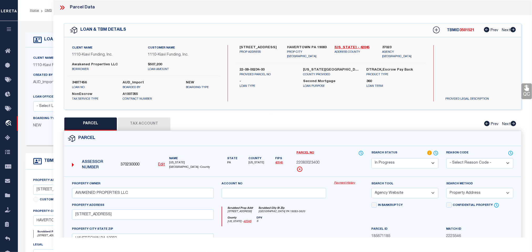
click at [151, 124] on button "Tax Account" at bounding box center [144, 124] width 52 height 13
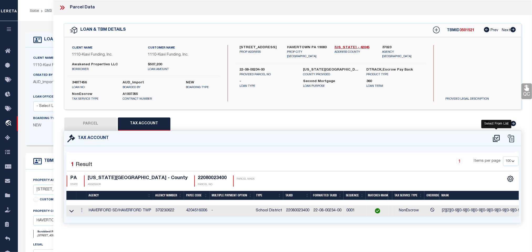
click at [495, 139] on icon at bounding box center [496, 138] width 9 height 8
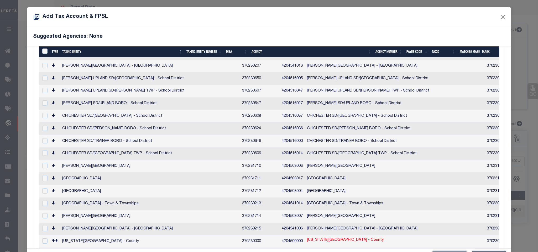
scroll to position [159, 0]
click at [186, 26] on div "Add Tax Account & FPSL" at bounding box center [269, 17] width 484 height 20
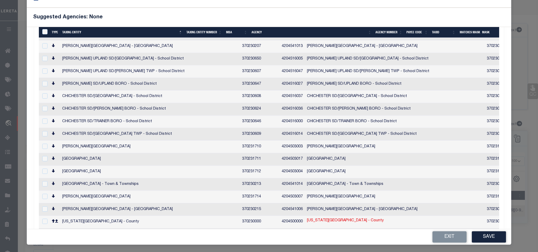
scroll to position [197, 0]
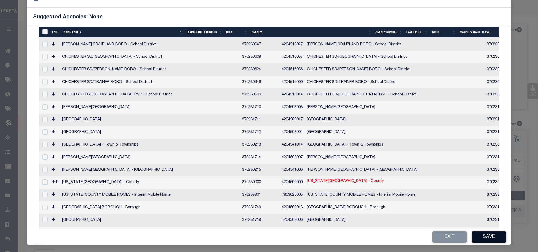
click at [481, 233] on button "Save" at bounding box center [489, 236] width 34 height 11
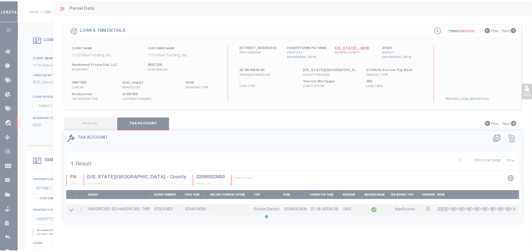
scroll to position [0, 0]
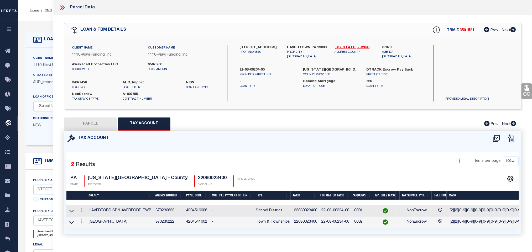
click at [102, 125] on button "PARCEL" at bounding box center [90, 124] width 52 height 13
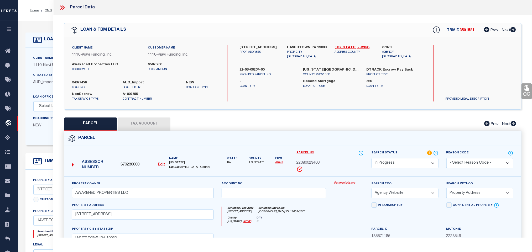
click at [414, 167] on select "Automated Search Bad Parcel Complete Duplicate Parcel High Dollar Reporting In …" at bounding box center [404, 163] width 67 height 10
click at [371, 159] on select "Automated Search Bad Parcel Complete Duplicate Parcel High Dollar Reporting In …" at bounding box center [404, 163] width 67 height 10
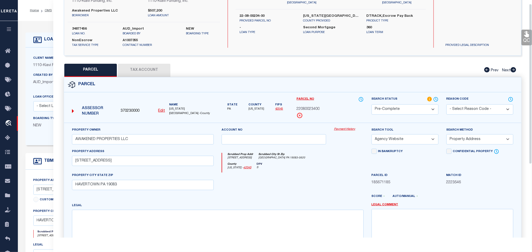
scroll to position [114, 0]
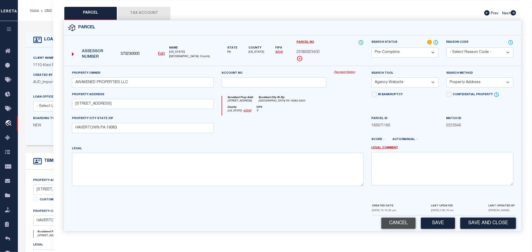
click at [393, 220] on button "Cancel" at bounding box center [398, 223] width 34 height 11
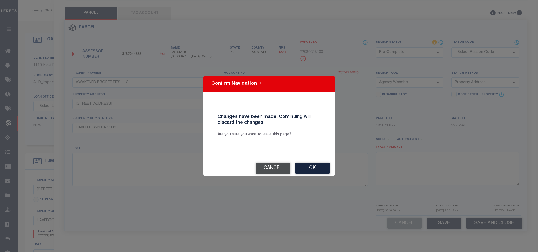
click at [276, 173] on button "Cancel" at bounding box center [273, 168] width 34 height 11
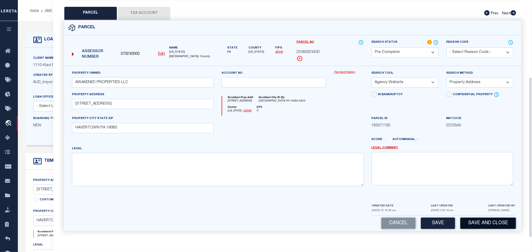
click at [478, 220] on button "Save and Close" at bounding box center [488, 223] width 56 height 11
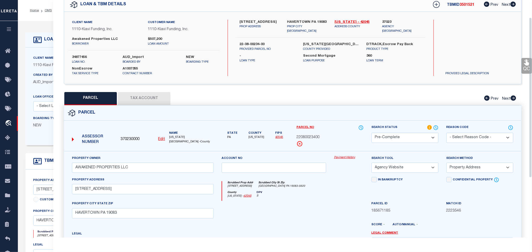
scroll to position [0, 0]
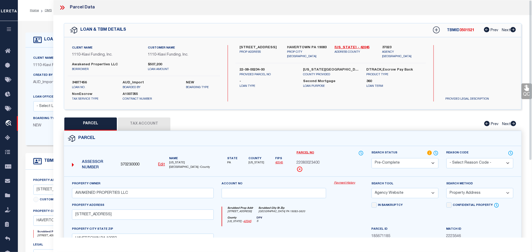
click at [77, 81] on div "OMS Work Queue is factRSystems Active is Yes Loan No. TBMID FIPS Assigned To Se…" at bounding box center [275, 207] width 514 height 372
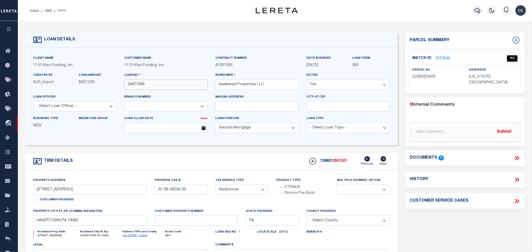
click at [201, 89] on input "34877456" at bounding box center [165, 85] width 83 height 10
click at [340, 166] on div "TBMID 3501521 Previous Next" at bounding box center [347, 161] width 85 height 10
click at [482, 77] on span "DELAWARE COUNTY" at bounding box center [488, 79] width 39 height 9
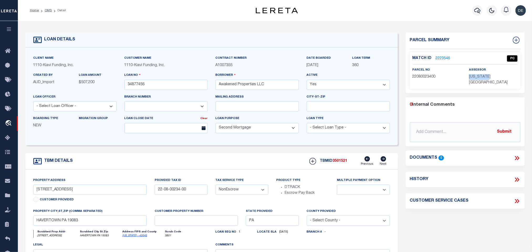
click at [482, 77] on span "DELAWARE COUNTY" at bounding box center [488, 79] width 39 height 9
click at [420, 73] on div "parcel no 22080023400" at bounding box center [436, 73] width 49 height 13
click at [420, 75] on span "22080023400" at bounding box center [423, 77] width 23 height 4
